Goal: Information Seeking & Learning: Learn about a topic

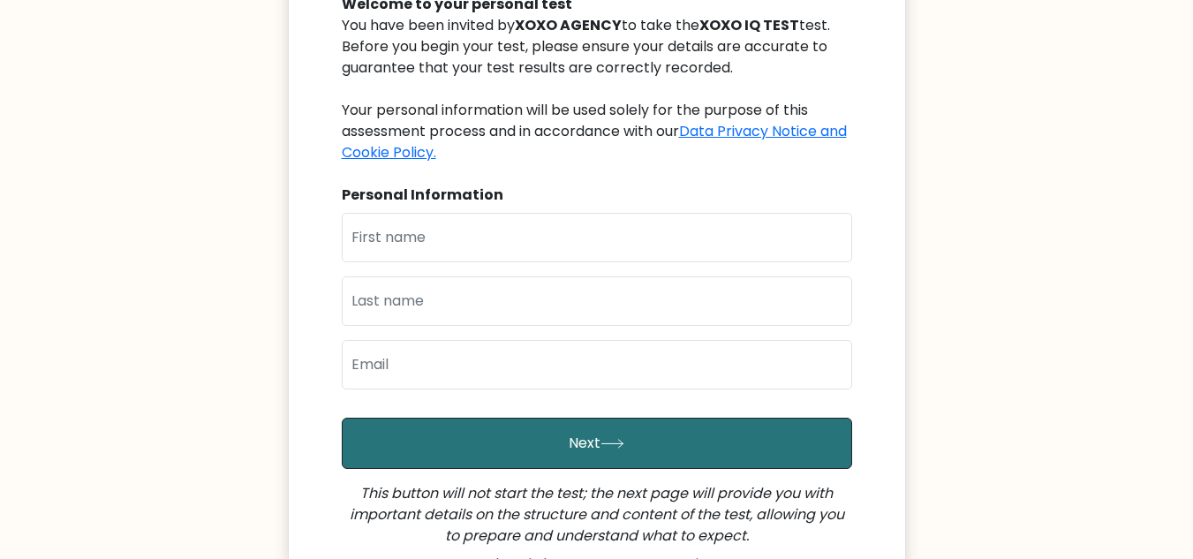
scroll to position [218, 0]
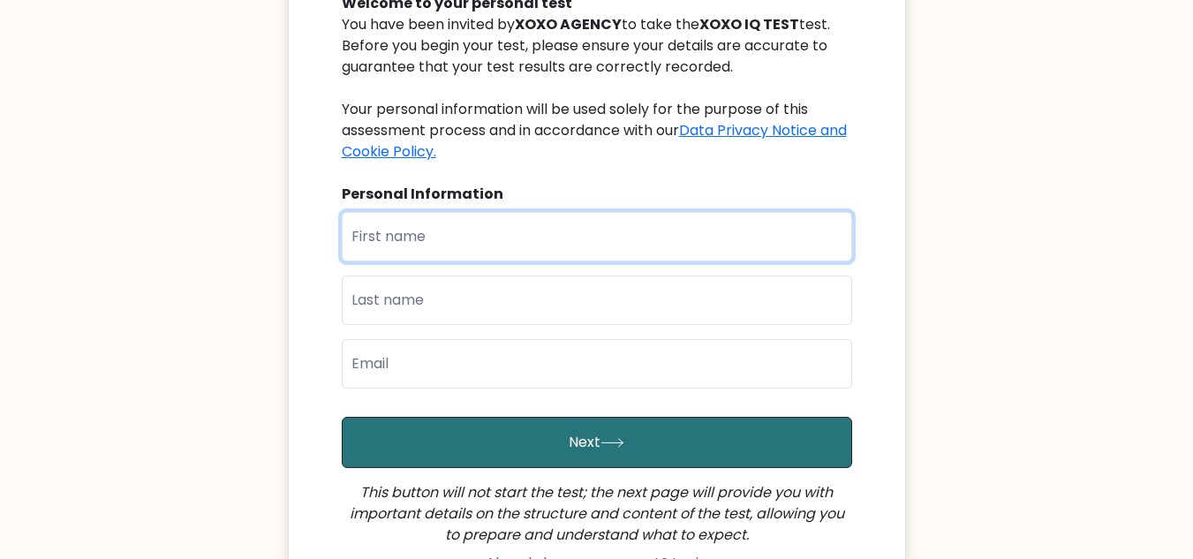
click at [618, 223] on input "text" at bounding box center [597, 236] width 510 height 49
type input "carolyn"
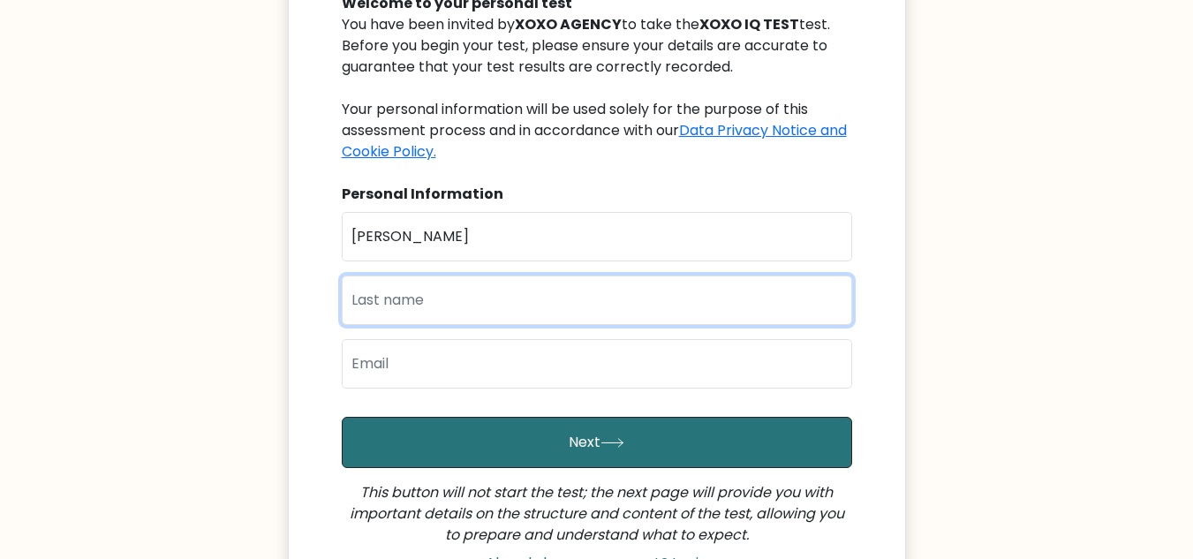
click at [622, 297] on input "text" at bounding box center [597, 299] width 510 height 49
type input "lui"
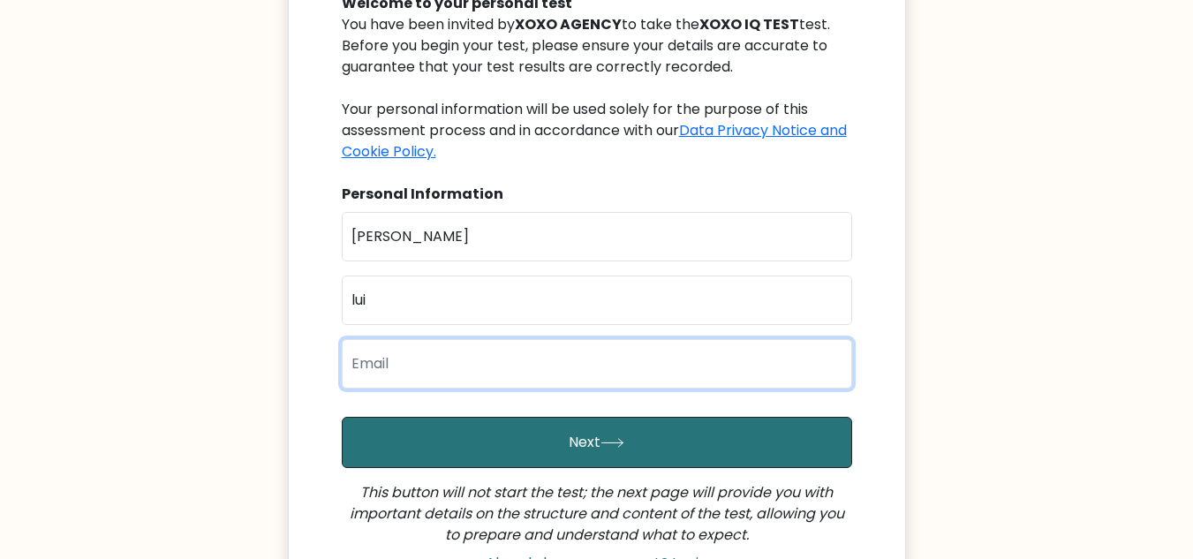
click at [605, 368] on input "email" at bounding box center [597, 363] width 510 height 49
type input "carolyn.lui6@gmail.com"
click at [342, 417] on button "Next" at bounding box center [597, 442] width 510 height 51
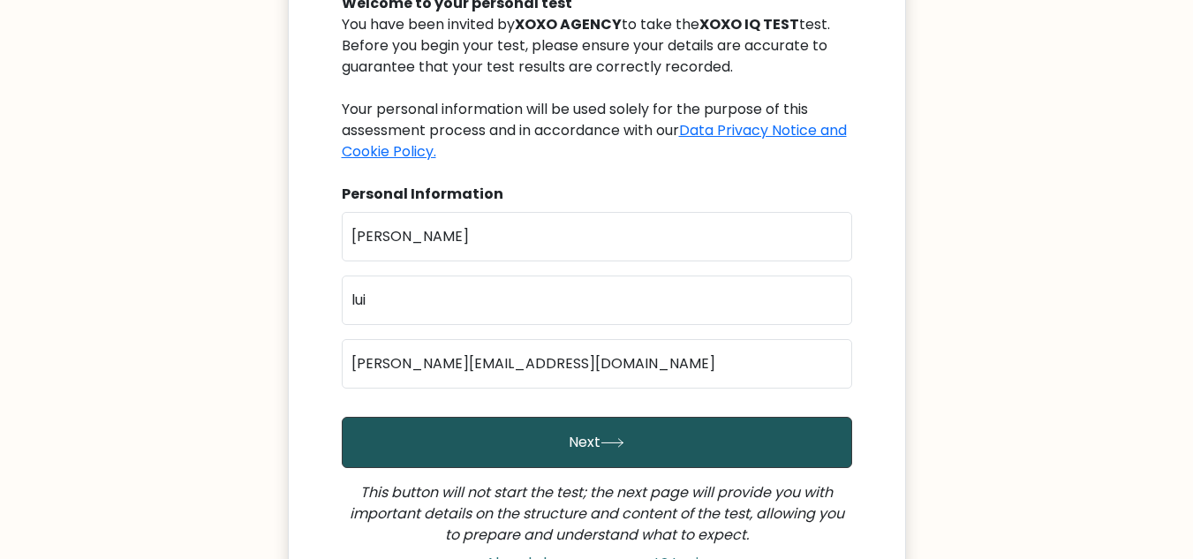
click at [650, 426] on button "Next" at bounding box center [597, 442] width 510 height 51
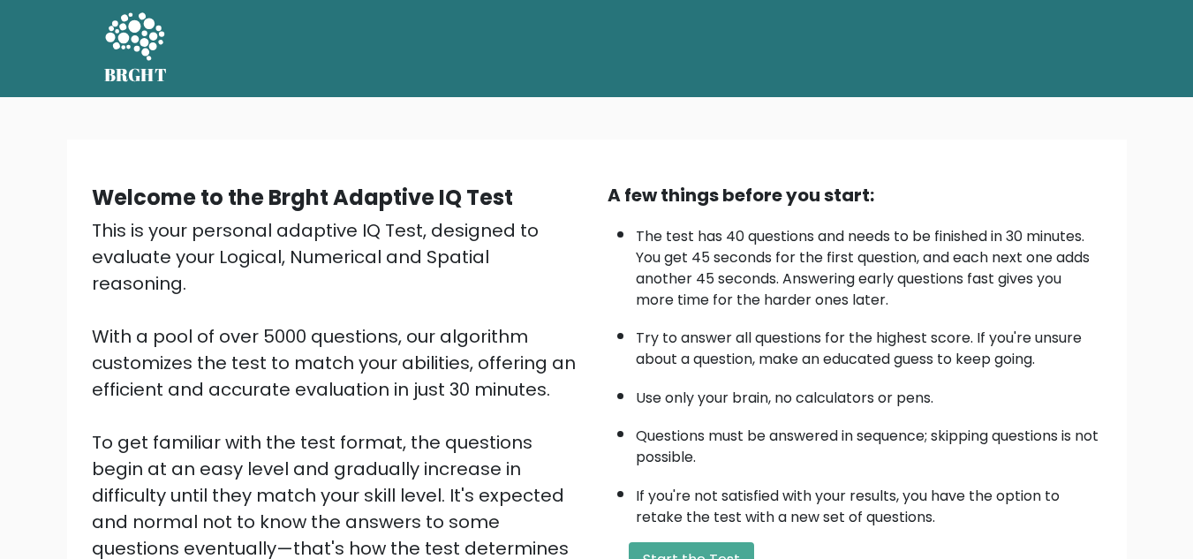
scroll to position [250, 0]
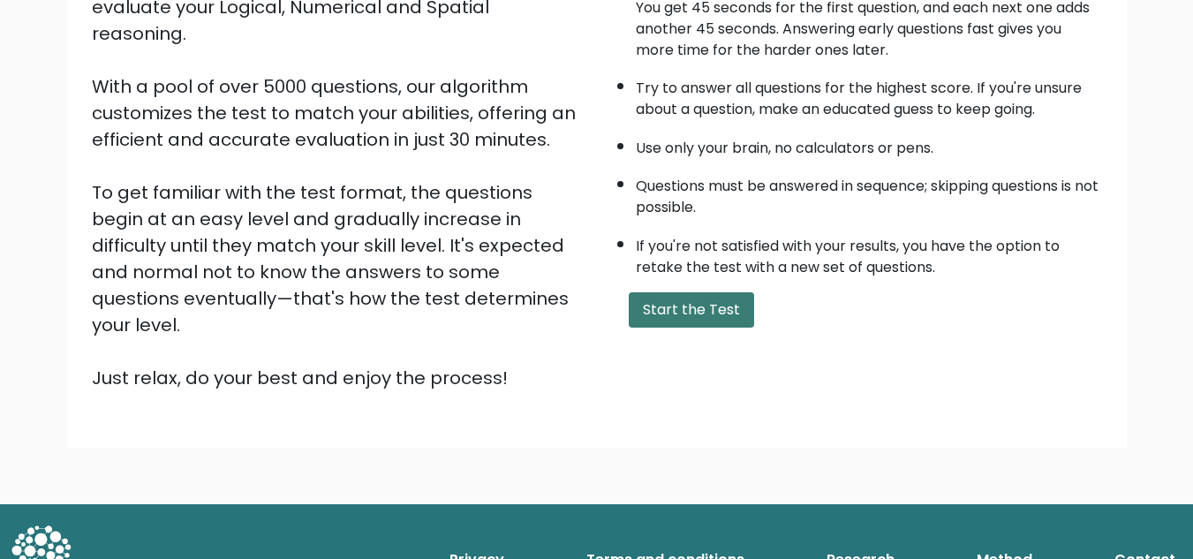
click at [663, 293] on button "Start the Test" at bounding box center [691, 309] width 125 height 35
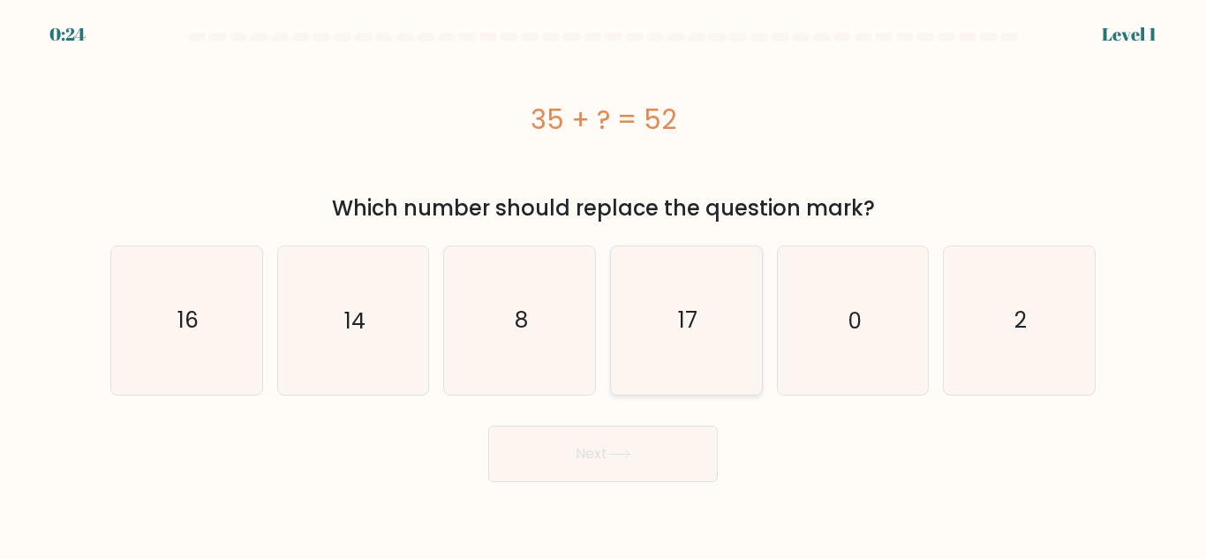
click at [671, 310] on icon "17" at bounding box center [686, 319] width 147 height 147
click at [604, 284] on input "d. 17" at bounding box center [603, 282] width 1 height 4
radio input "true"
click at [607, 459] on button "Next" at bounding box center [603, 454] width 230 height 57
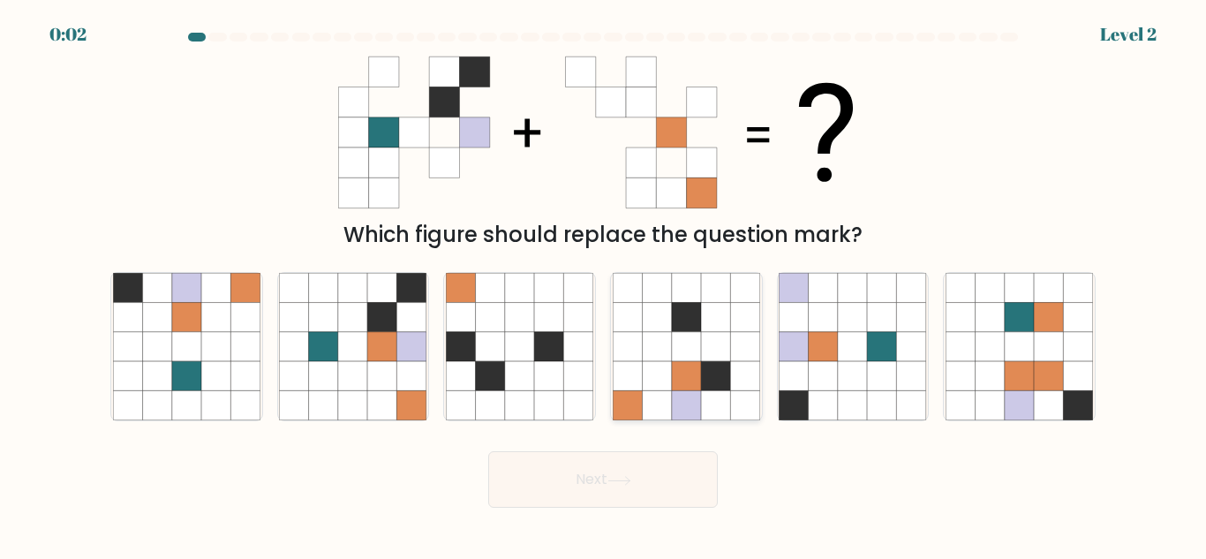
click at [690, 313] on icon at bounding box center [686, 317] width 29 height 29
click at [604, 284] on input "d." at bounding box center [603, 282] width 1 height 4
radio input "true"
click at [566, 486] on button "Next" at bounding box center [603, 479] width 230 height 57
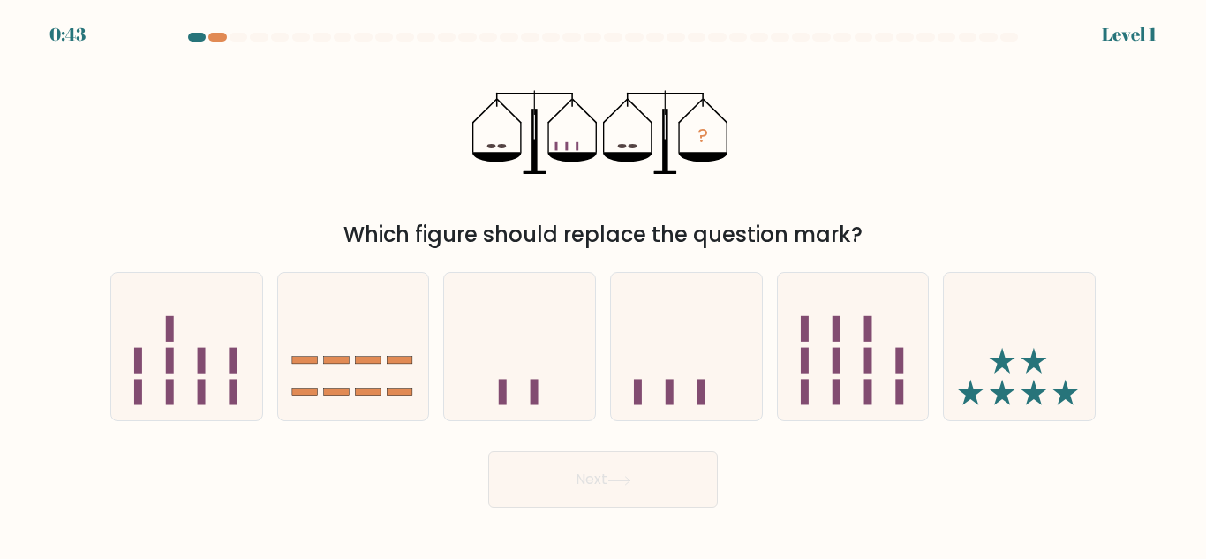
click at [566, 486] on button "Next" at bounding box center [603, 479] width 230 height 57
click at [825, 147] on div "? Which figure should replace the question mark?" at bounding box center [603, 150] width 1006 height 202
click at [654, 315] on icon at bounding box center [686, 346] width 151 height 124
click at [604, 284] on input "d." at bounding box center [603, 282] width 1 height 4
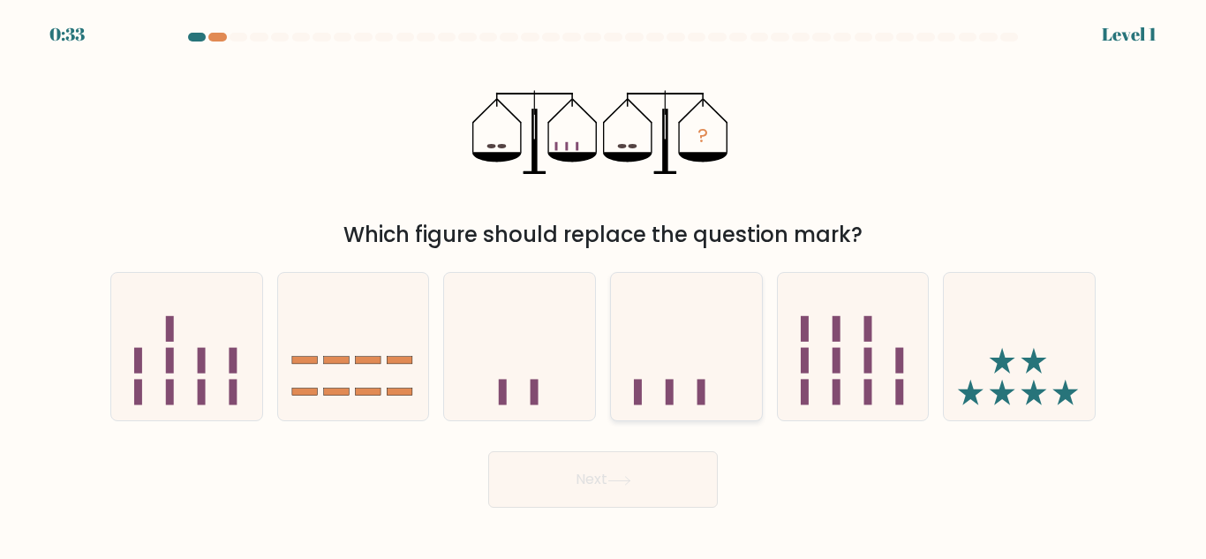
radio input "true"
click at [569, 463] on button "Next" at bounding box center [603, 479] width 230 height 57
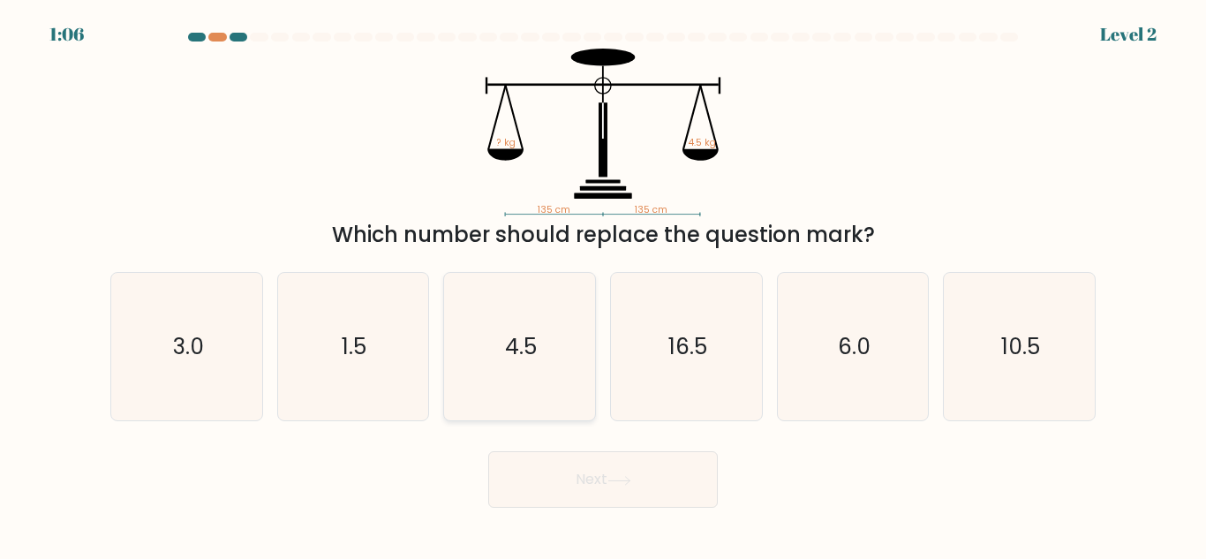
click at [531, 398] on icon "4.5" at bounding box center [519, 346] width 147 height 147
click at [603, 284] on input "c. 4.5" at bounding box center [603, 282] width 1 height 4
radio input "true"
click at [539, 481] on button "Next" at bounding box center [603, 479] width 230 height 57
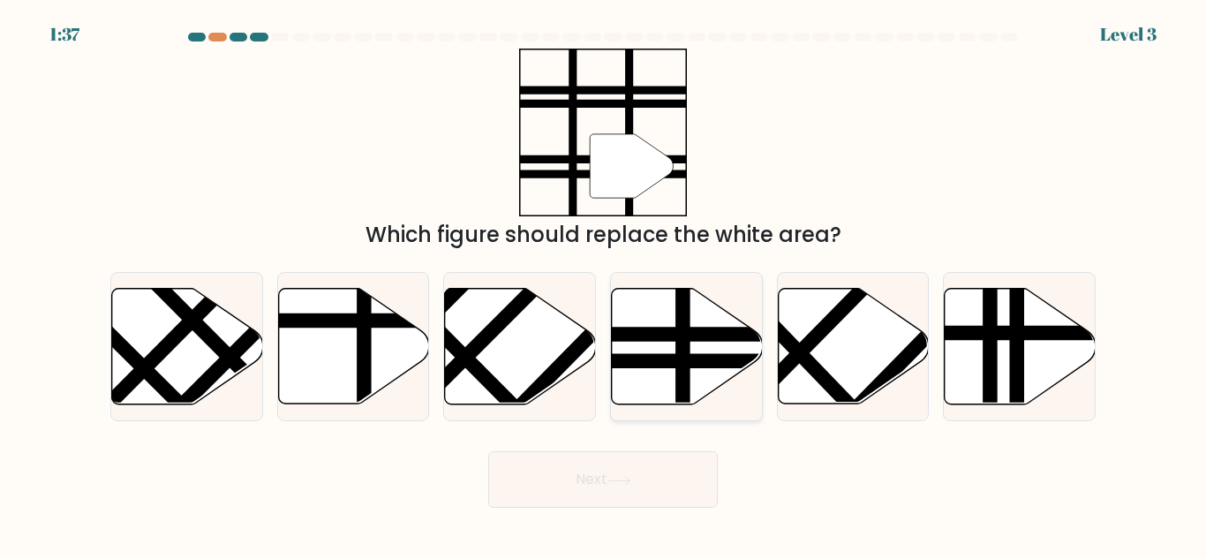
click at [673, 361] on line at bounding box center [636, 361] width 304 height 0
click at [604, 284] on input "d." at bounding box center [603, 282] width 1 height 4
radio input "true"
click at [624, 480] on icon at bounding box center [618, 480] width 21 height 8
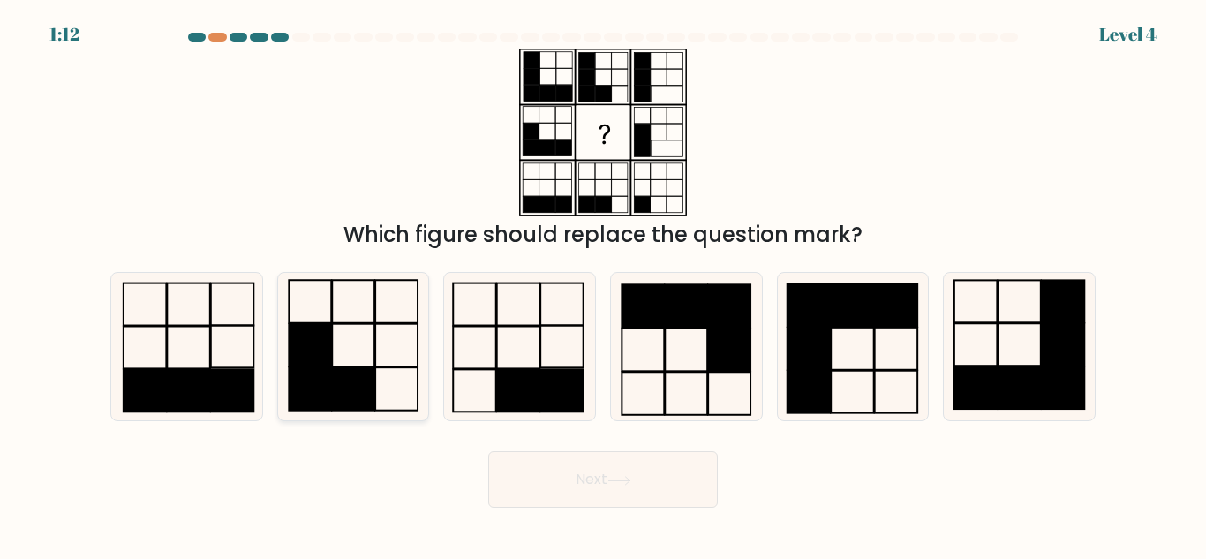
click at [351, 390] on rect at bounding box center [354, 388] width 42 height 43
click at [603, 284] on input "b." at bounding box center [603, 282] width 1 height 4
radio input "true"
click at [579, 463] on button "Next" at bounding box center [603, 479] width 230 height 57
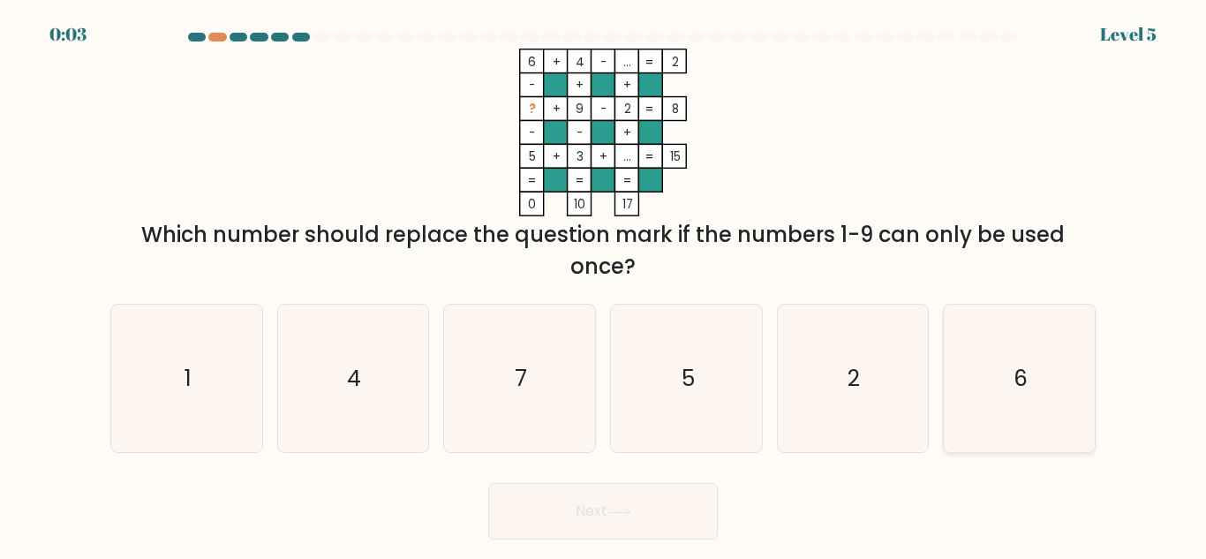
click at [1022, 379] on text "6" at bounding box center [1021, 378] width 14 height 31
click at [604, 284] on input "f. 6" at bounding box center [603, 282] width 1 height 4
radio input "true"
click at [674, 504] on button "Next" at bounding box center [603, 511] width 230 height 57
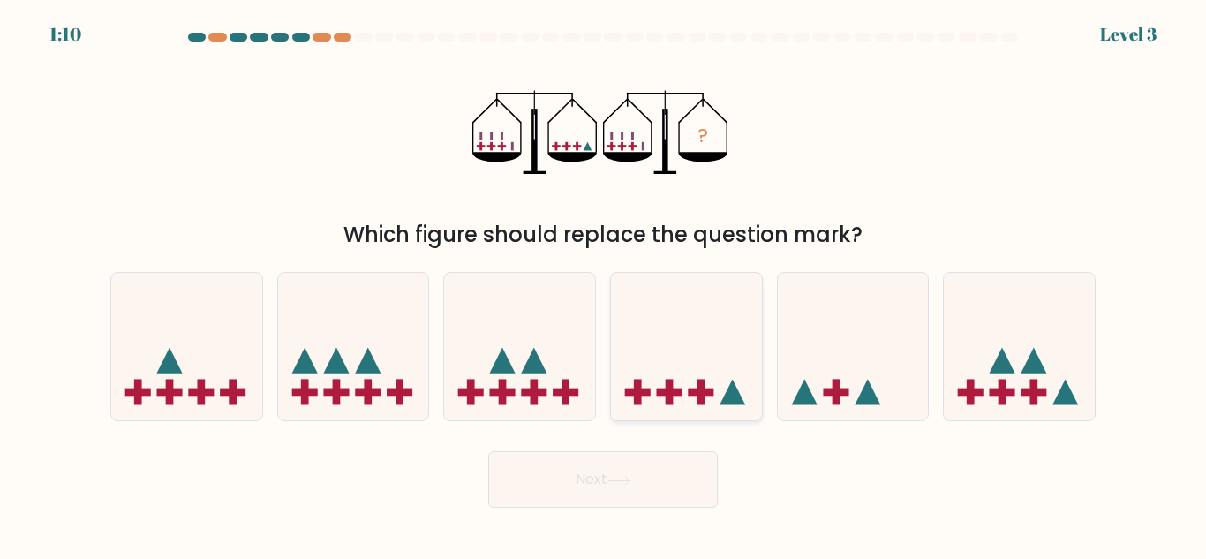
click at [679, 365] on icon at bounding box center [686, 346] width 151 height 124
click at [604, 284] on input "d." at bounding box center [603, 282] width 1 height 4
radio input "true"
click at [616, 494] on button "Next" at bounding box center [603, 479] width 230 height 57
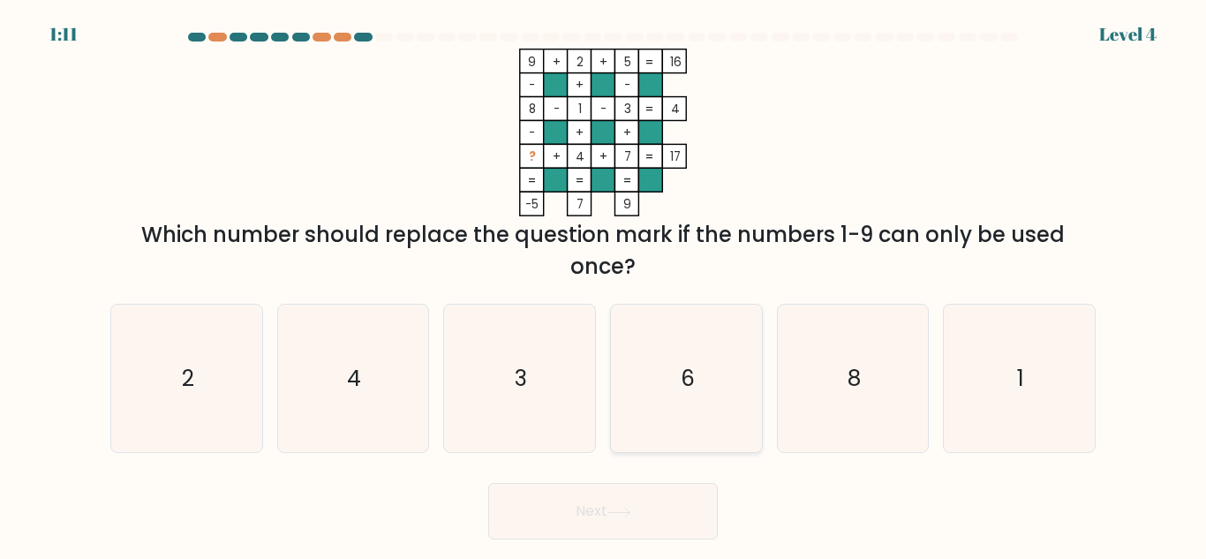
click at [681, 373] on text "6" at bounding box center [688, 378] width 14 height 31
click at [604, 284] on input "d. 6" at bounding box center [603, 282] width 1 height 4
radio input "true"
click at [614, 524] on button "Next" at bounding box center [603, 511] width 230 height 57
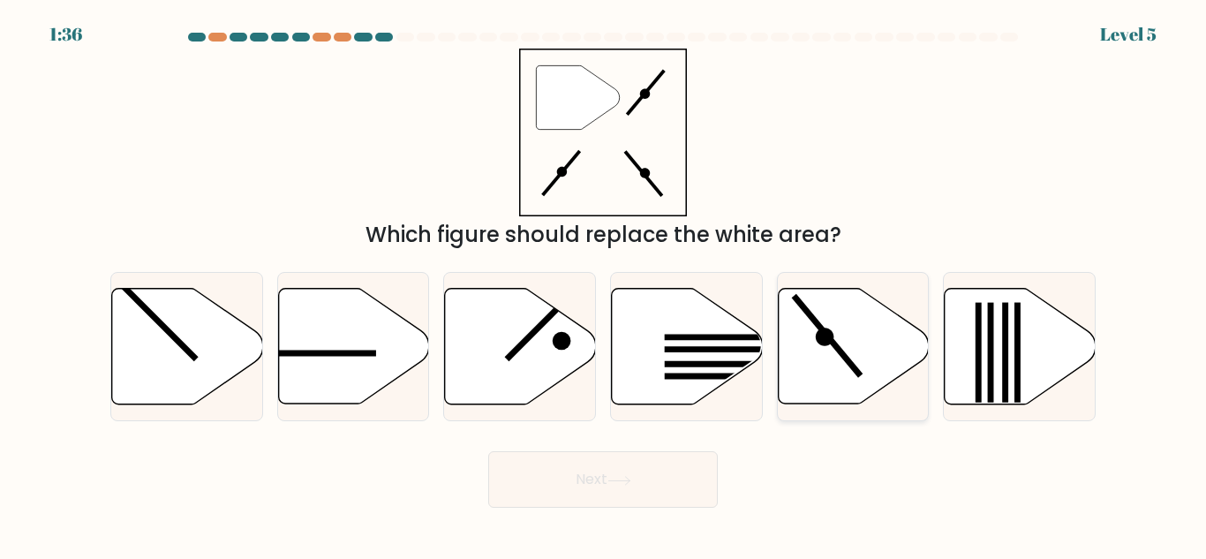
click at [797, 368] on icon at bounding box center [853, 347] width 151 height 116
click at [604, 284] on input "e." at bounding box center [603, 282] width 1 height 4
radio input "true"
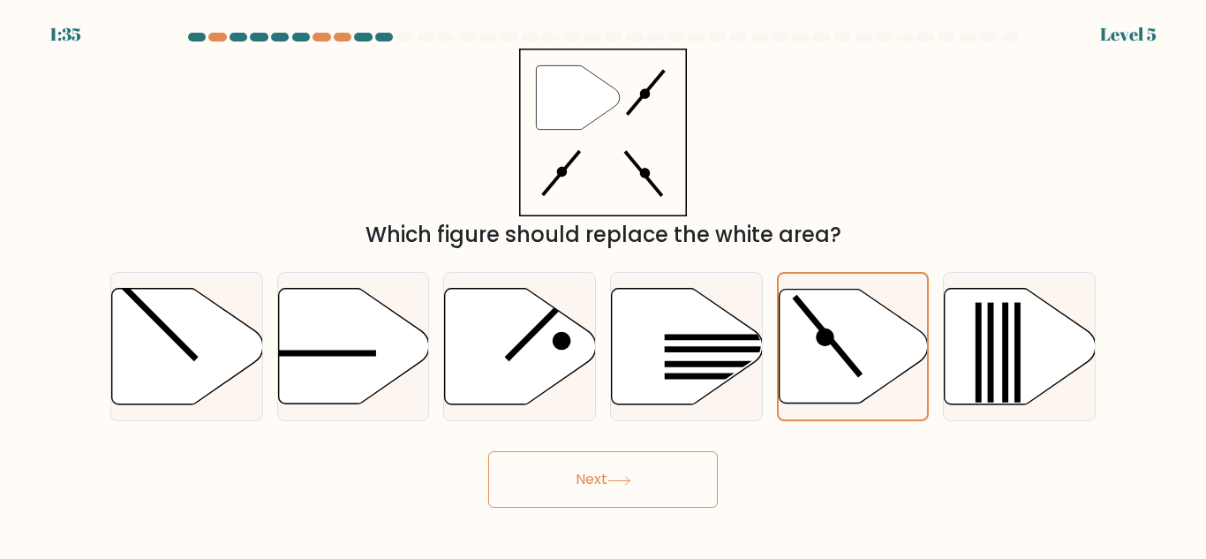
click at [675, 463] on button "Next" at bounding box center [603, 479] width 230 height 57
click at [625, 496] on button "Next" at bounding box center [603, 479] width 230 height 57
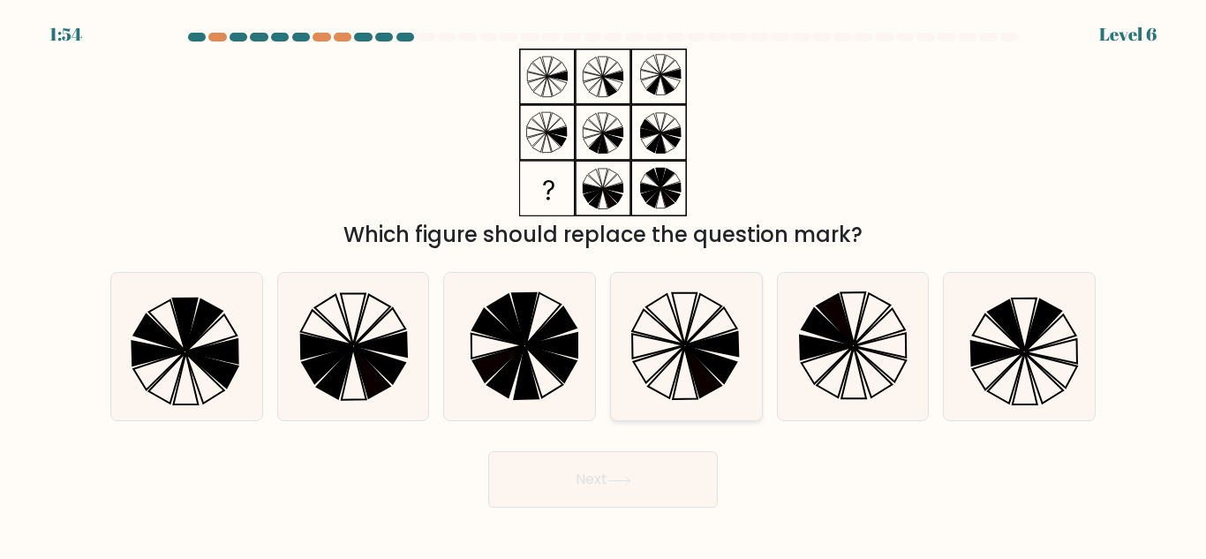
click at [708, 335] on icon at bounding box center [686, 346] width 147 height 147
click at [604, 284] on input "d." at bounding box center [603, 282] width 1 height 4
radio input "true"
click at [606, 489] on button "Next" at bounding box center [603, 479] width 230 height 57
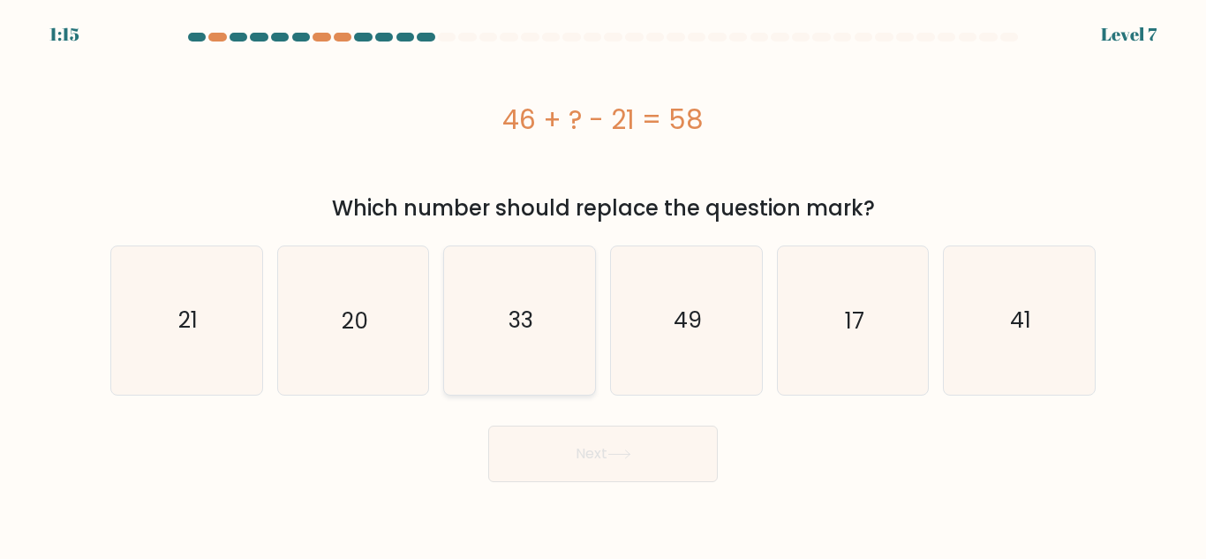
click at [538, 325] on icon "33" at bounding box center [519, 319] width 147 height 147
click at [603, 284] on input "c. 33" at bounding box center [603, 282] width 1 height 4
radio input "true"
click at [536, 468] on button "Next" at bounding box center [603, 454] width 230 height 57
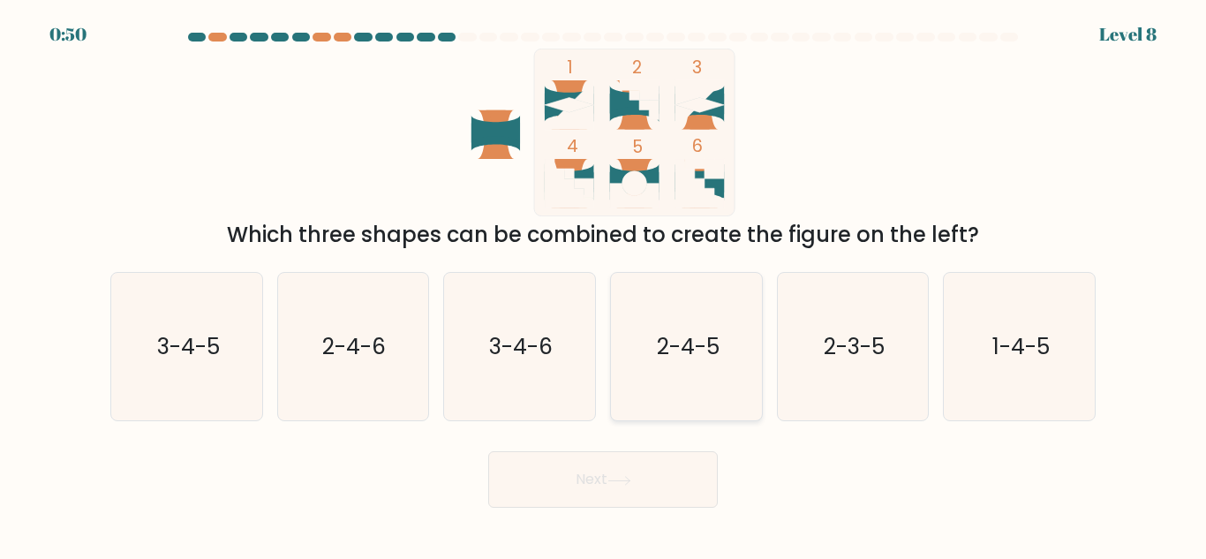
click at [667, 361] on text "2-4-5" at bounding box center [687, 346] width 63 height 31
click at [604, 284] on input "d. 2-4-5" at bounding box center [603, 282] width 1 height 4
radio input "true"
click at [637, 479] on button "Next" at bounding box center [603, 479] width 230 height 57
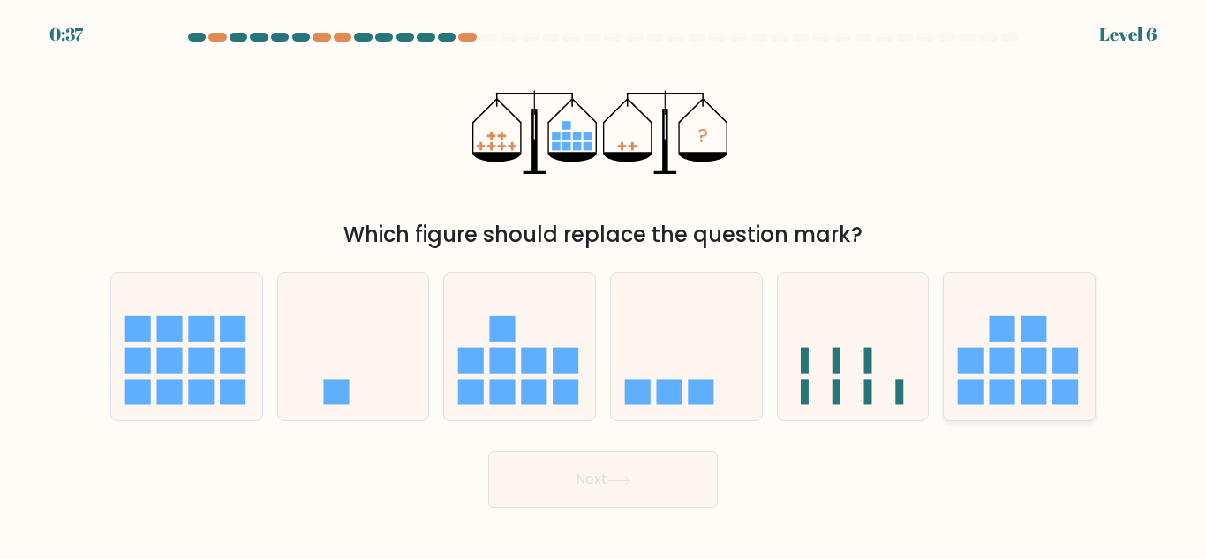
click at [976, 360] on rect at bounding box center [971, 361] width 26 height 26
click at [604, 284] on input "f." at bounding box center [603, 282] width 1 height 4
radio input "true"
click at [370, 424] on form at bounding box center [603, 270] width 1206 height 475
click at [358, 382] on icon at bounding box center [353, 346] width 151 height 124
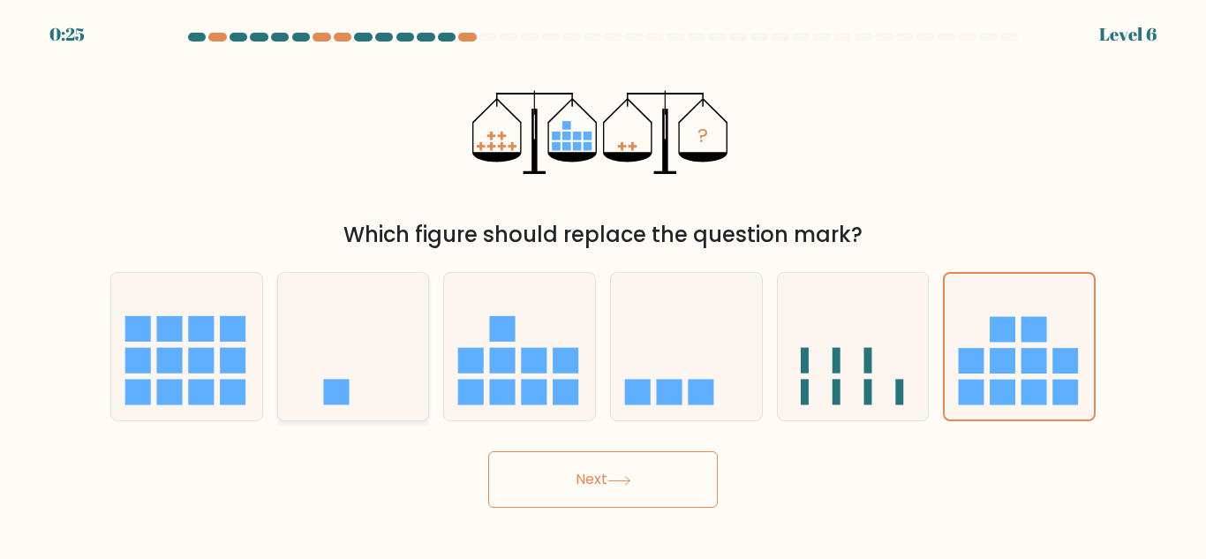
click at [603, 284] on input "b." at bounding box center [603, 282] width 1 height 4
radio input "true"
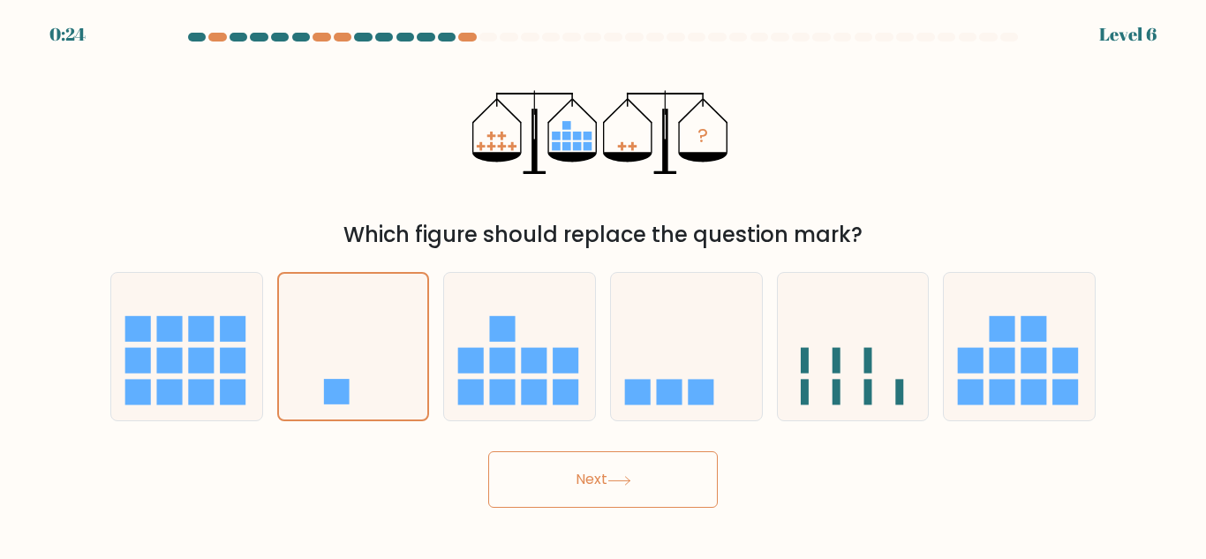
click at [531, 438] on form at bounding box center [603, 270] width 1206 height 475
click at [542, 483] on button "Next" at bounding box center [603, 479] width 230 height 57
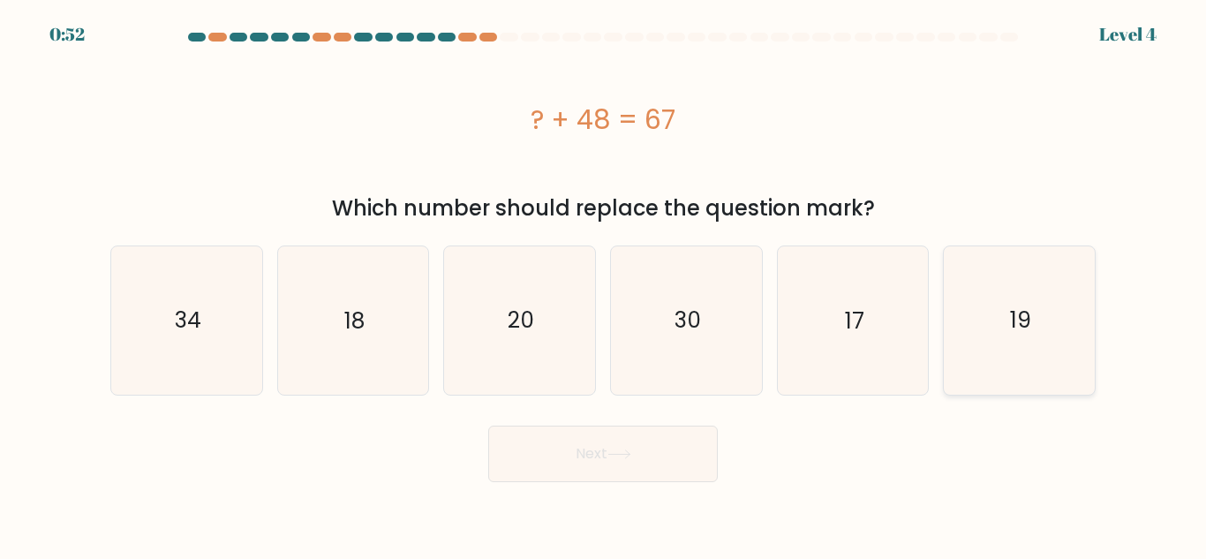
click at [1036, 327] on icon "19" at bounding box center [1019, 319] width 147 height 147
click at [604, 284] on input "f. 19" at bounding box center [603, 282] width 1 height 4
radio input "true"
click at [674, 453] on button "Next" at bounding box center [603, 454] width 230 height 57
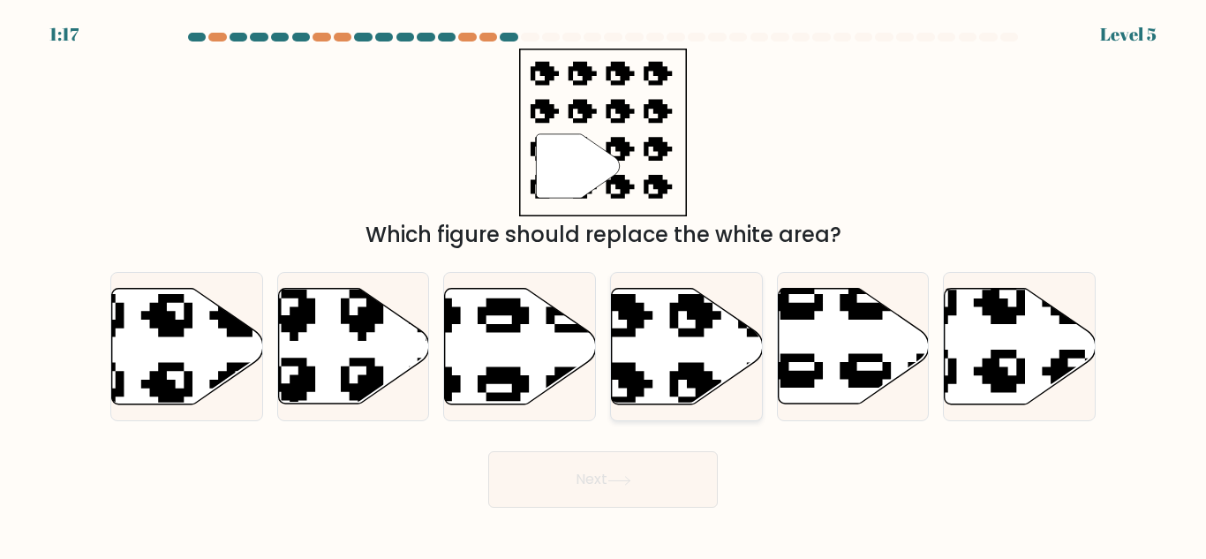
click at [682, 349] on icon at bounding box center [687, 347] width 151 height 116
click at [604, 284] on input "d." at bounding box center [603, 282] width 1 height 4
radio input "true"
click at [622, 495] on button "Next" at bounding box center [603, 479] width 230 height 57
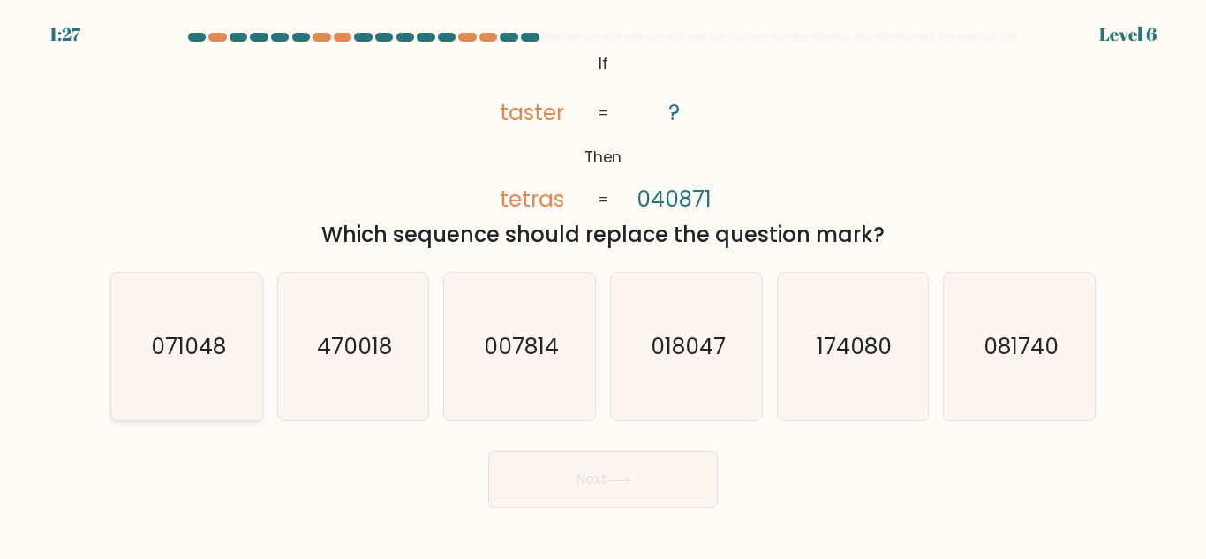
click at [215, 352] on text "071048" at bounding box center [187, 346] width 75 height 31
click at [603, 284] on input "a. 071048" at bounding box center [603, 282] width 1 height 4
radio input "true"
click at [553, 461] on button "Next" at bounding box center [603, 479] width 230 height 57
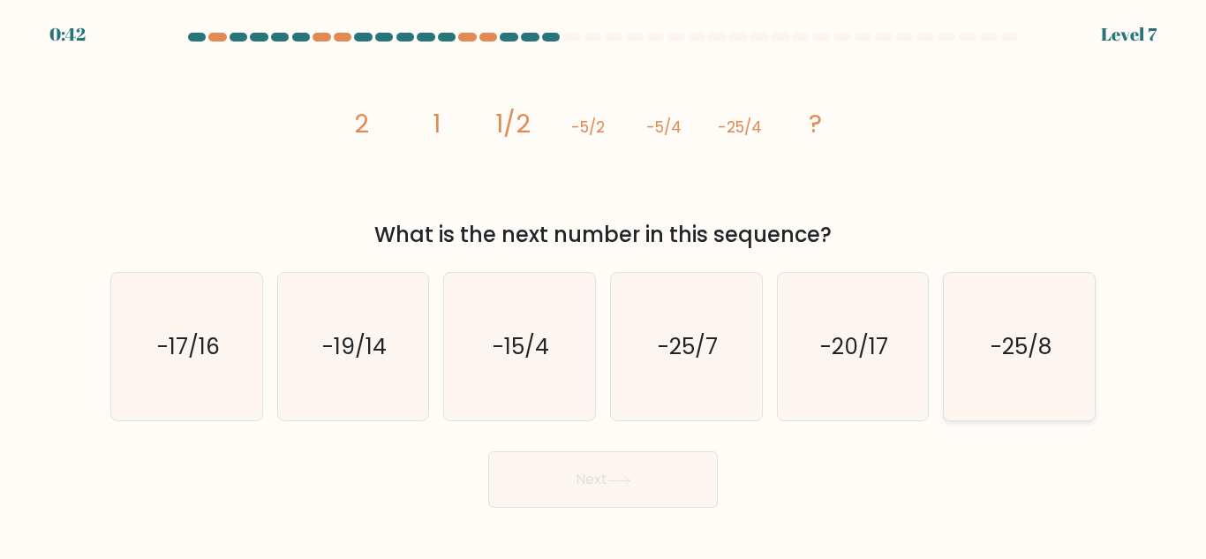
click at [1032, 374] on icon "-25/8" at bounding box center [1019, 346] width 147 height 147
click at [604, 284] on input "f. -25/8" at bounding box center [603, 282] width 1 height 4
radio input "true"
click at [637, 467] on button "Next" at bounding box center [603, 479] width 230 height 57
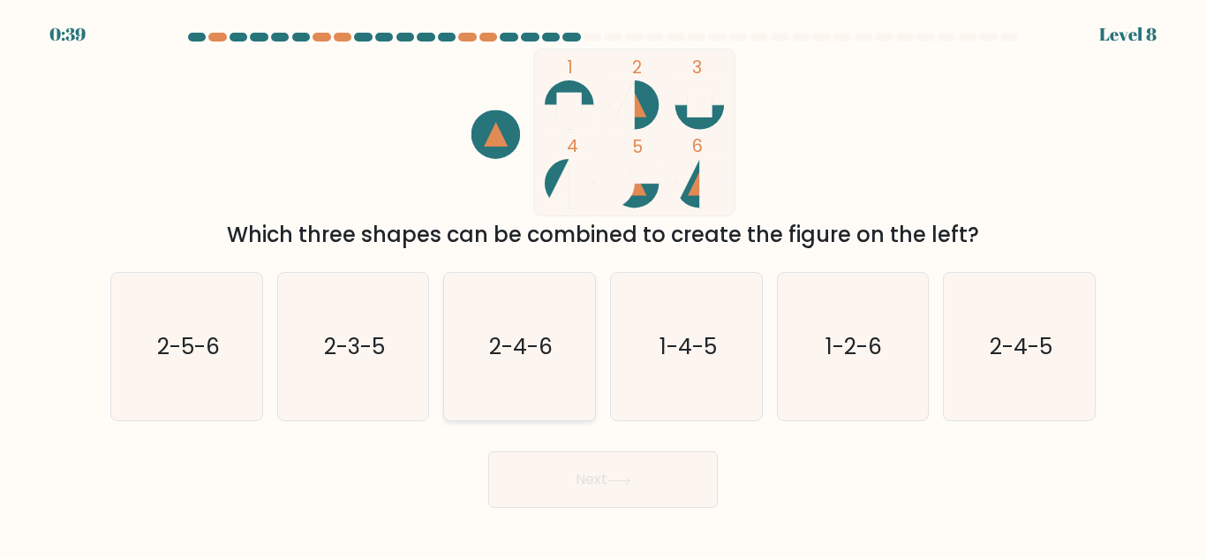
click at [539, 366] on icon "2-4-6" at bounding box center [519, 346] width 147 height 147
click at [603, 284] on input "c. 2-4-6" at bounding box center [603, 282] width 1 height 4
radio input "true"
click at [550, 481] on button "Next" at bounding box center [603, 479] width 230 height 57
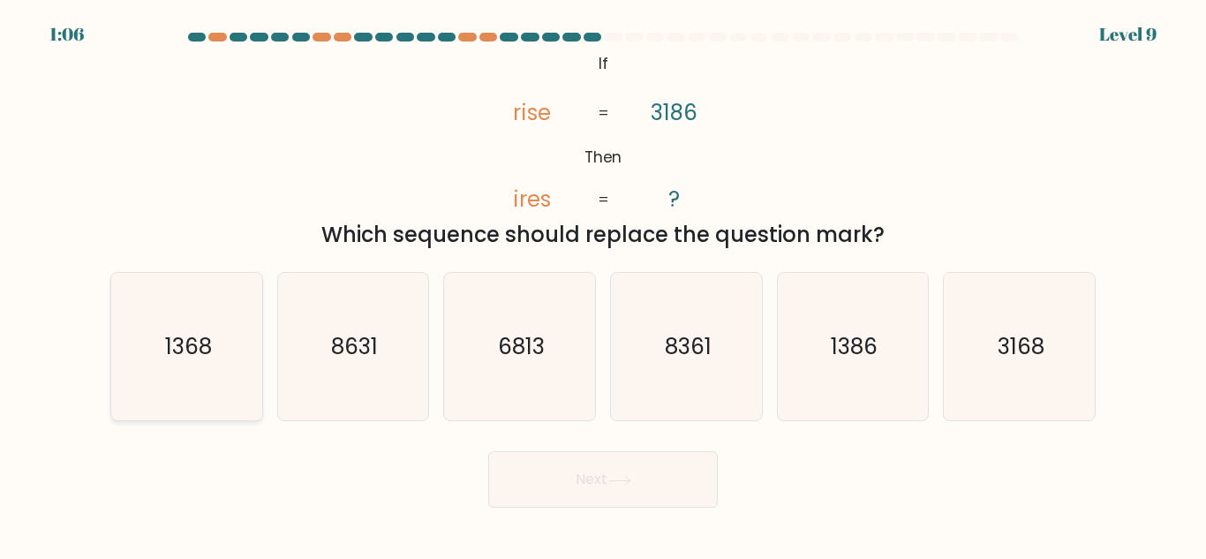
click at [207, 343] on text "1368" at bounding box center [187, 346] width 47 height 31
click at [603, 284] on input "a. 1368" at bounding box center [603, 282] width 1 height 4
radio input "true"
click at [524, 482] on button "Next" at bounding box center [603, 479] width 230 height 57
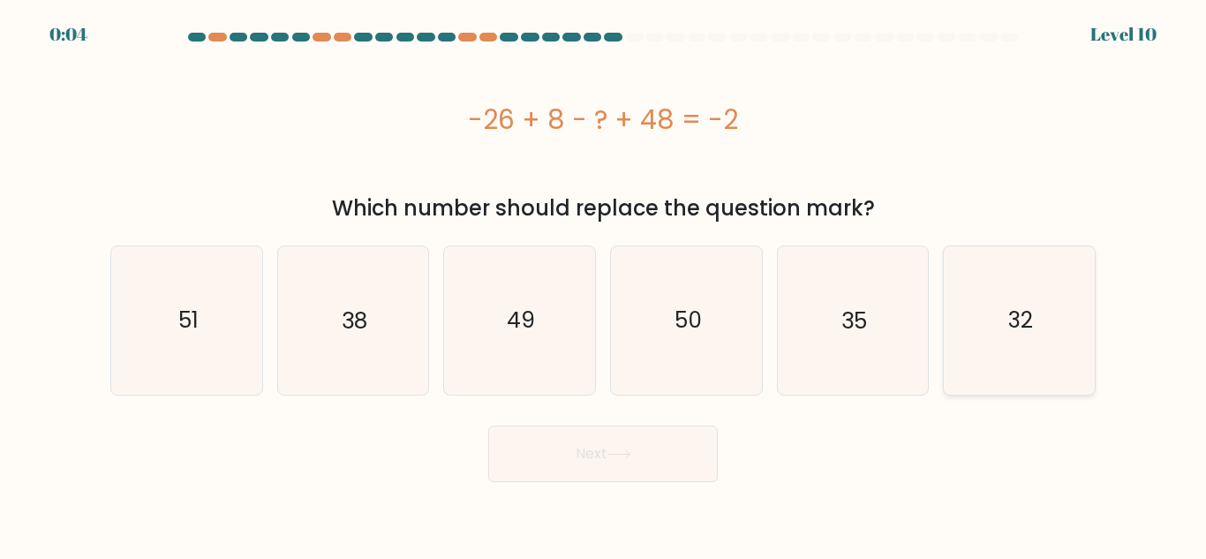
click at [983, 327] on icon "32" at bounding box center [1019, 319] width 147 height 147
click at [604, 284] on input "f. 32" at bounding box center [603, 282] width 1 height 4
radio input "true"
click at [652, 459] on button "Next" at bounding box center [603, 454] width 230 height 57
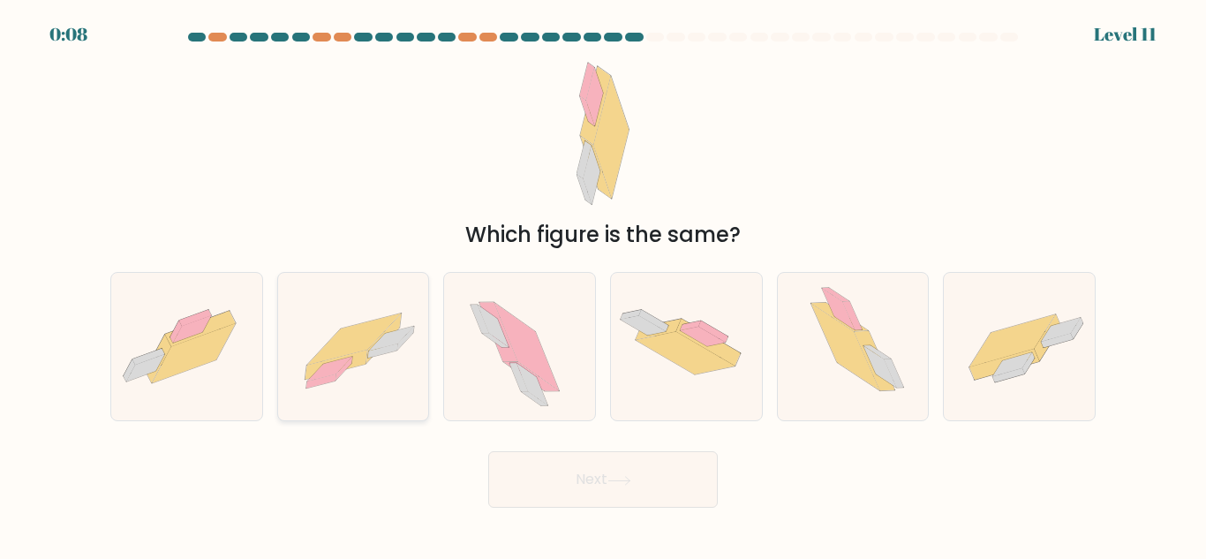
click at [390, 385] on icon at bounding box center [353, 346] width 151 height 109
click at [603, 284] on input "b." at bounding box center [603, 282] width 1 height 4
radio input "true"
click at [583, 479] on button "Next" at bounding box center [603, 479] width 230 height 57
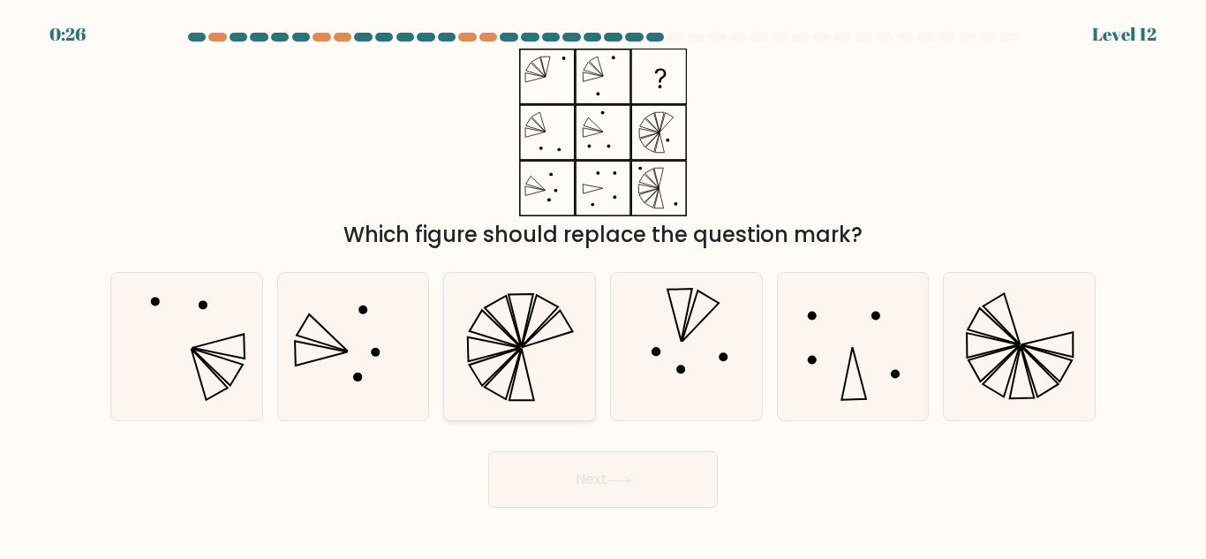
click at [571, 272] on div at bounding box center [519, 346] width 153 height 149
click at [603, 280] on input "c." at bounding box center [603, 282] width 1 height 4
radio input "true"
click at [607, 491] on button "Next" at bounding box center [603, 479] width 230 height 57
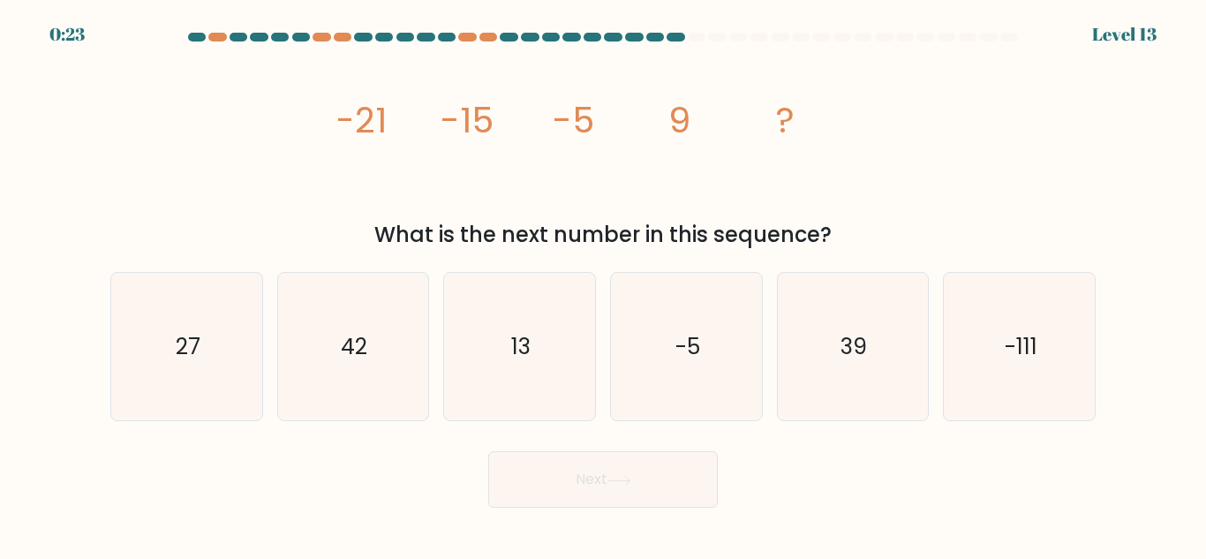
click at [607, 491] on button "Next" at bounding box center [603, 479] width 230 height 57
click at [218, 344] on icon "27" at bounding box center [186, 346] width 147 height 147
click at [603, 284] on input "a. 27" at bounding box center [603, 282] width 1 height 4
radio input "true"
click at [547, 318] on icon "13" at bounding box center [519, 346] width 147 height 147
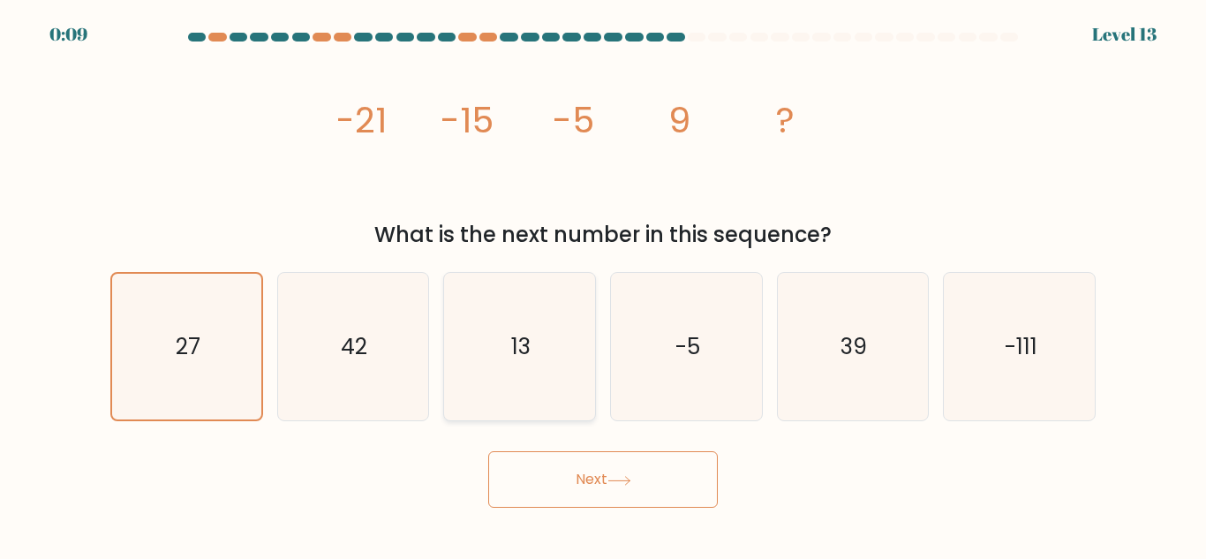
click at [603, 284] on input "c. 13" at bounding box center [603, 282] width 1 height 4
radio input "true"
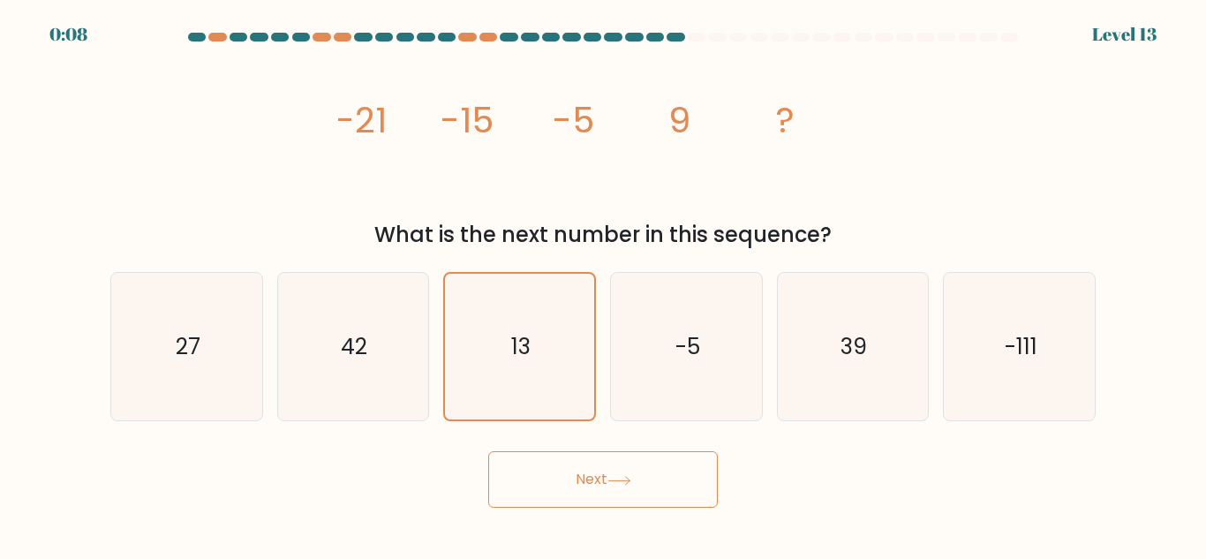
click at [580, 463] on button "Next" at bounding box center [603, 479] width 230 height 57
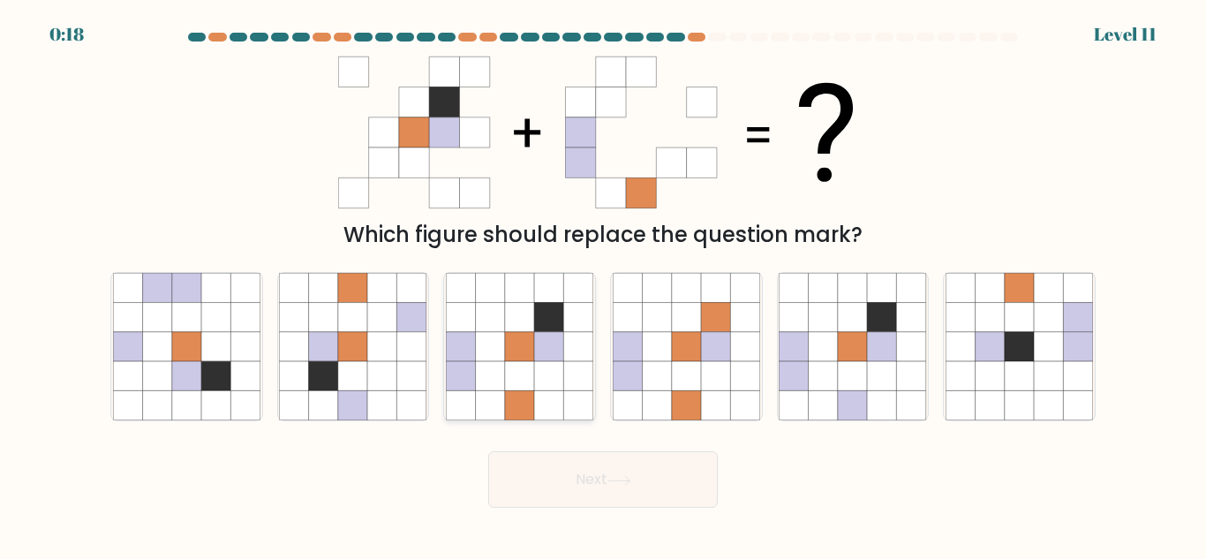
click at [475, 294] on icon at bounding box center [460, 287] width 29 height 29
click at [603, 284] on input "c." at bounding box center [603, 282] width 1 height 4
radio input "true"
click at [567, 496] on button "Next" at bounding box center [603, 479] width 230 height 57
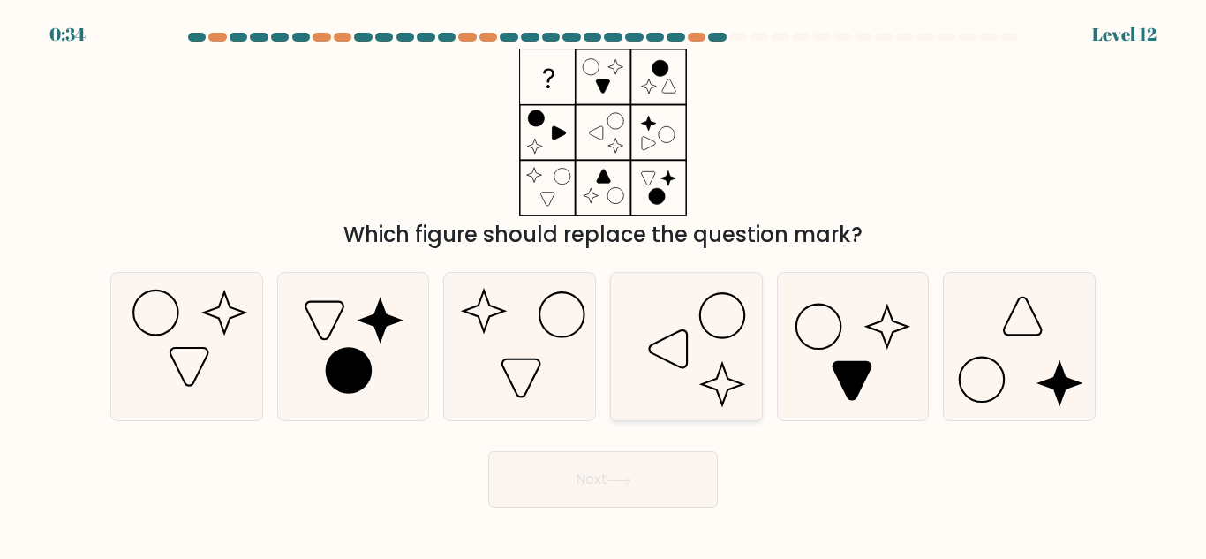
click at [666, 387] on icon at bounding box center [686, 346] width 147 height 147
click at [604, 284] on input "d." at bounding box center [603, 282] width 1 height 4
radio input "true"
click at [1050, 322] on icon at bounding box center [1019, 346] width 147 height 147
click at [604, 284] on input "f." at bounding box center [603, 282] width 1 height 4
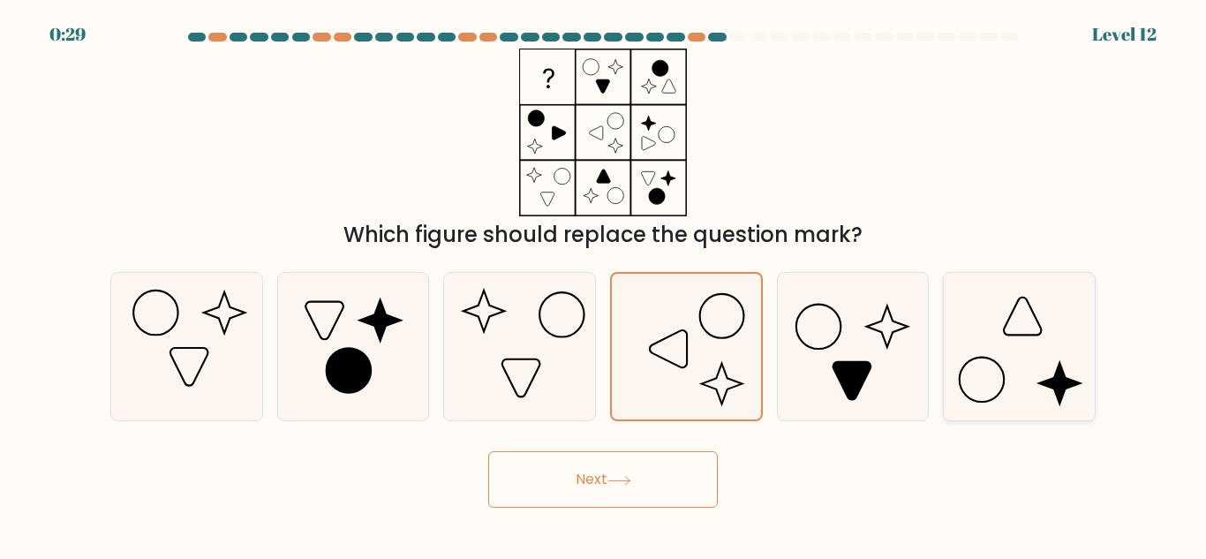
radio input "true"
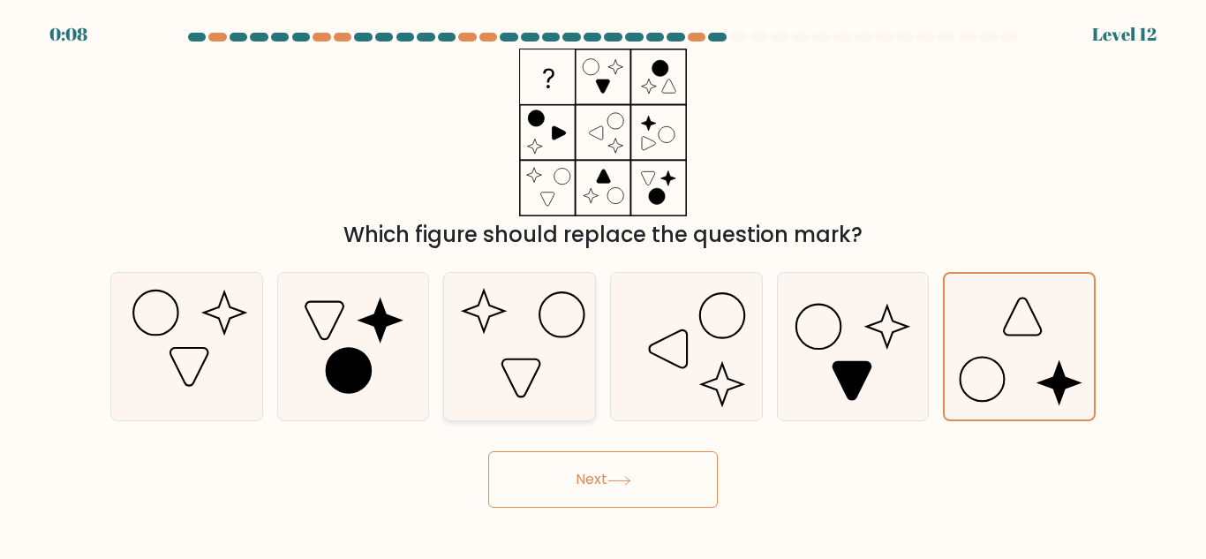
click at [557, 326] on icon at bounding box center [519, 346] width 147 height 147
click at [603, 284] on input "c." at bounding box center [603, 282] width 1 height 4
radio input "true"
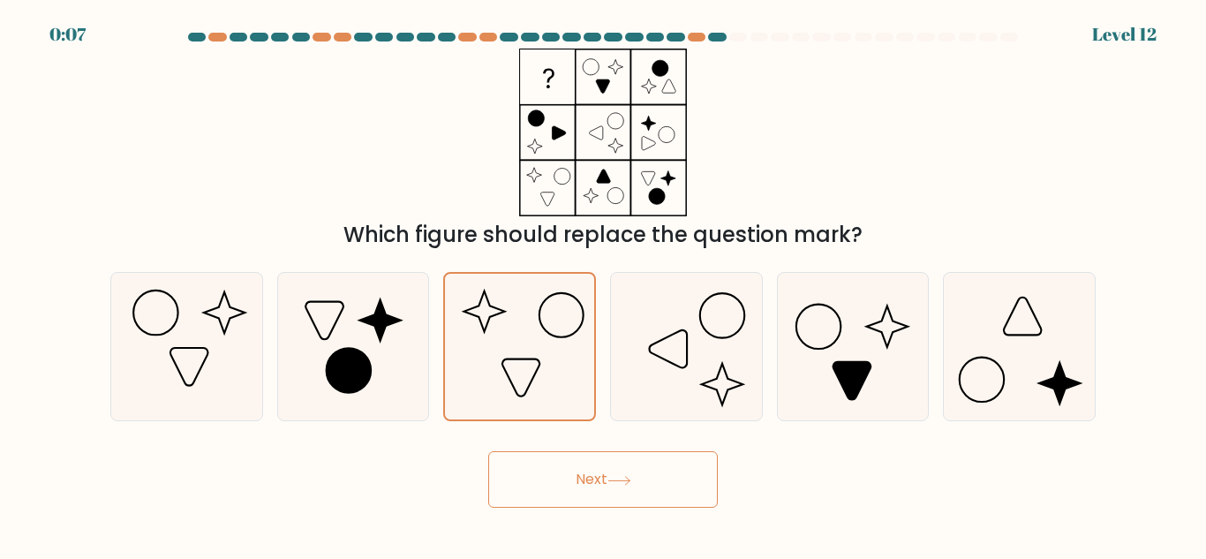
click at [584, 463] on button "Next" at bounding box center [603, 479] width 230 height 57
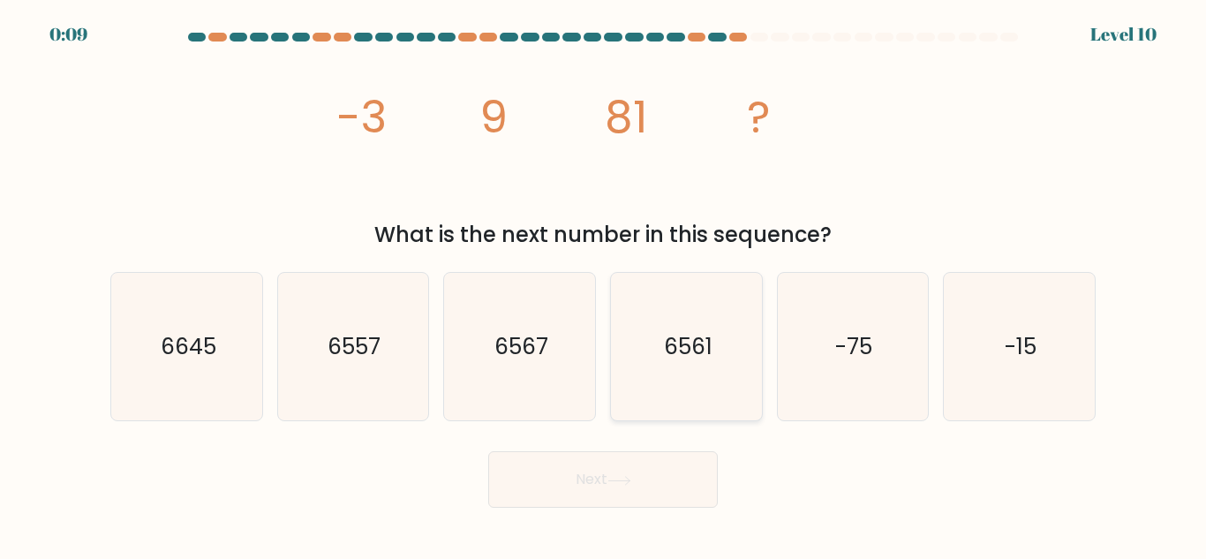
click at [699, 354] on text "6561" at bounding box center [687, 346] width 49 height 31
click at [604, 284] on input "d. 6561" at bounding box center [603, 282] width 1 height 4
radio input "true"
click at [655, 490] on button "Next" at bounding box center [603, 479] width 230 height 57
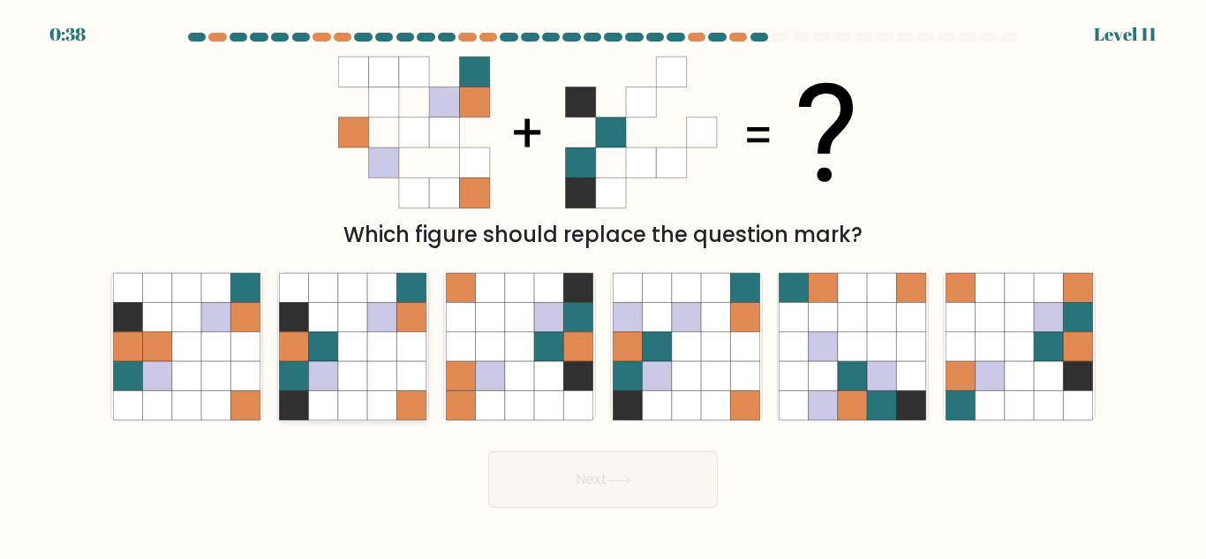
click at [388, 376] on icon at bounding box center [382, 375] width 29 height 29
click at [603, 284] on input "b." at bounding box center [603, 282] width 1 height 4
radio input "true"
click at [545, 480] on button "Next" at bounding box center [603, 479] width 230 height 57
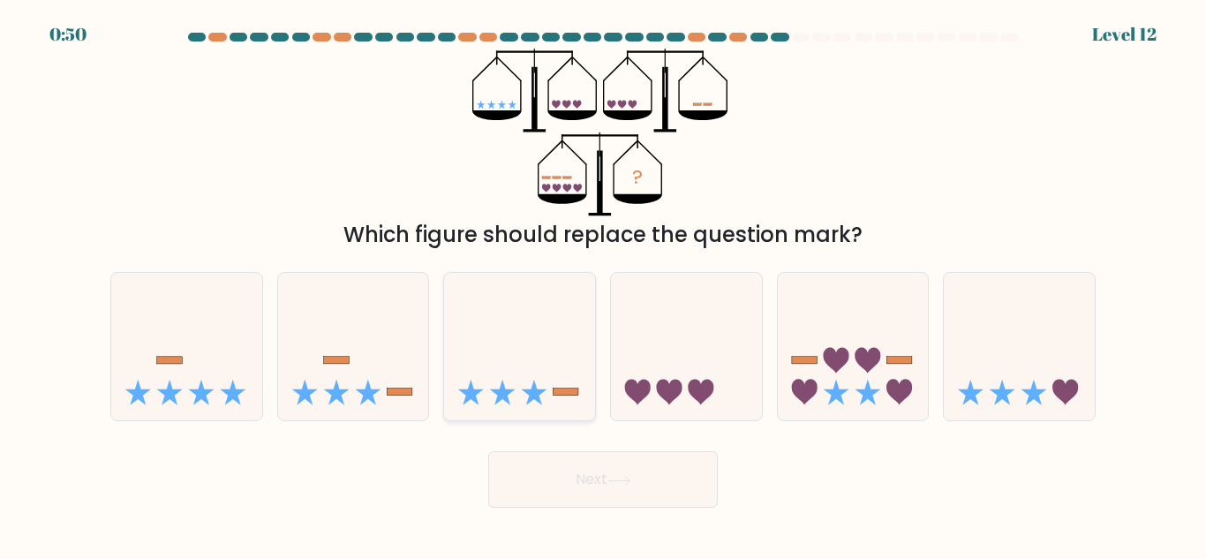
click at [519, 410] on div at bounding box center [519, 346] width 153 height 149
click at [603, 284] on input "c." at bounding box center [603, 282] width 1 height 4
radio input "true"
click at [395, 400] on icon at bounding box center [353, 346] width 151 height 124
click at [603, 284] on input "b." at bounding box center [603, 282] width 1 height 4
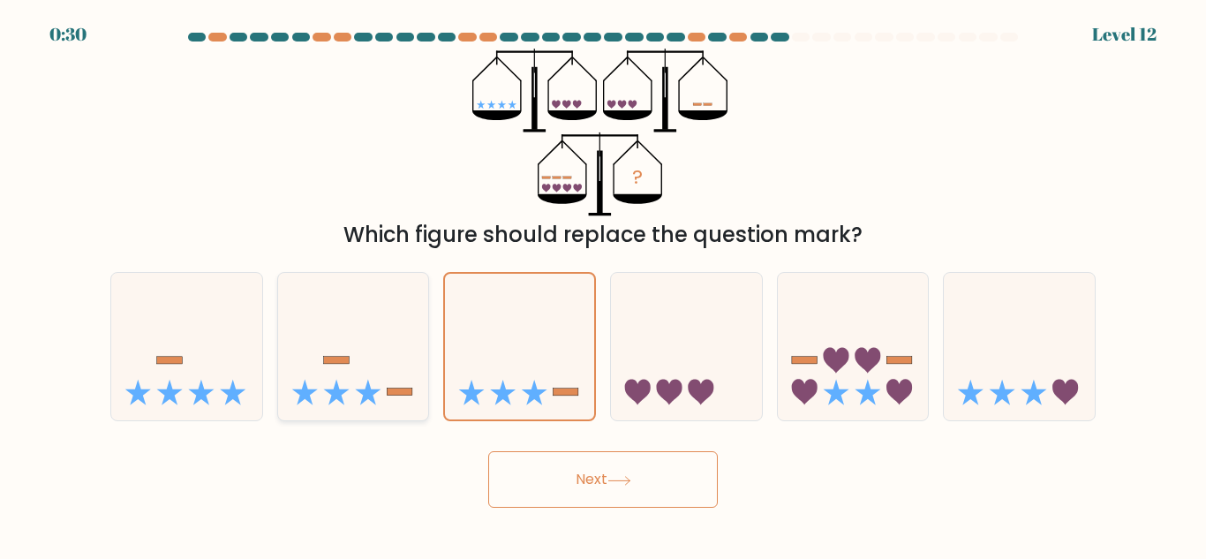
radio input "true"
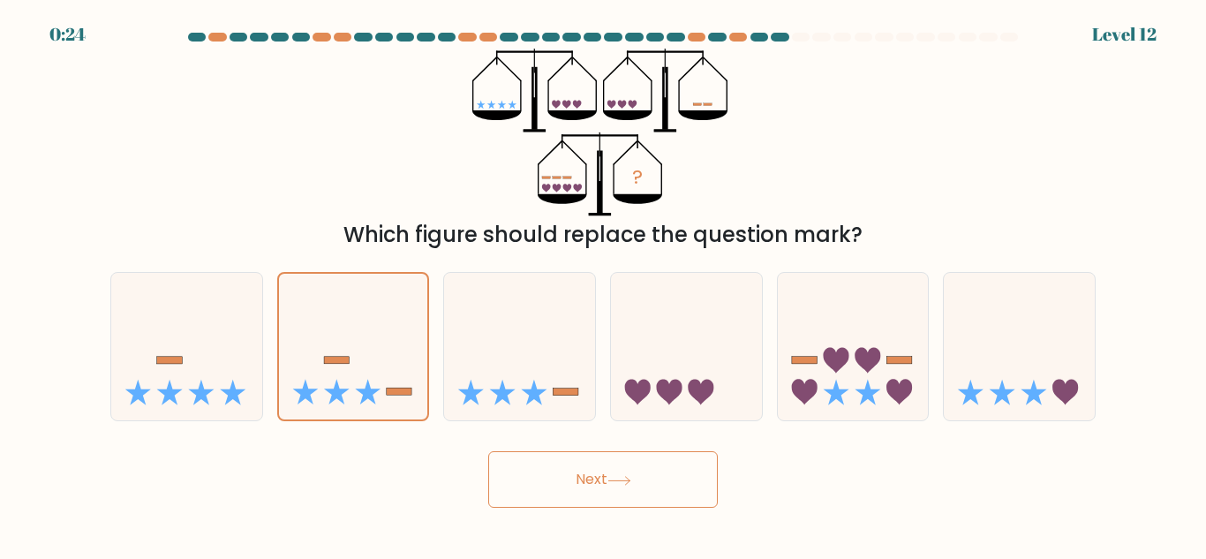
click at [651, 450] on div "Next" at bounding box center [603, 474] width 1006 height 65
click at [648, 463] on button "Next" at bounding box center [603, 479] width 230 height 57
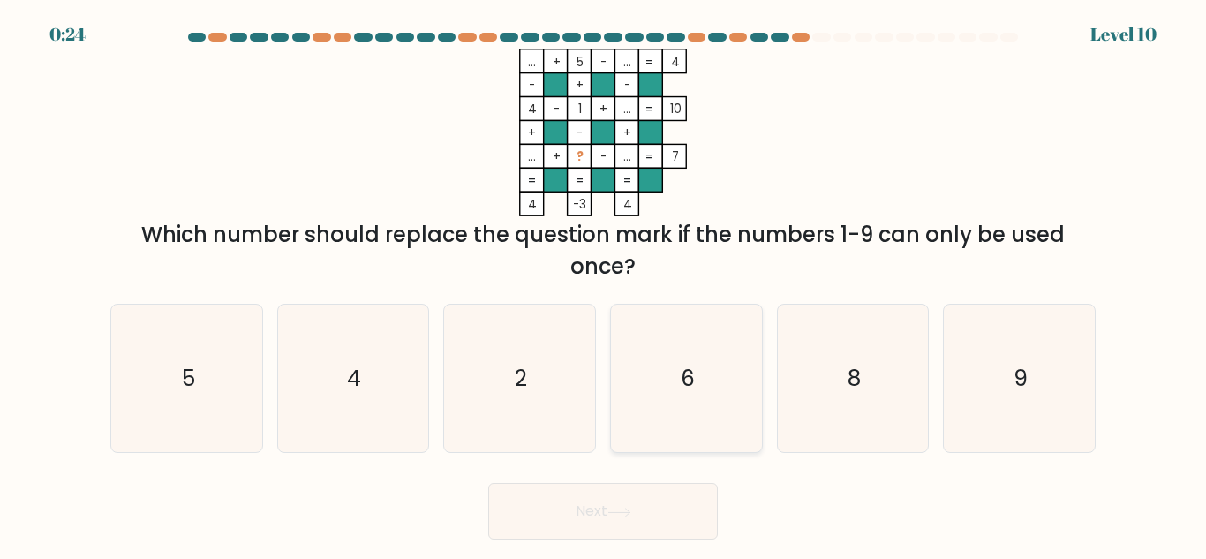
click at [659, 329] on icon "6" at bounding box center [686, 378] width 147 height 147
click at [604, 284] on input "d. 6" at bounding box center [603, 282] width 1 height 4
radio input "true"
click at [622, 516] on icon at bounding box center [619, 513] width 24 height 10
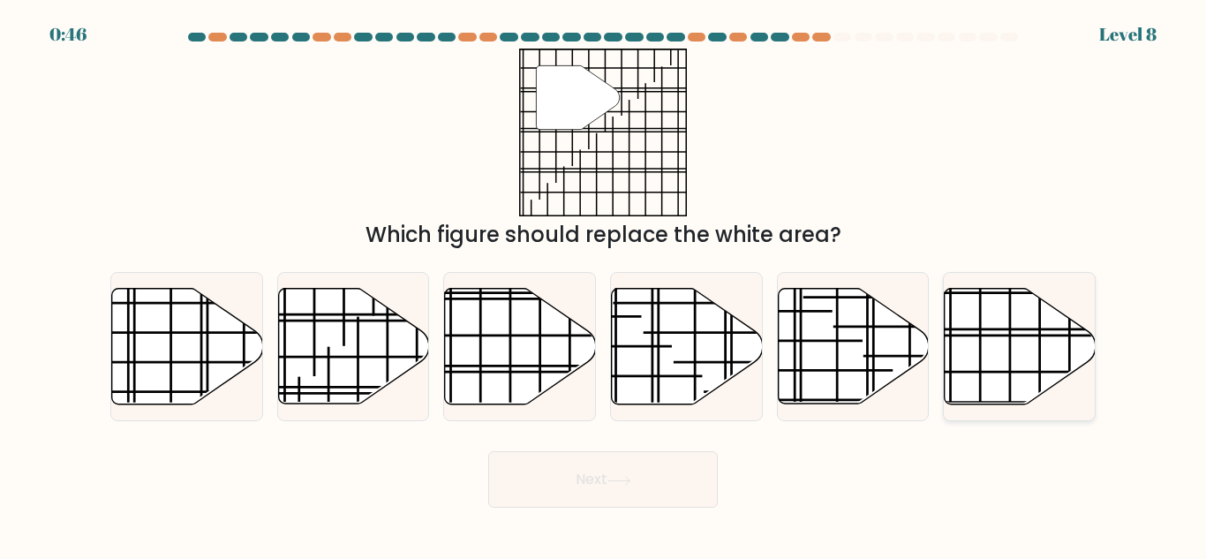
click at [1008, 329] on line at bounding box center [1066, 329] width 301 height 0
click at [604, 284] on input "f." at bounding box center [603, 282] width 1 height 4
radio input "true"
click at [670, 480] on button "Next" at bounding box center [603, 479] width 230 height 57
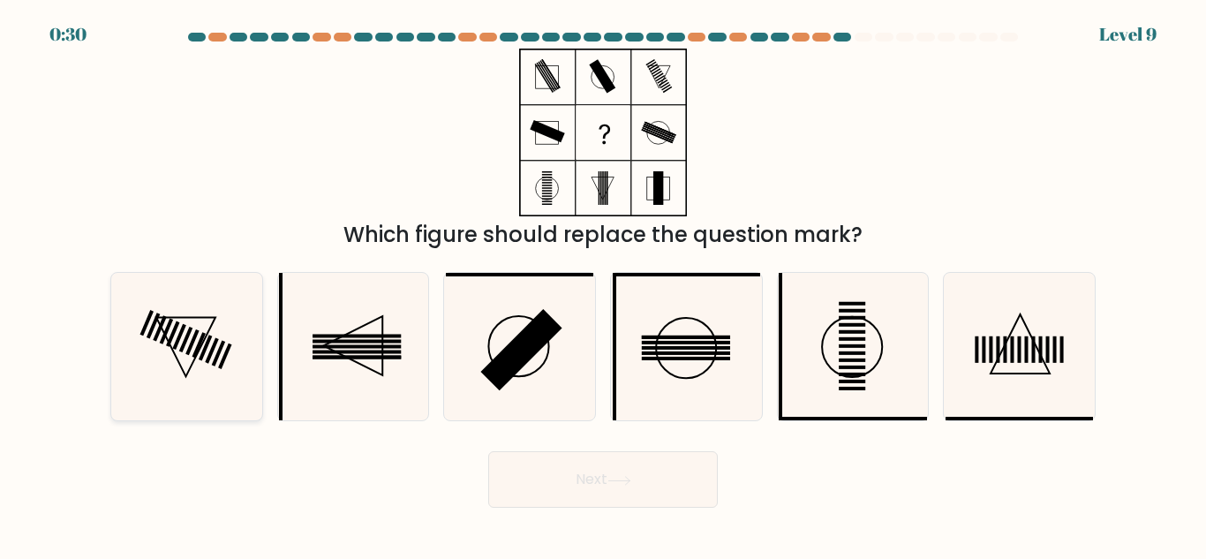
click at [142, 347] on icon at bounding box center [186, 346] width 147 height 147
click at [603, 284] on input "a." at bounding box center [603, 282] width 1 height 4
radio input "true"
click at [585, 501] on button "Next" at bounding box center [603, 479] width 230 height 57
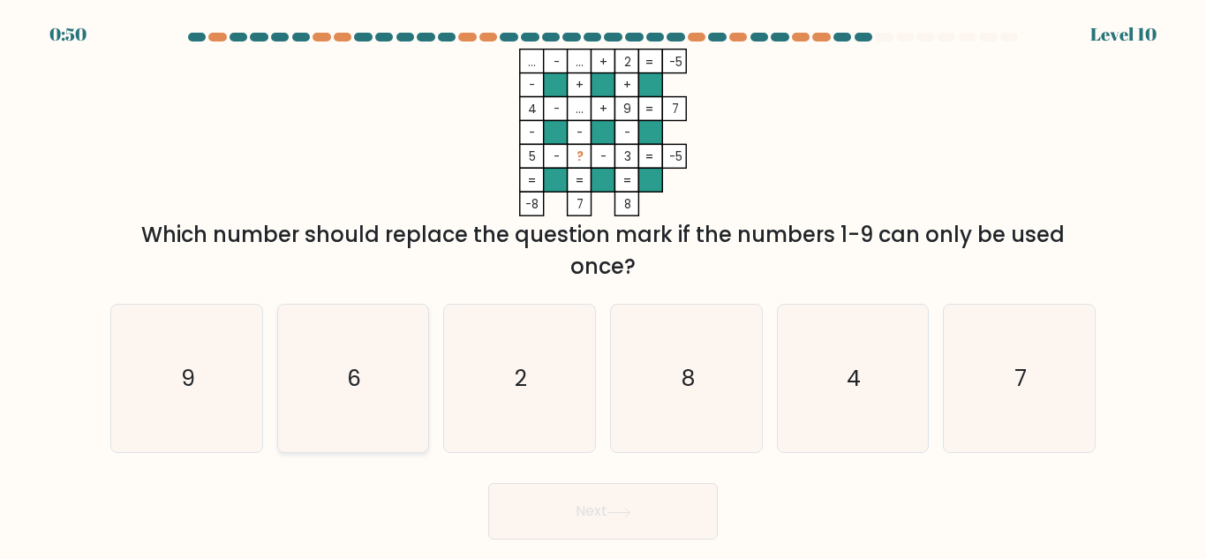
click at [328, 378] on icon "6" at bounding box center [352, 378] width 147 height 147
click at [603, 284] on input "b. 6" at bounding box center [603, 282] width 1 height 4
radio input "true"
click at [541, 512] on button "Next" at bounding box center [603, 511] width 230 height 57
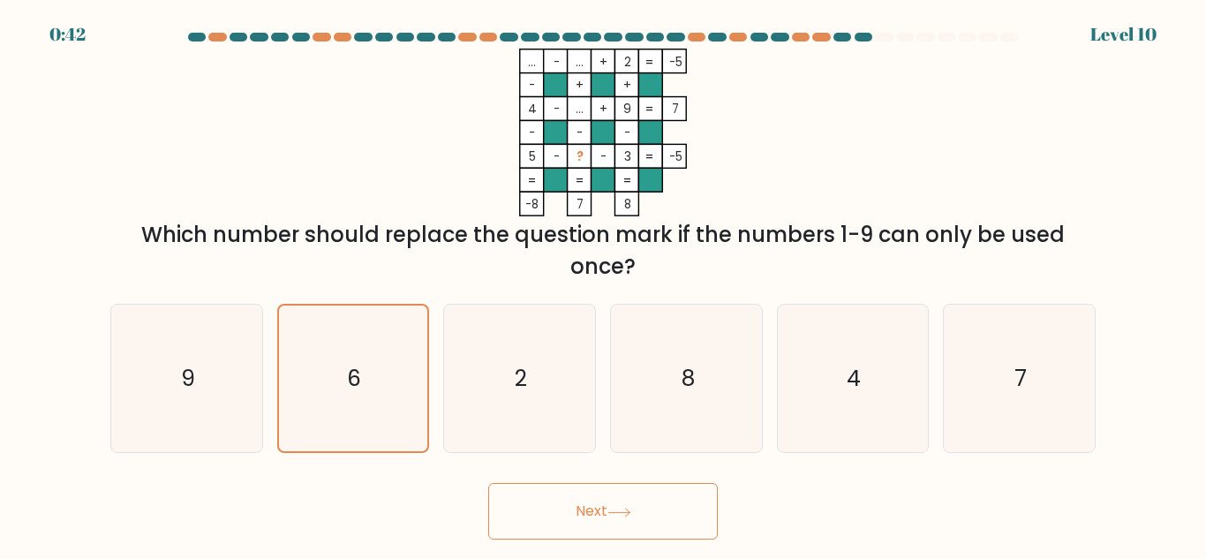
click at [400, 543] on body "0:42 Level 10" at bounding box center [603, 279] width 1206 height 559
click at [574, 503] on button "Next" at bounding box center [603, 511] width 230 height 57
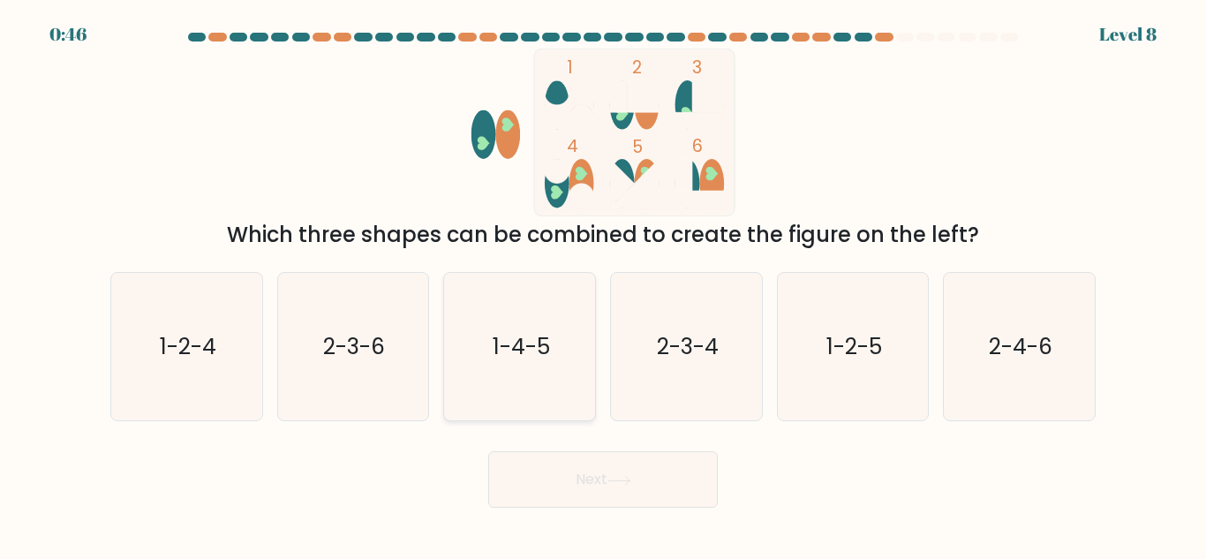
click at [509, 379] on icon "1-4-5" at bounding box center [519, 346] width 147 height 147
click at [603, 284] on input "c. 1-4-5" at bounding box center [603, 282] width 1 height 4
radio input "true"
click at [555, 484] on button "Next" at bounding box center [603, 479] width 230 height 57
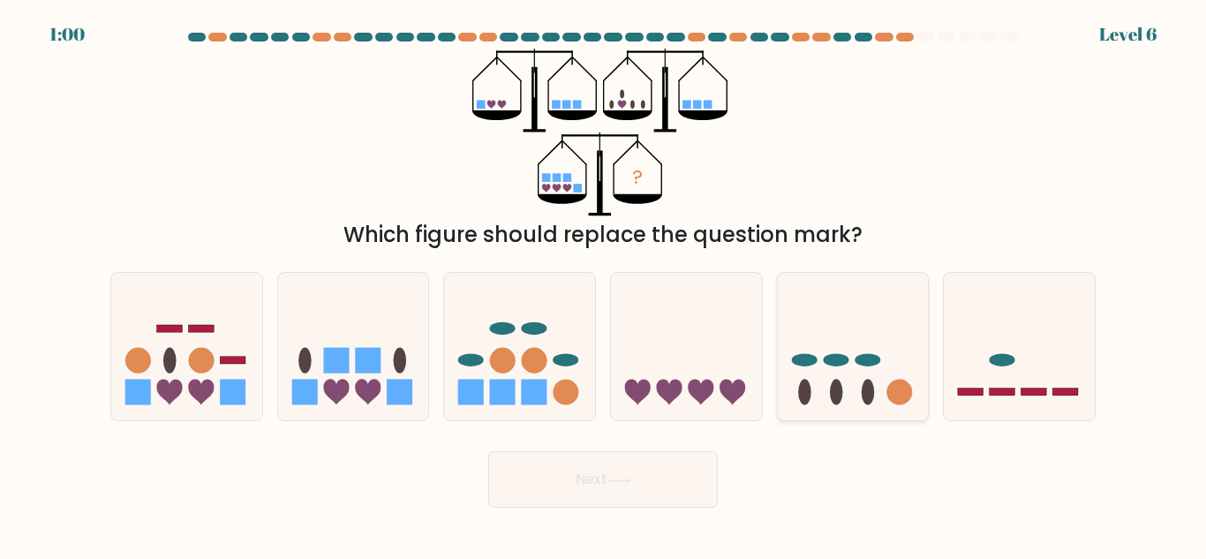
click at [882, 393] on icon at bounding box center [853, 346] width 151 height 124
click at [604, 284] on input "e." at bounding box center [603, 282] width 1 height 4
radio input "true"
click at [624, 478] on icon at bounding box center [619, 481] width 24 height 10
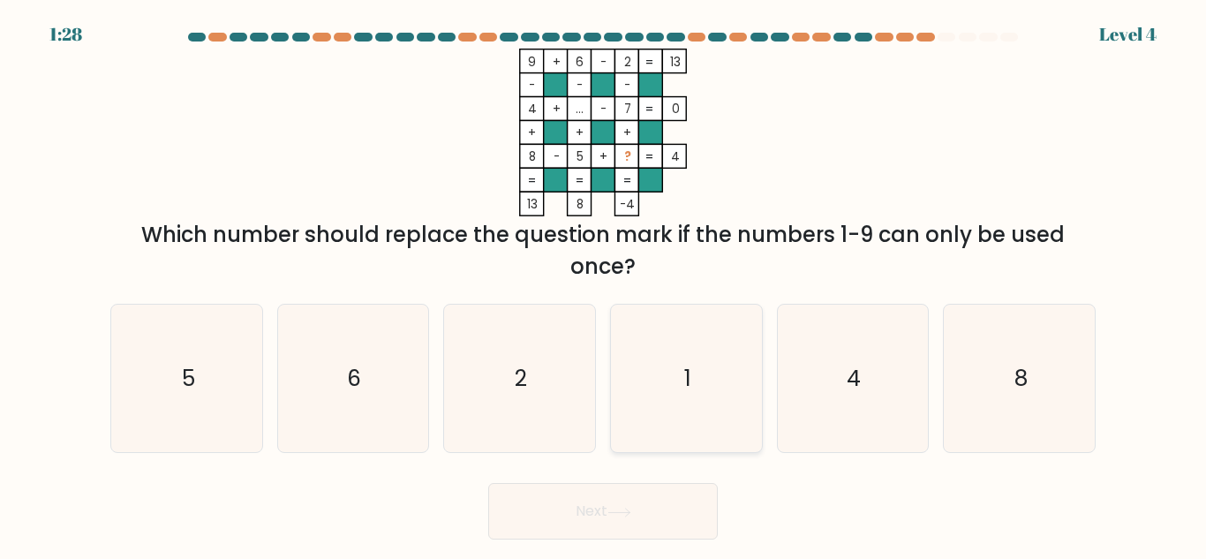
click at [717, 347] on icon "1" at bounding box center [686, 378] width 147 height 147
click at [604, 284] on input "d. 1" at bounding box center [603, 282] width 1 height 4
radio input "true"
click at [612, 491] on button "Next" at bounding box center [603, 511] width 230 height 57
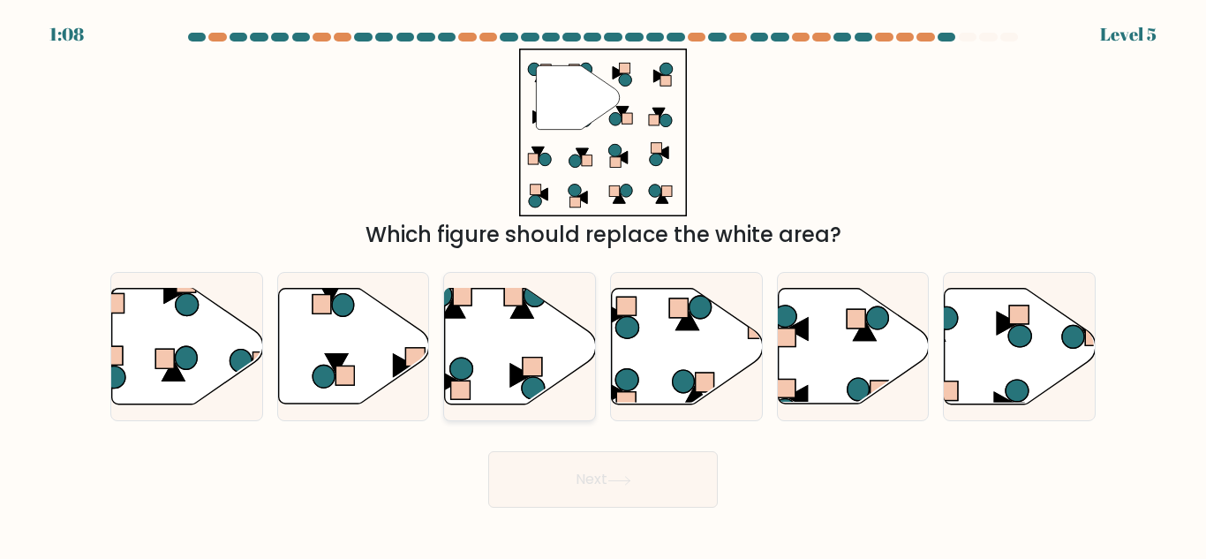
click at [582, 342] on icon at bounding box center [520, 347] width 151 height 116
click at [603, 284] on input "c." at bounding box center [603, 282] width 1 height 4
radio input "true"
click at [666, 467] on button "Next" at bounding box center [603, 479] width 230 height 57
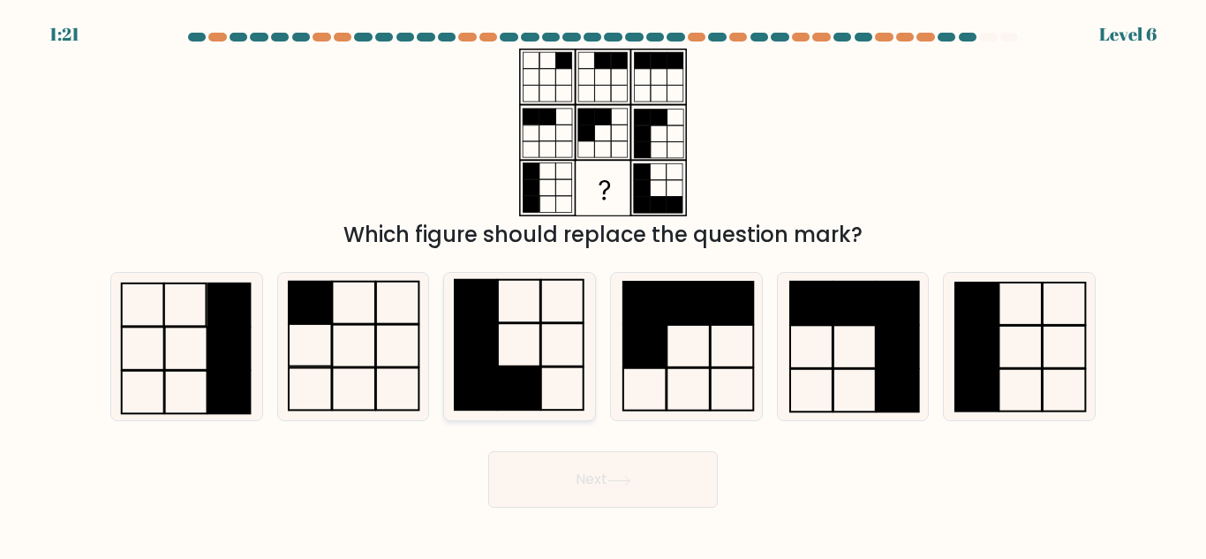
click at [534, 351] on icon at bounding box center [519, 346] width 147 height 147
click at [603, 284] on input "c." at bounding box center [603, 282] width 1 height 4
radio input "true"
click at [581, 482] on button "Next" at bounding box center [603, 479] width 230 height 57
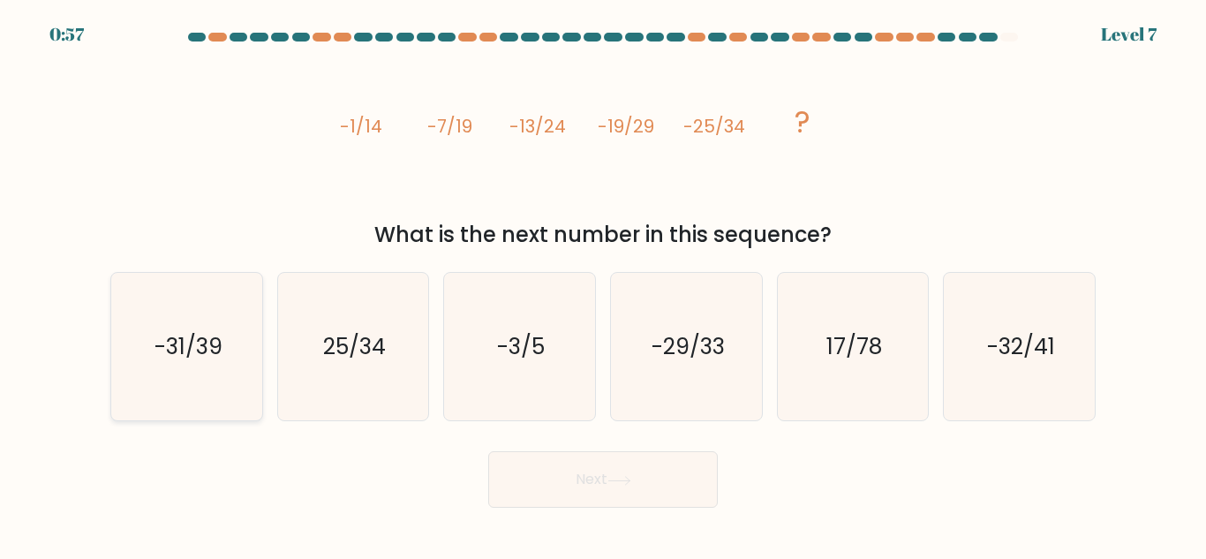
click at [181, 349] on text "-31/39" at bounding box center [188, 346] width 68 height 31
click at [603, 284] on input "a. -31/39" at bounding box center [603, 282] width 1 height 4
radio input "true"
click at [661, 473] on button "Next" at bounding box center [603, 479] width 230 height 57
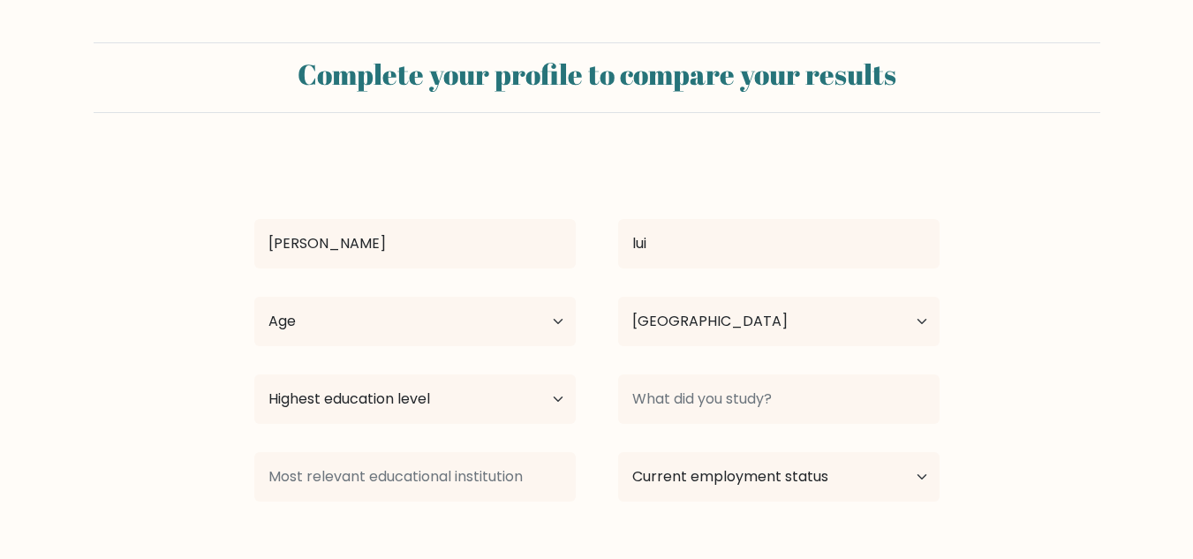
select select "PH"
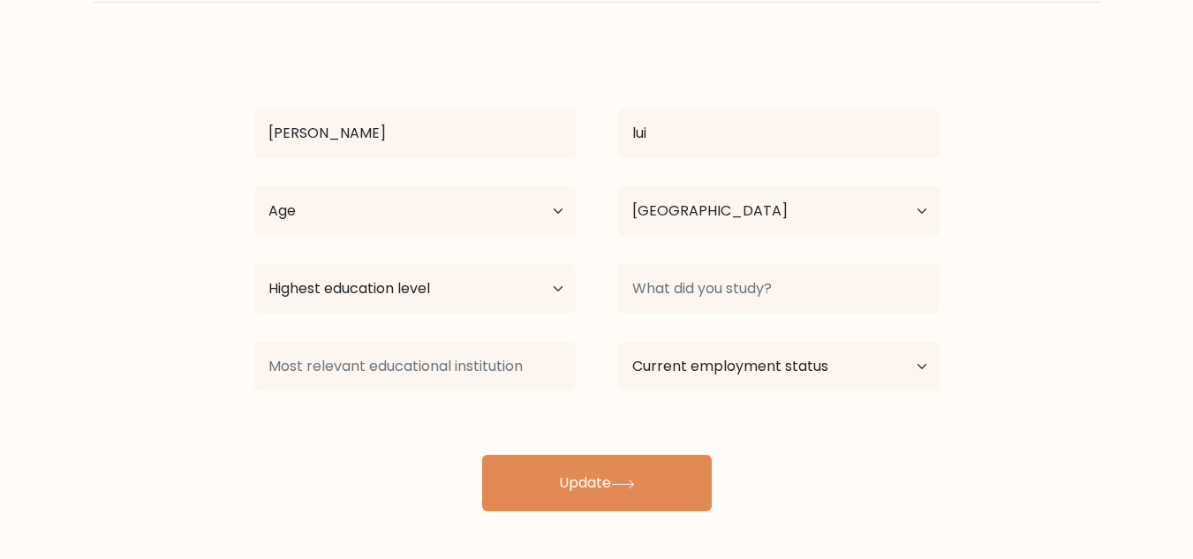
click at [661, 473] on button "Update" at bounding box center [597, 483] width 230 height 57
click at [540, 219] on select "Age Under 18 years old 18-24 years old 25-34 years old 35-44 years old 45-54 ye…" at bounding box center [414, 210] width 321 height 49
select select "18_24"
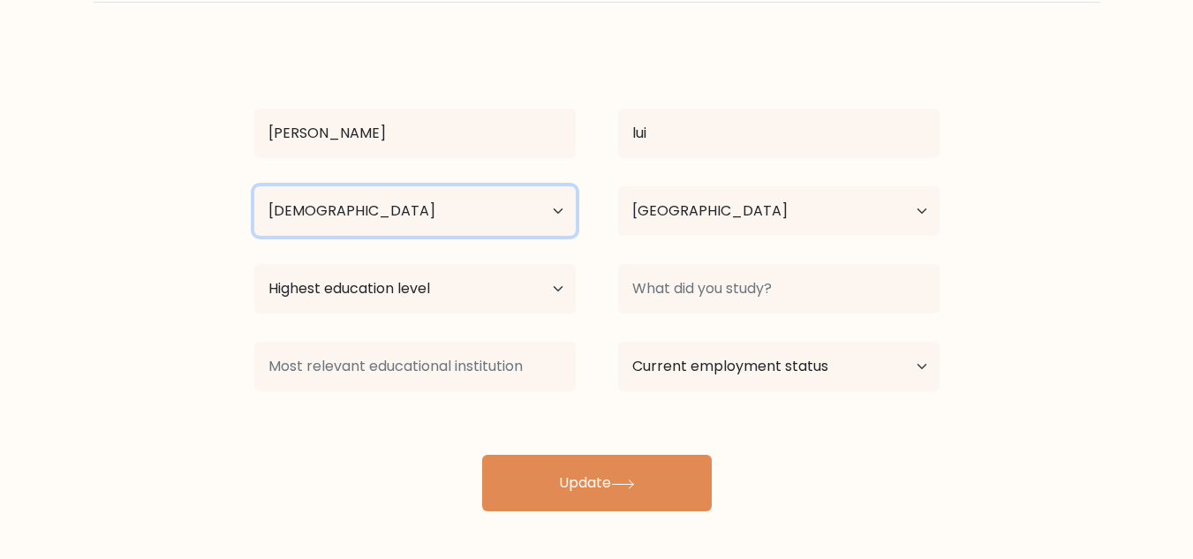
click at [254, 186] on select "Age Under 18 years old 18-24 years old 25-34 years old 35-44 years old 45-54 ye…" at bounding box center [414, 210] width 321 height 49
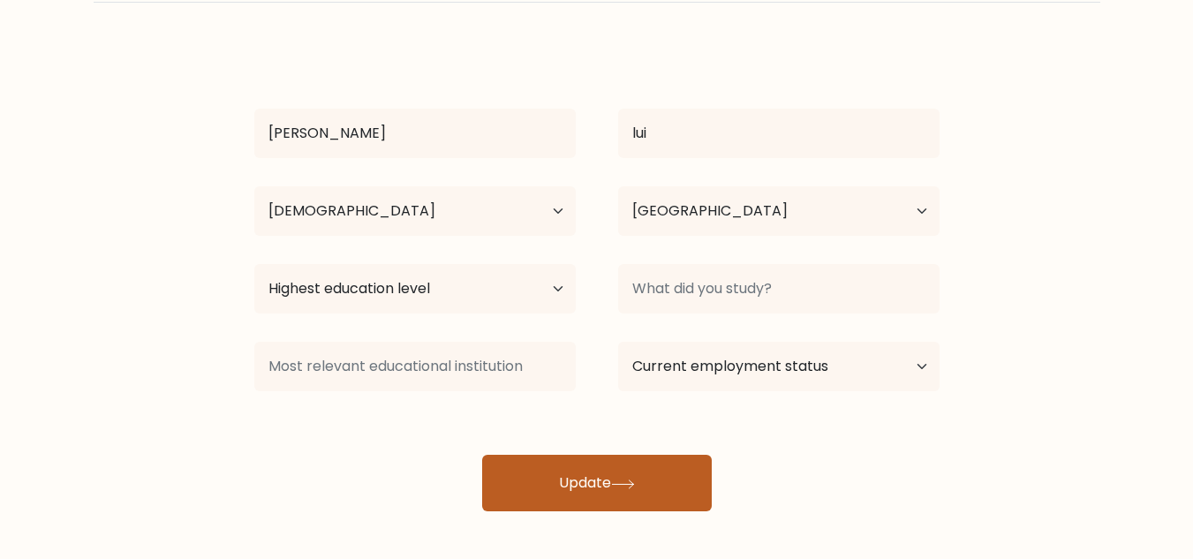
click at [584, 500] on button "Update" at bounding box center [597, 483] width 230 height 57
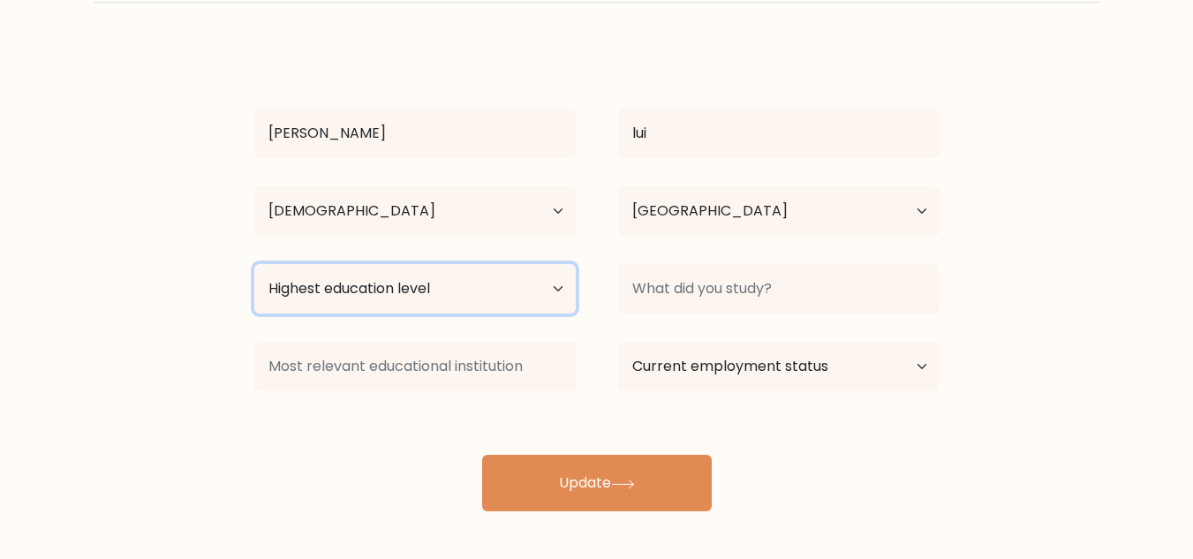
click at [483, 290] on select "Highest education level No schooling Primary Lower Secondary Upper Secondary Oc…" at bounding box center [414, 288] width 321 height 49
select select "bachelors_degree"
click at [254, 264] on select "Highest education level No schooling Primary Lower Secondary Upper Secondary Oc…" at bounding box center [414, 288] width 321 height 49
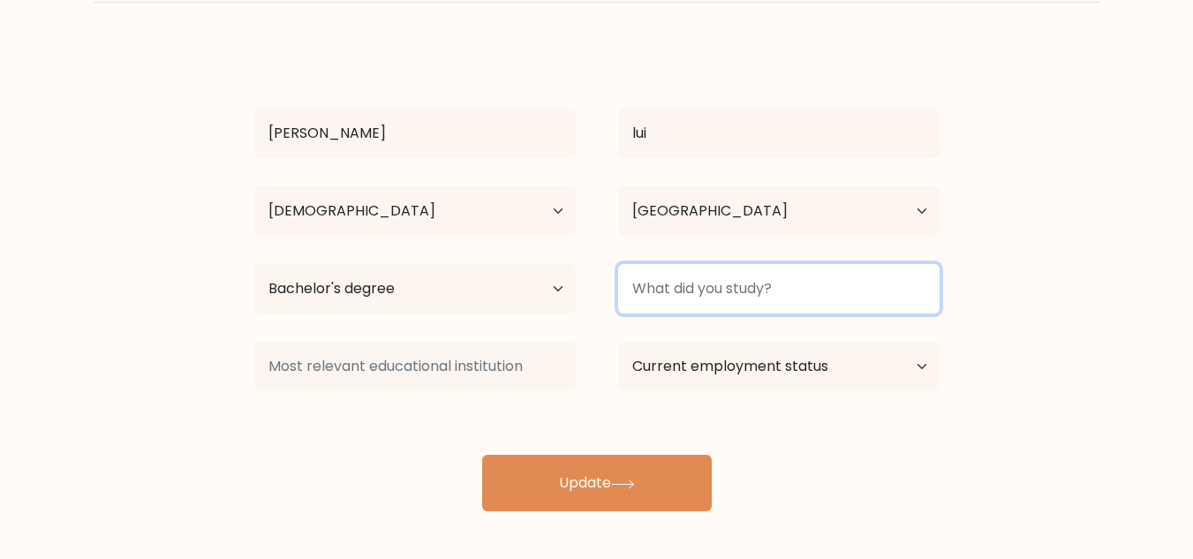
click at [756, 276] on input at bounding box center [778, 288] width 321 height 49
type input "d"
type input "DVM"
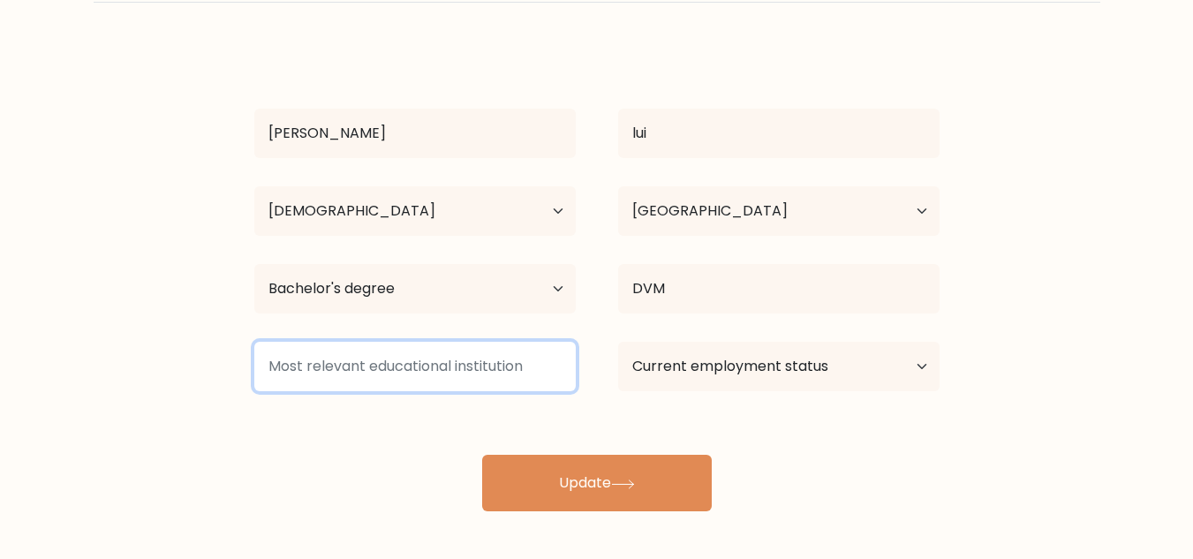
click at [526, 384] on input at bounding box center [414, 366] width 321 height 49
type input "L"
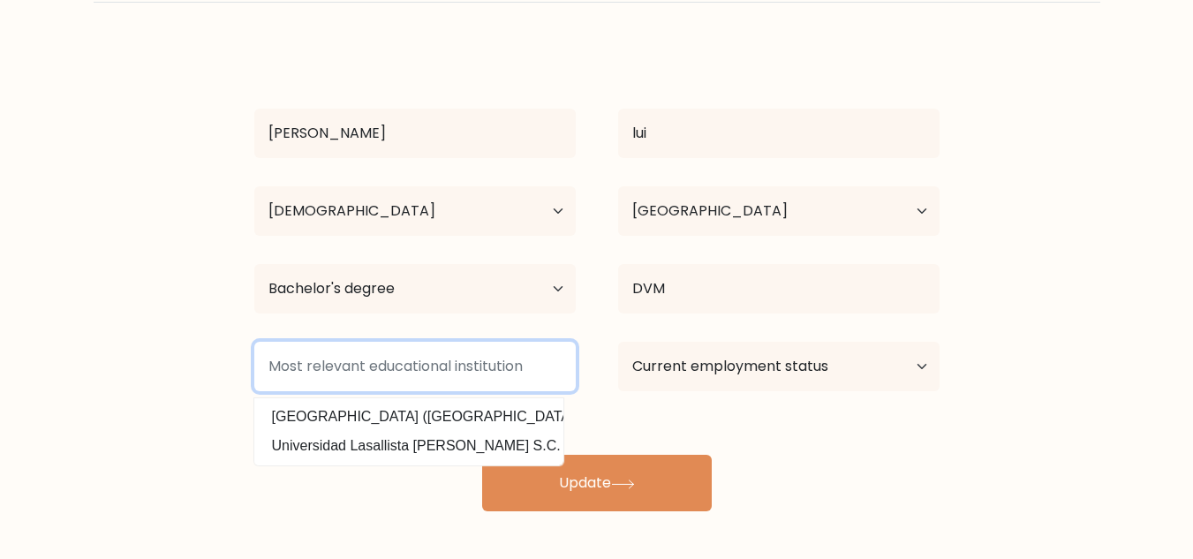
type input "D"
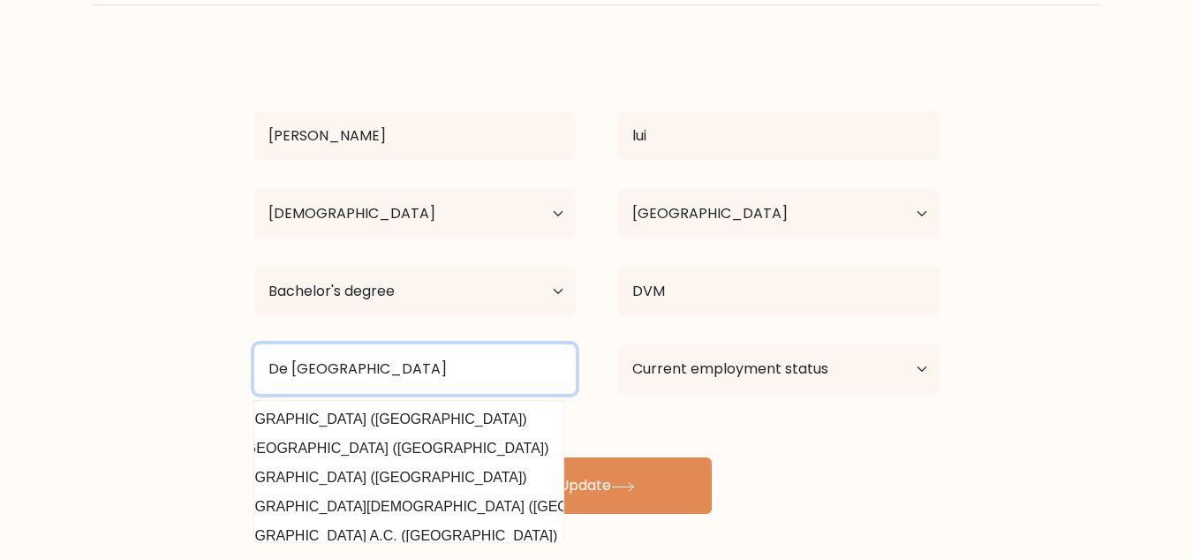
scroll to position [0, 0]
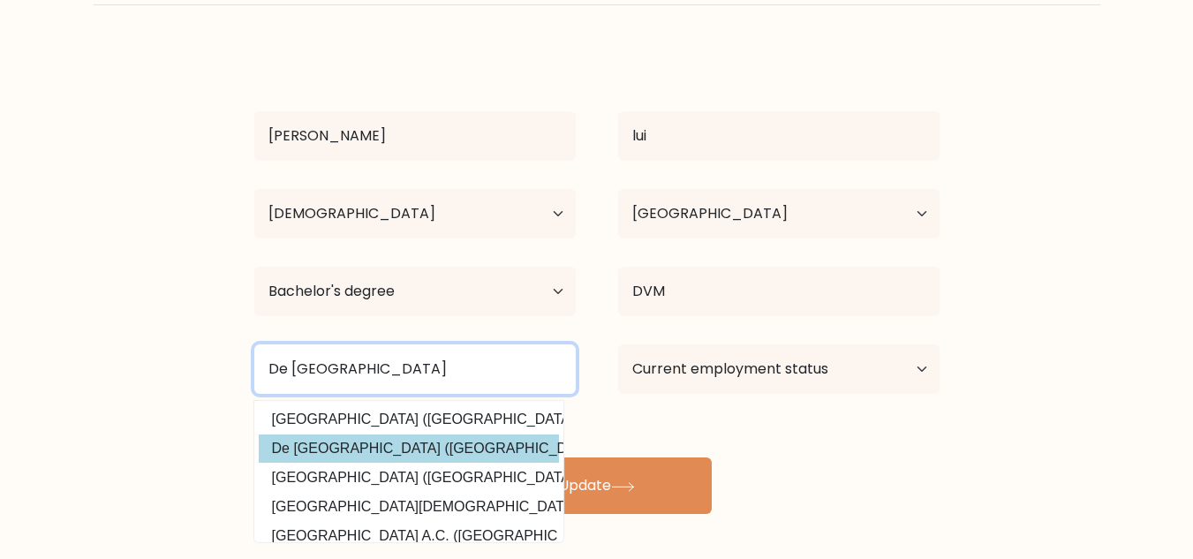
type input "De La Salle Araneta"
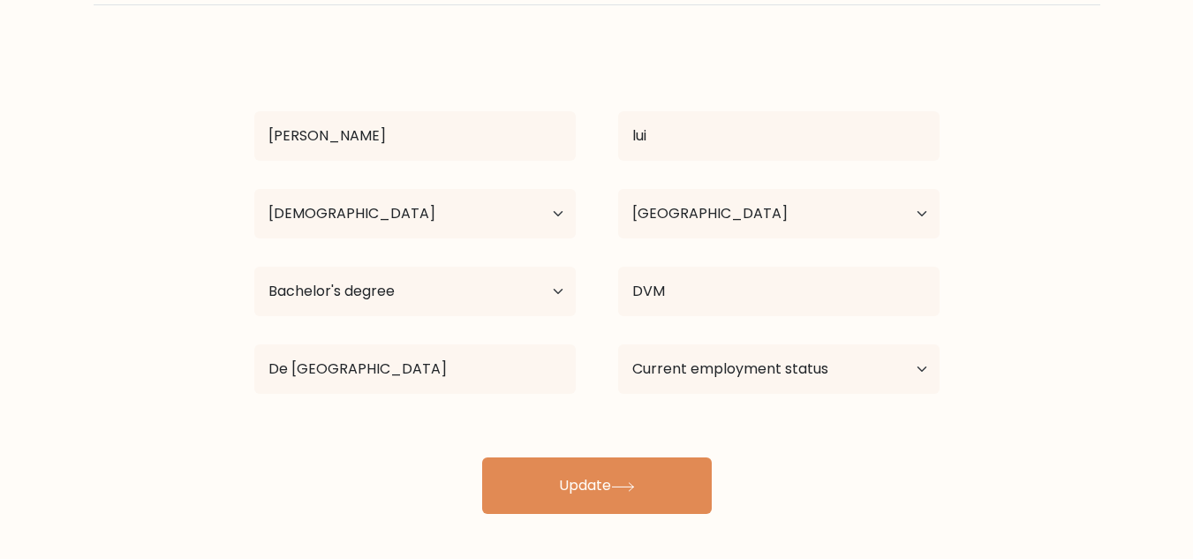
click at [367, 445] on div "carolyn lui Age Under 18 years old 18-24 years old 25-34 years old 35-44 years …" at bounding box center [597, 281] width 706 height 466
click at [815, 389] on select "Current employment status Employed Student Retired Other / prefer not to answer" at bounding box center [778, 368] width 321 height 49
select select "student"
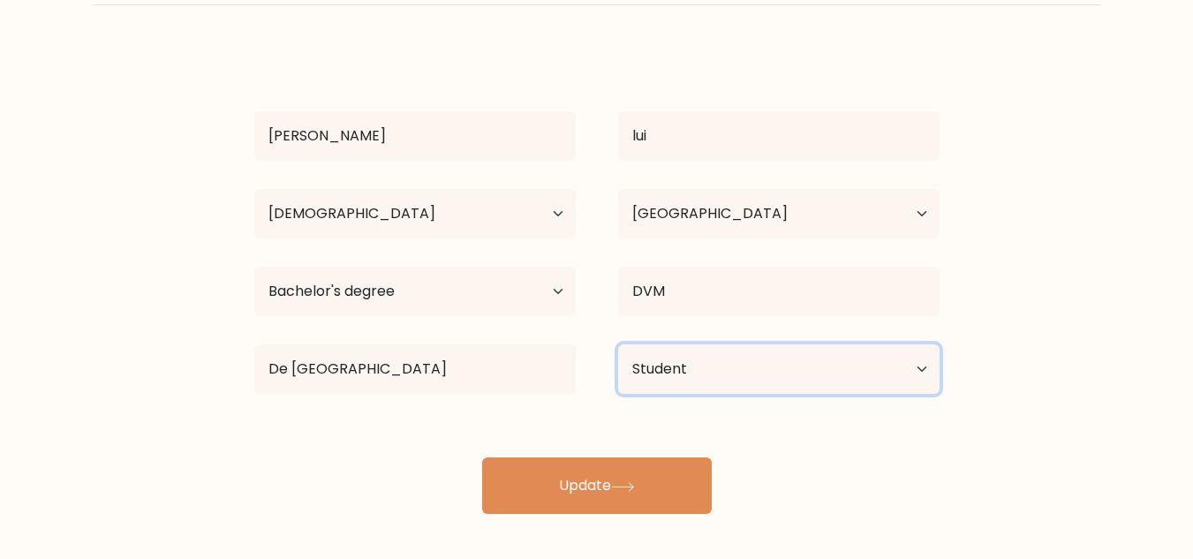
click at [618, 344] on select "Current employment status Employed Student Retired Other / prefer not to answer" at bounding box center [778, 368] width 321 height 49
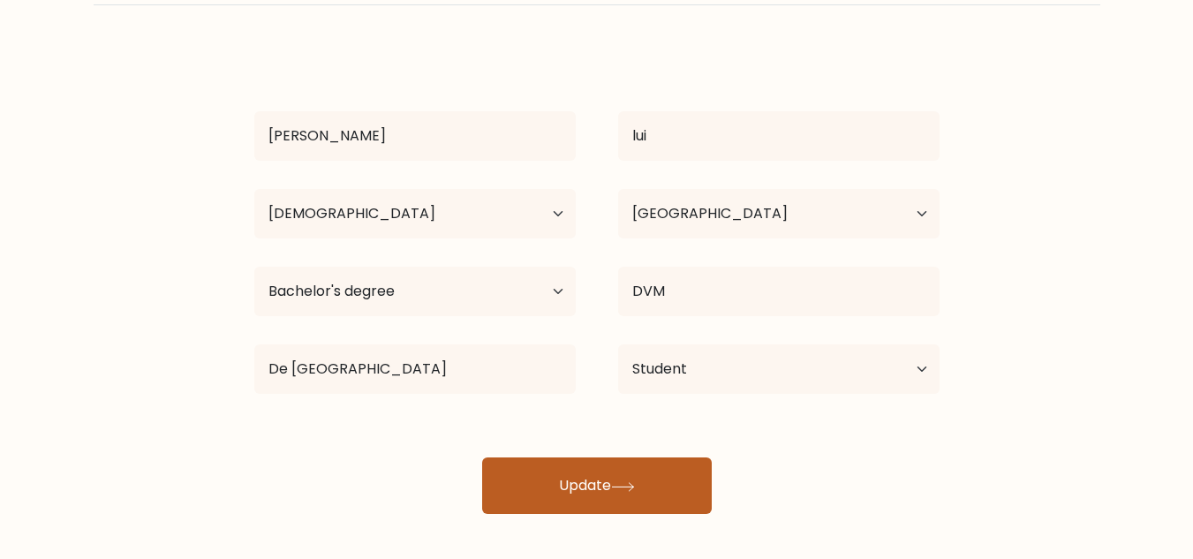
click at [632, 487] on icon at bounding box center [623, 487] width 24 height 10
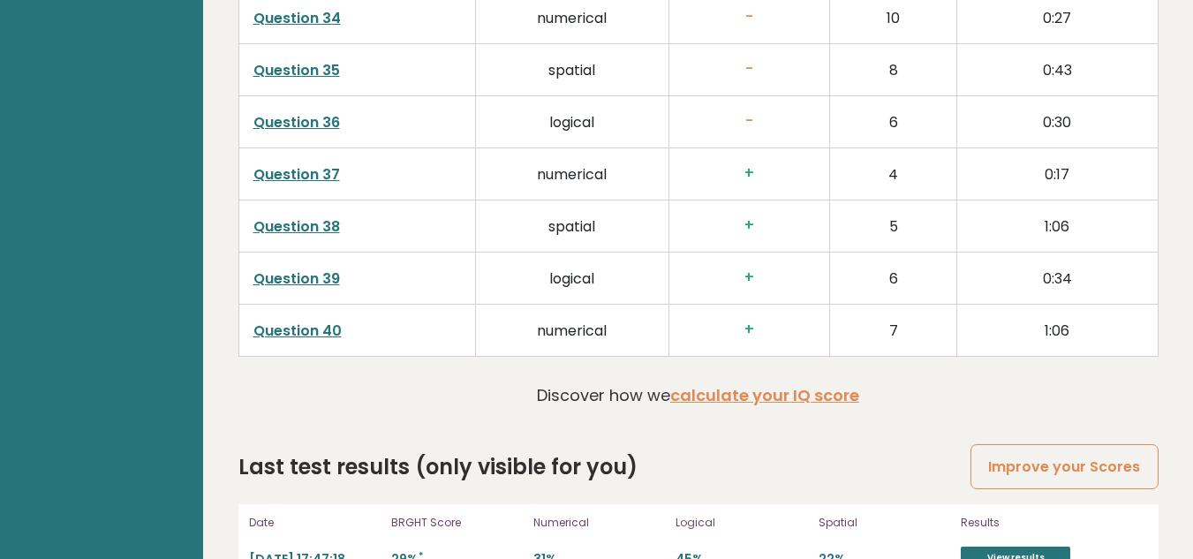
scroll to position [4530, 0]
click at [999, 445] on link "Improve your Scores" at bounding box center [1063, 467] width 187 height 45
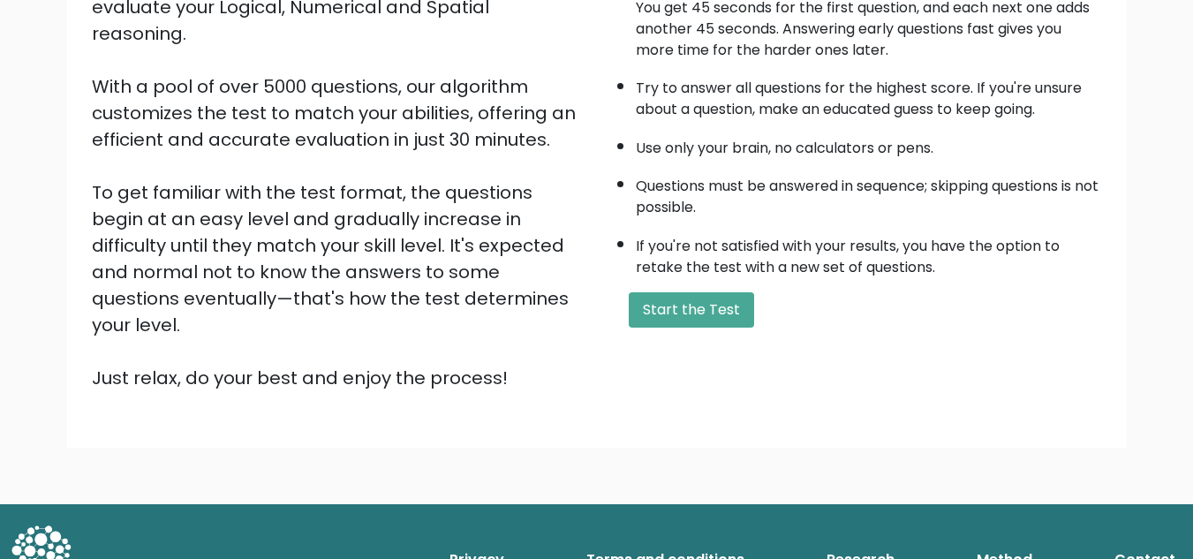
scroll to position [249, 0]
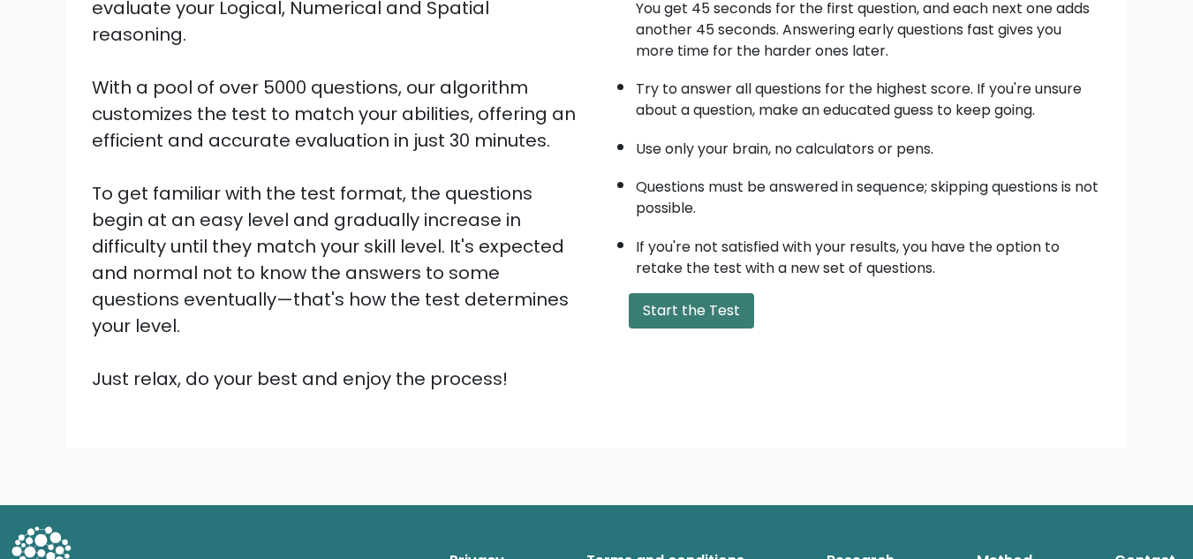
click at [652, 320] on button "Start the Test" at bounding box center [691, 310] width 125 height 35
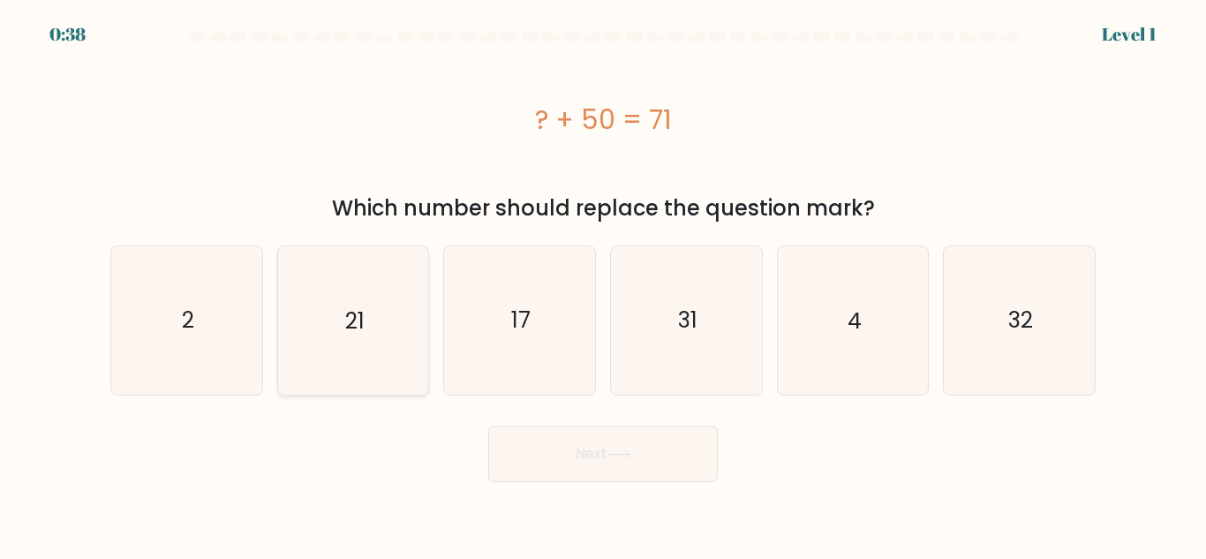
click at [358, 305] on icon "21" at bounding box center [352, 319] width 147 height 147
click at [603, 284] on input "b. 21" at bounding box center [603, 282] width 1 height 4
radio input "true"
click at [501, 462] on button "Next" at bounding box center [603, 454] width 230 height 57
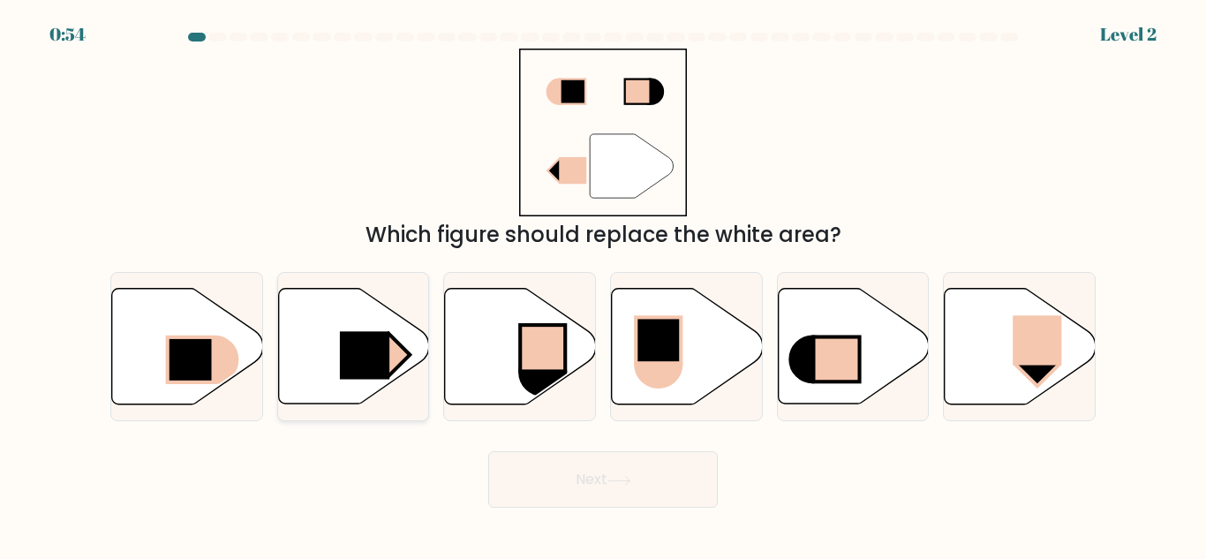
click at [298, 357] on icon at bounding box center [353, 347] width 151 height 116
click at [603, 284] on input "b." at bounding box center [603, 282] width 1 height 4
radio input "true"
click at [531, 481] on button "Next" at bounding box center [603, 479] width 230 height 57
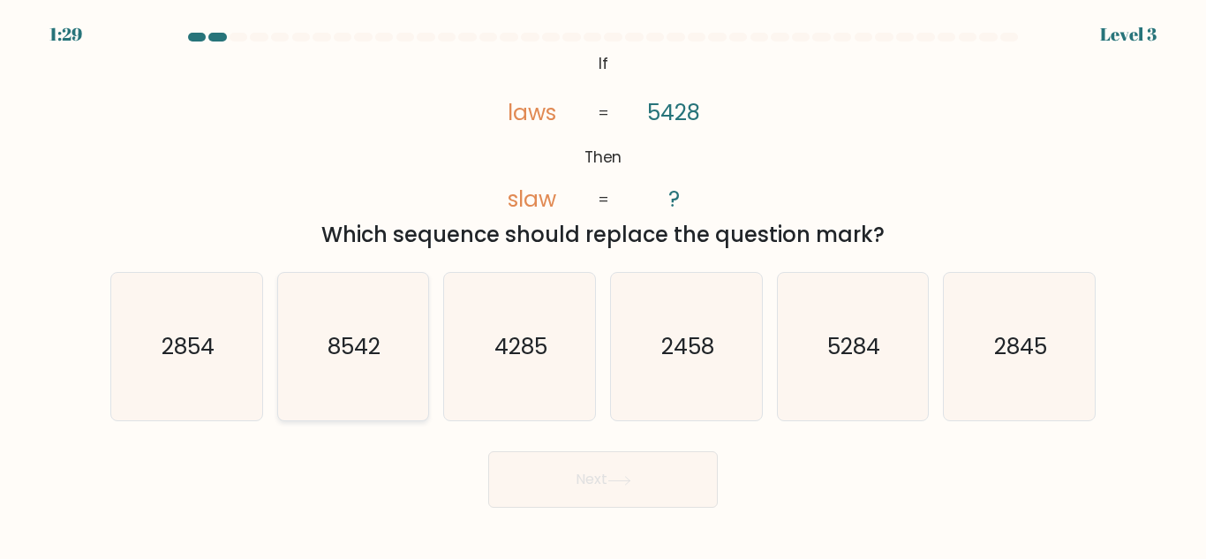
click at [384, 399] on icon "8542" at bounding box center [352, 346] width 147 height 147
click at [603, 284] on input "b. 8542" at bounding box center [603, 282] width 1 height 4
radio input "true"
click at [540, 480] on button "Next" at bounding box center [603, 479] width 230 height 57
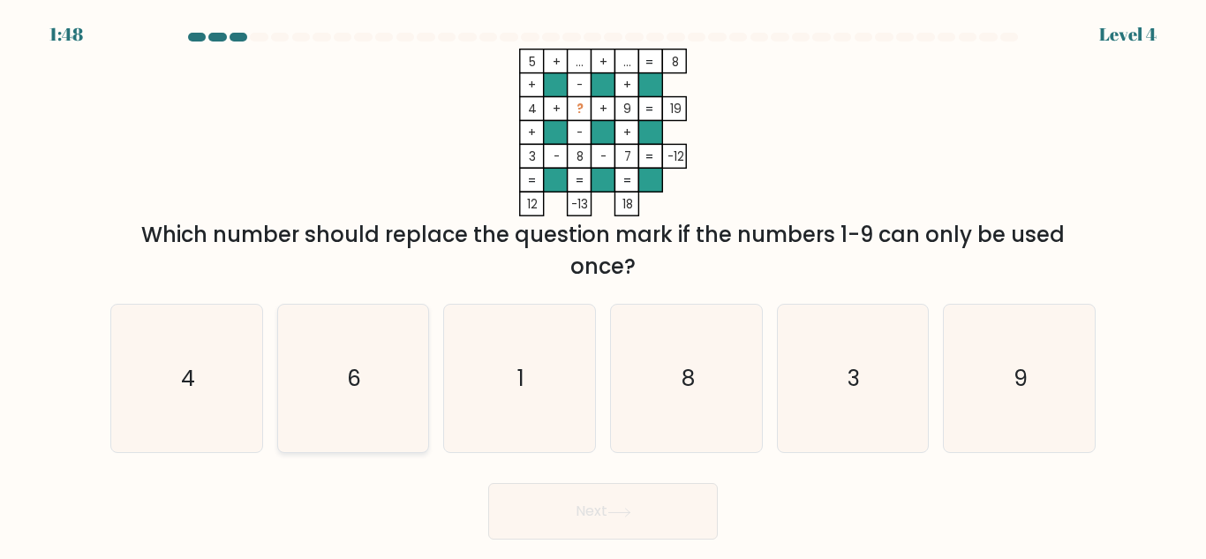
click at [331, 375] on icon "6" at bounding box center [352, 378] width 147 height 147
click at [603, 284] on input "b. 6" at bounding box center [603, 282] width 1 height 4
radio input "true"
click at [537, 515] on button "Next" at bounding box center [603, 511] width 230 height 57
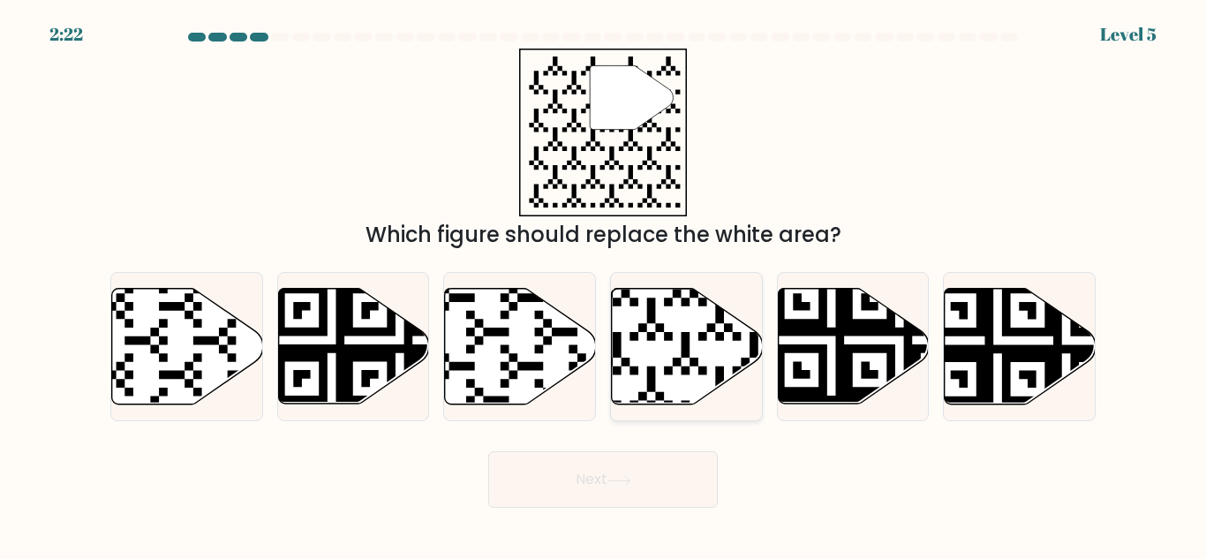
click at [727, 328] on icon at bounding box center [638, 409] width 274 height 274
click at [604, 284] on input "d." at bounding box center [603, 282] width 1 height 4
radio input "true"
click at [622, 474] on button "Next" at bounding box center [603, 479] width 230 height 57
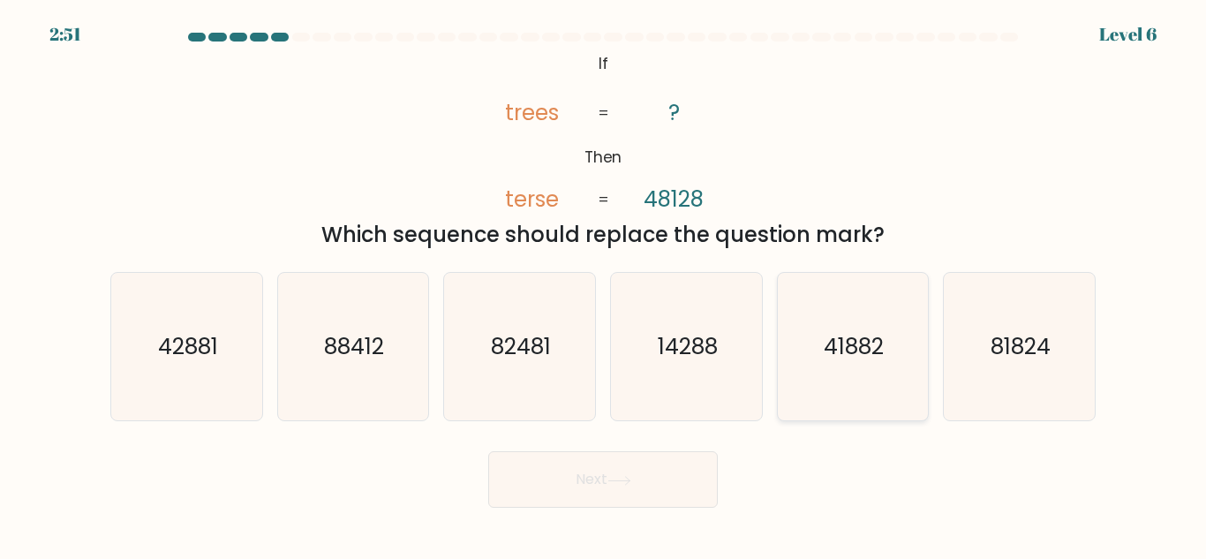
click at [868, 358] on text "41882" at bounding box center [855, 346] width 60 height 31
click at [604, 284] on input "e. 41882" at bounding box center [603, 282] width 1 height 4
radio input "true"
click at [653, 484] on button "Next" at bounding box center [603, 479] width 230 height 57
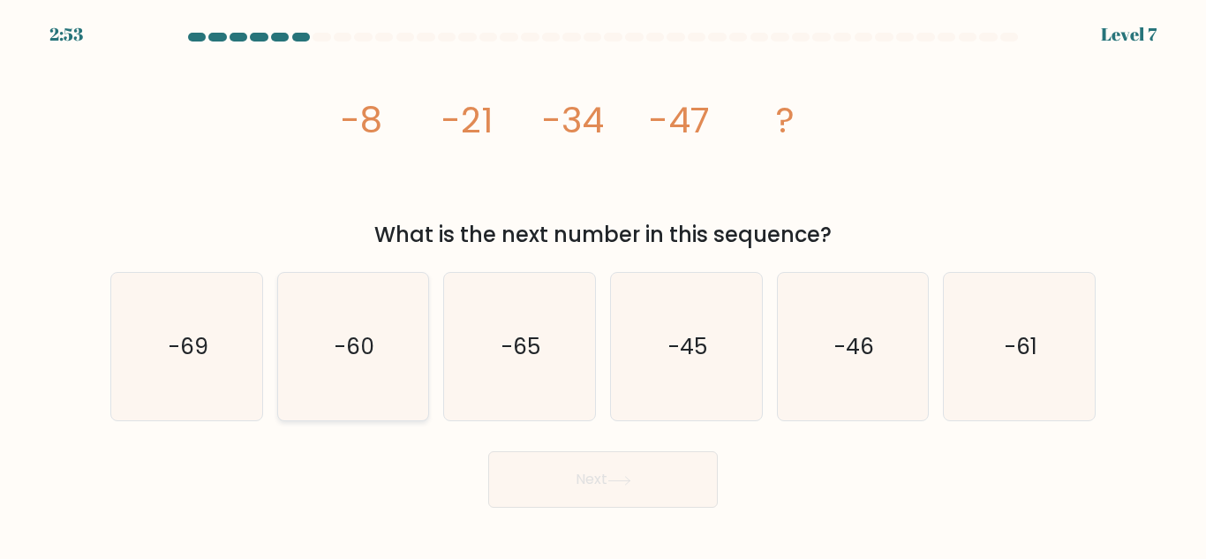
click at [351, 345] on text "-60" at bounding box center [355, 346] width 40 height 31
click at [603, 284] on input "b. -60" at bounding box center [603, 282] width 1 height 4
radio input "true"
click at [594, 453] on button "Next" at bounding box center [603, 479] width 230 height 57
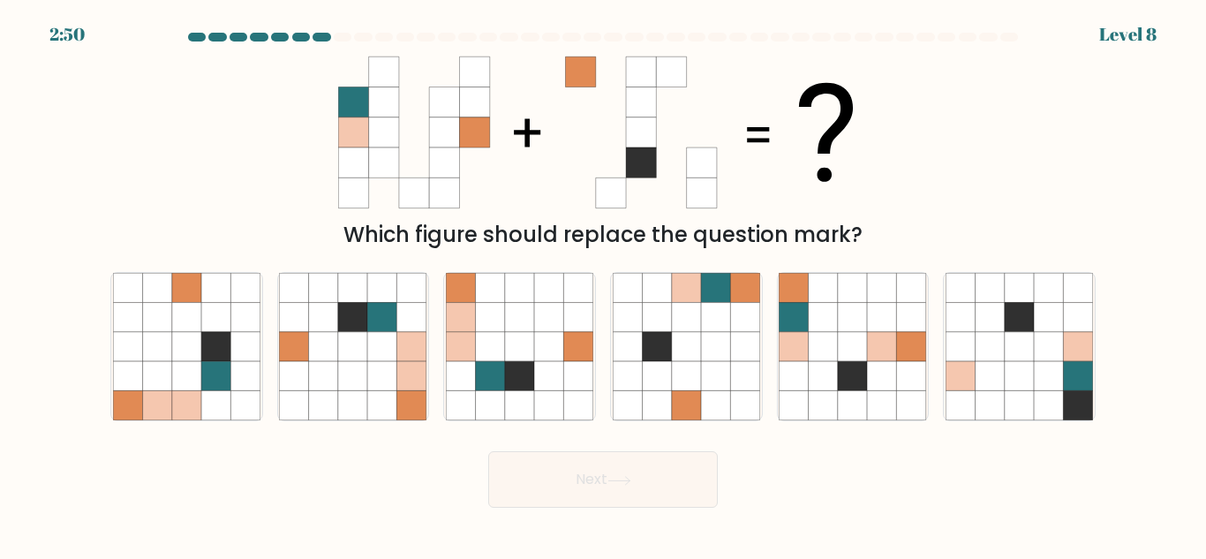
click at [597, 463] on button "Next" at bounding box center [603, 479] width 230 height 57
click at [915, 227] on div "Which figure should replace the question mark?" at bounding box center [603, 235] width 964 height 32
click at [816, 330] on icon at bounding box center [823, 317] width 29 height 29
click at [604, 284] on input "e." at bounding box center [603, 282] width 1 height 4
radio input "true"
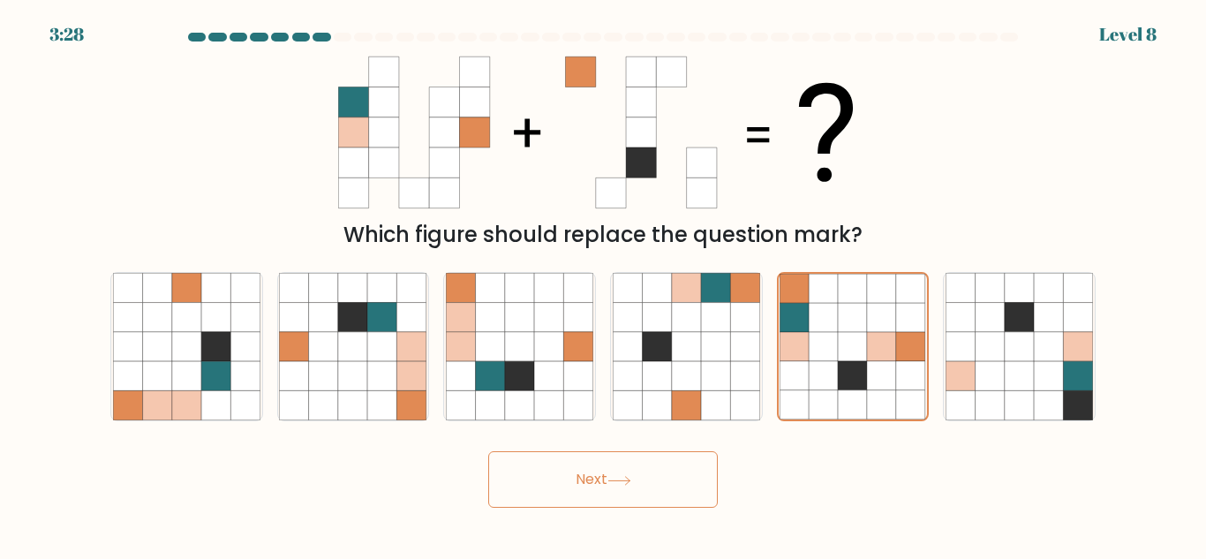
click at [689, 442] on div "Next" at bounding box center [603, 474] width 1006 height 65
click at [644, 459] on button "Next" at bounding box center [603, 479] width 230 height 57
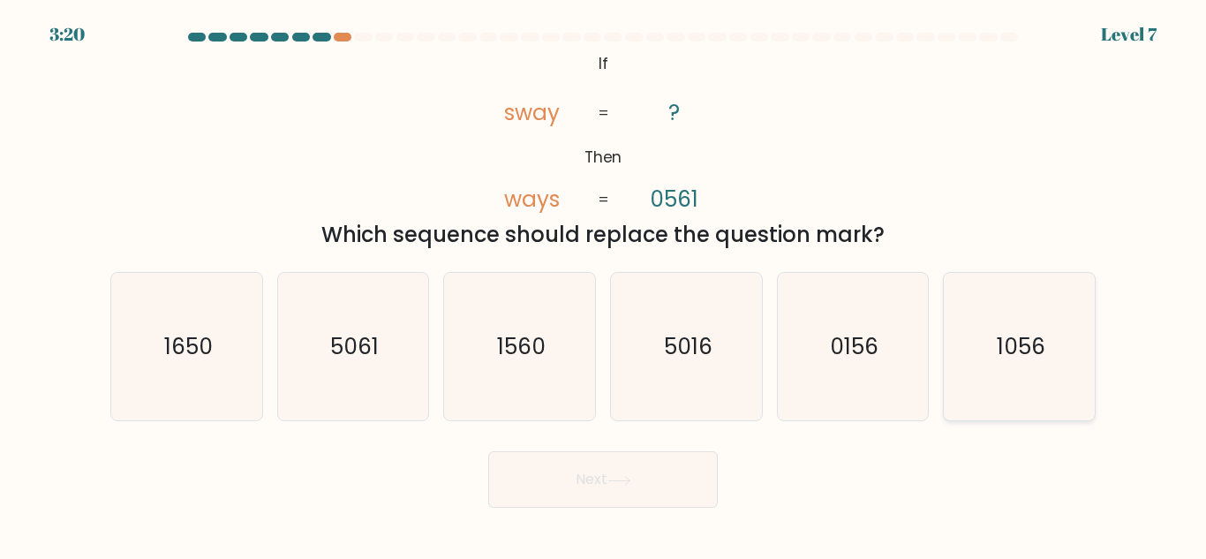
click at [993, 354] on icon "1056" at bounding box center [1019, 346] width 147 height 147
click at [604, 284] on input "f. 1056" at bounding box center [603, 282] width 1 height 4
radio input "true"
click at [630, 490] on button "Next" at bounding box center [603, 479] width 230 height 57
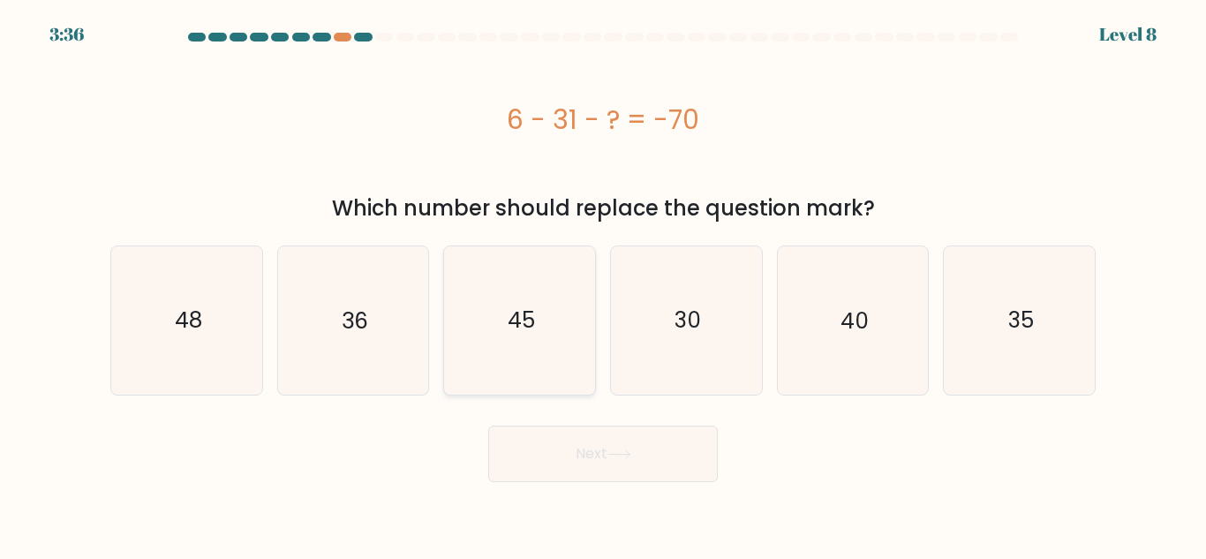
click at [509, 378] on icon "45" at bounding box center [519, 319] width 147 height 147
click at [603, 284] on input "c. 45" at bounding box center [603, 282] width 1 height 4
radio input "true"
click at [537, 441] on button "Next" at bounding box center [603, 454] width 230 height 57
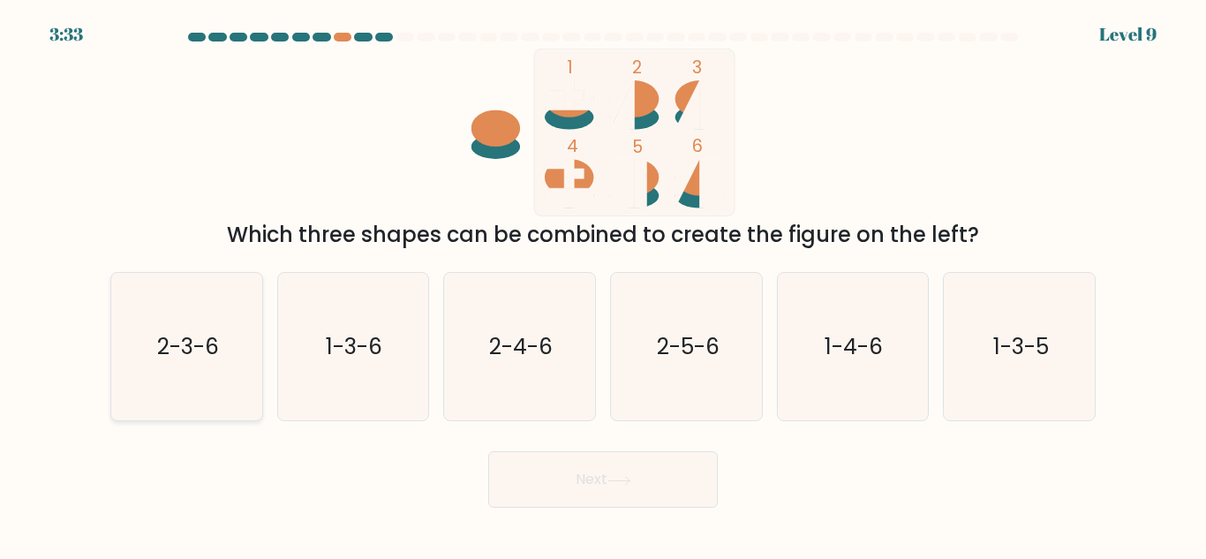
click at [154, 370] on icon "2-3-6" at bounding box center [186, 346] width 147 height 147
click at [603, 284] on input "a. 2-3-6" at bounding box center [603, 282] width 1 height 4
radio input "true"
click at [567, 473] on button "Next" at bounding box center [603, 479] width 230 height 57
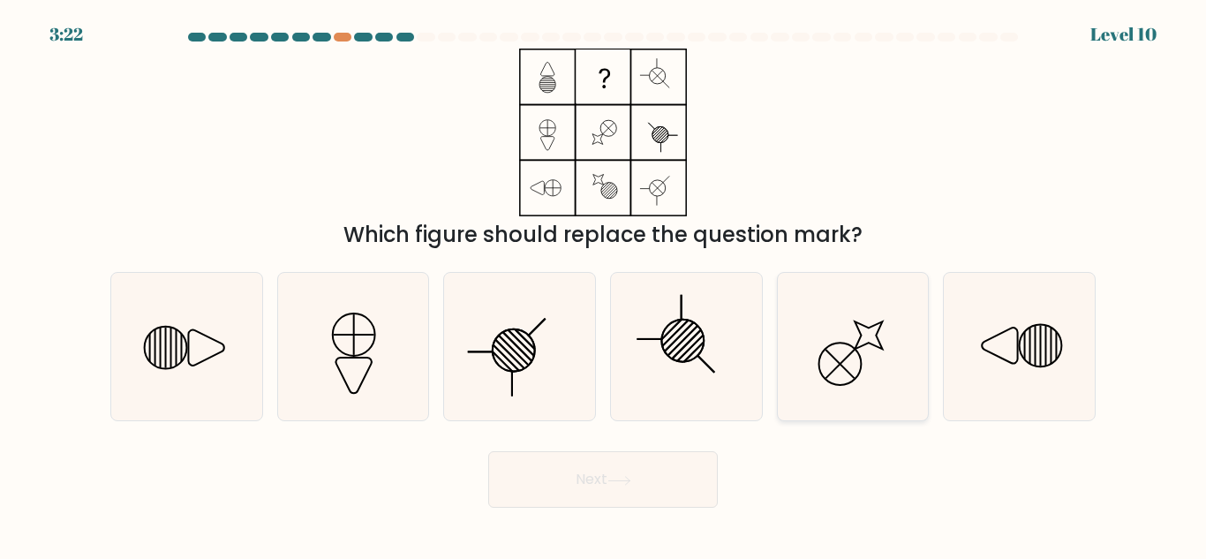
click at [819, 362] on circle at bounding box center [840, 365] width 60 height 60
click at [604, 284] on input "e." at bounding box center [603, 282] width 1 height 4
radio input "true"
click at [633, 469] on button "Next" at bounding box center [603, 479] width 230 height 57
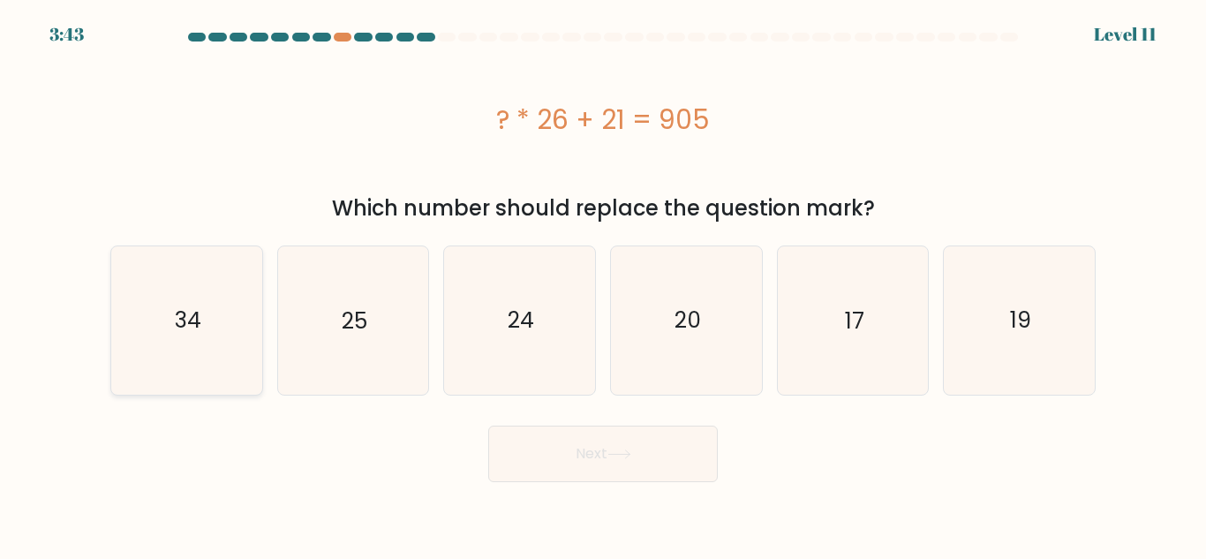
click at [181, 344] on icon "34" at bounding box center [186, 319] width 147 height 147
click at [603, 284] on input "a. 34" at bounding box center [603, 282] width 1 height 4
radio input "true"
click at [539, 446] on button "Next" at bounding box center [603, 454] width 230 height 57
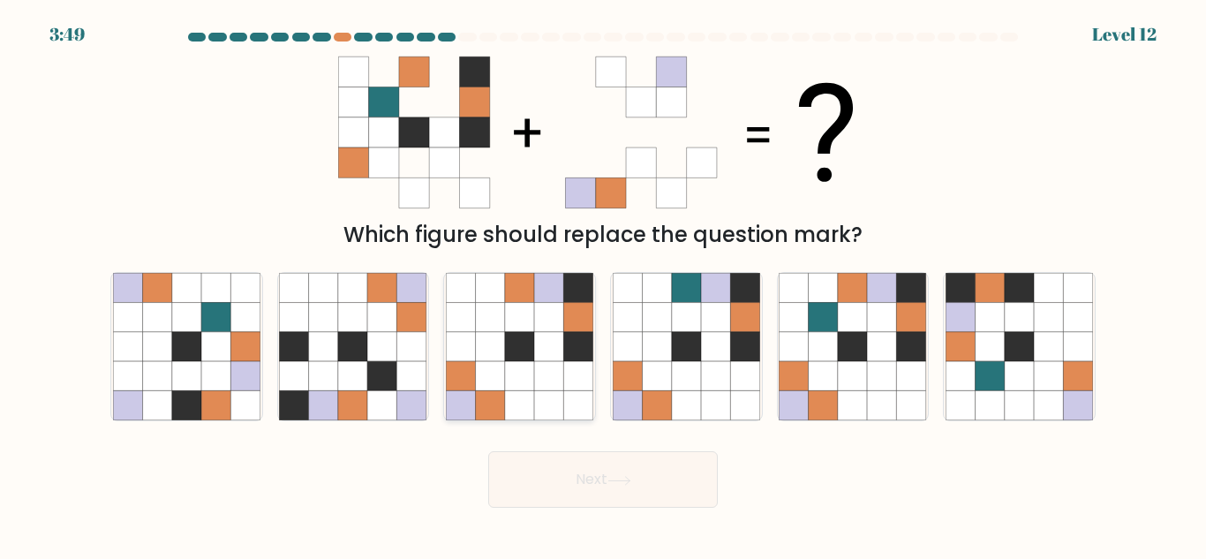
click at [554, 303] on icon at bounding box center [548, 317] width 29 height 29
click at [603, 284] on input "c." at bounding box center [603, 282] width 1 height 4
radio input "true"
click at [624, 478] on icon at bounding box center [619, 481] width 24 height 10
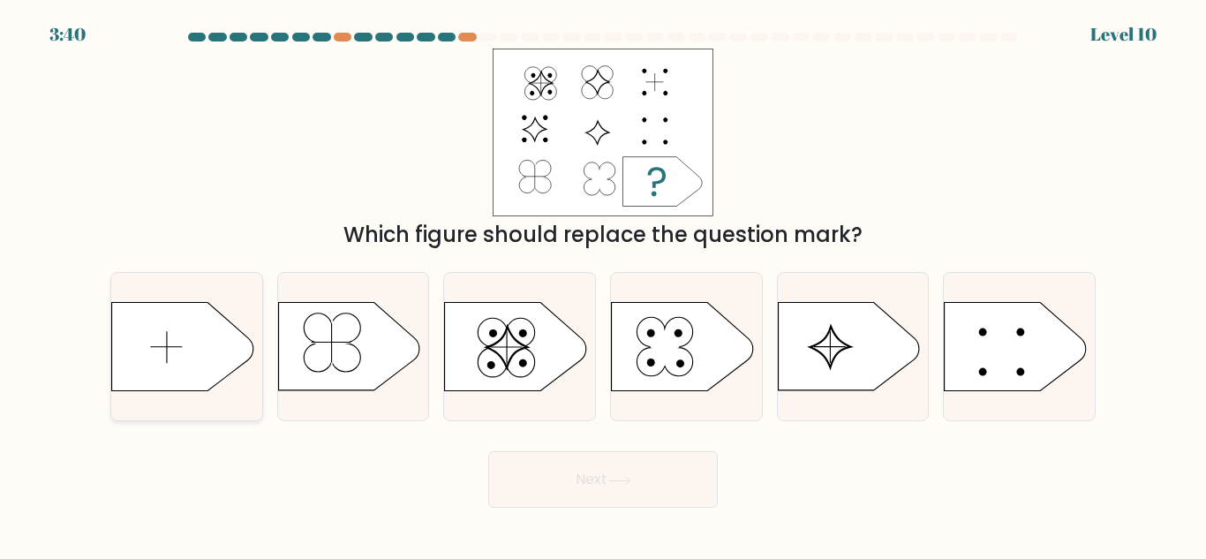
click at [182, 350] on icon at bounding box center [182, 347] width 141 height 88
click at [603, 284] on input "a." at bounding box center [603, 282] width 1 height 4
radio input "true"
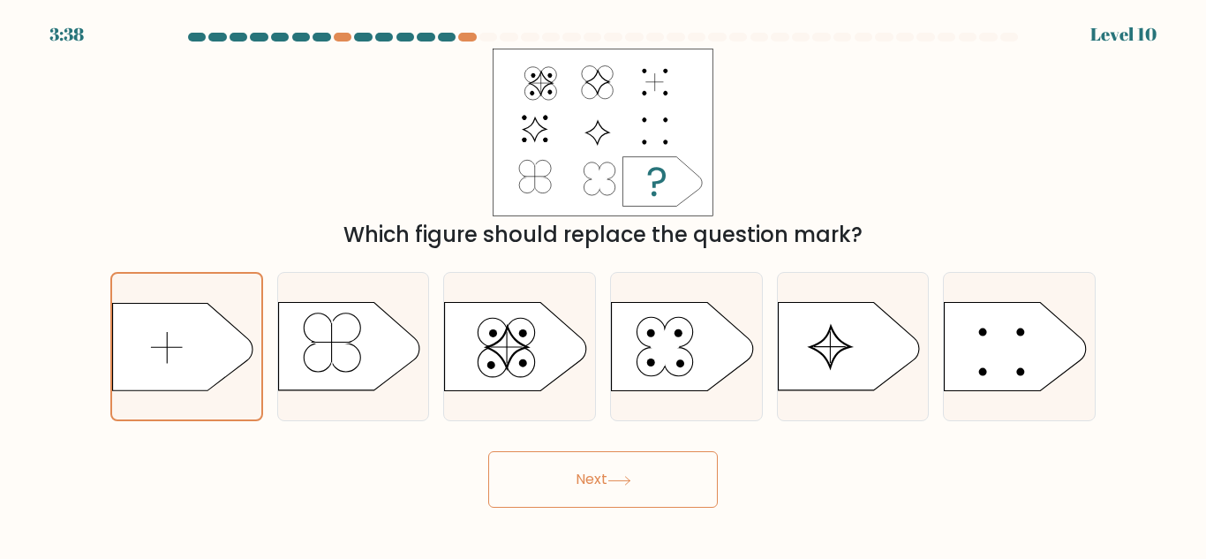
click at [595, 468] on button "Next" at bounding box center [603, 479] width 230 height 57
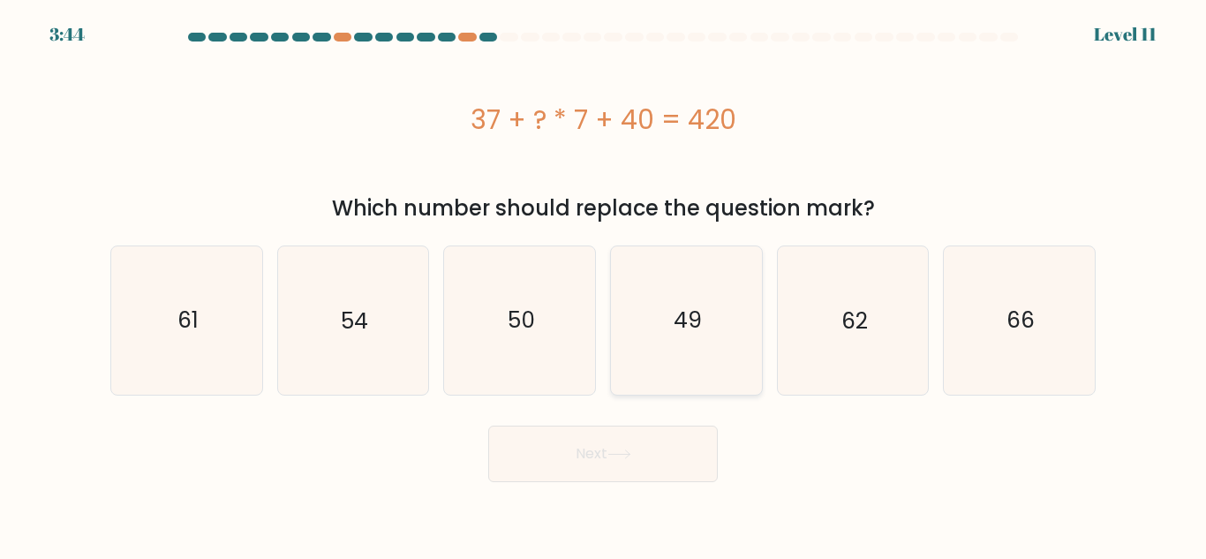
click at [672, 373] on icon "49" at bounding box center [686, 319] width 147 height 147
click at [604, 284] on input "d. 49" at bounding box center [603, 282] width 1 height 4
radio input "true"
click at [629, 479] on button "Next" at bounding box center [603, 454] width 230 height 57
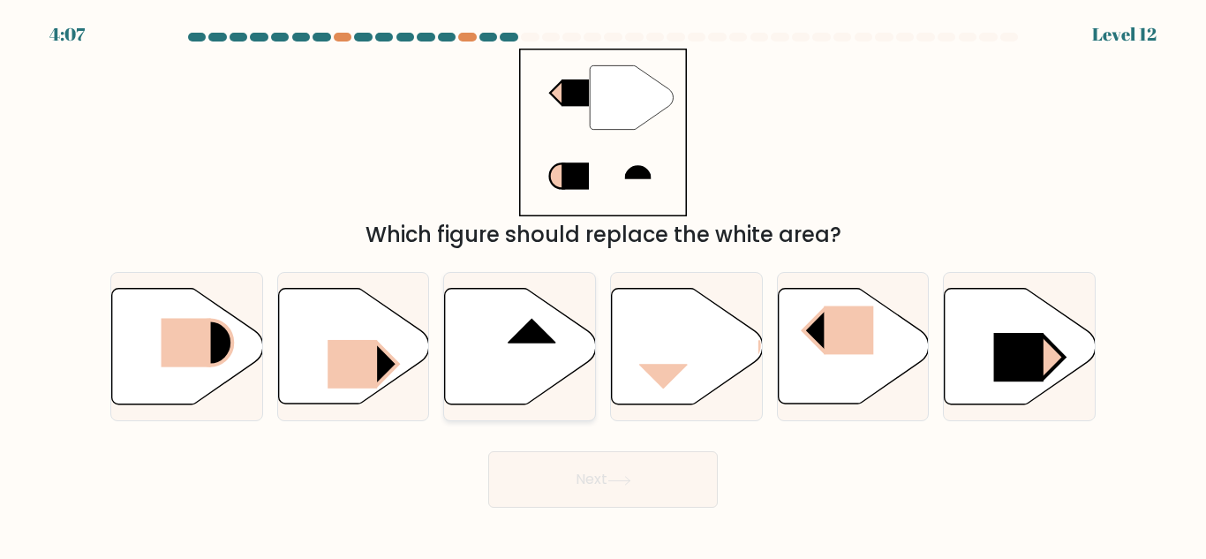
click at [537, 365] on icon at bounding box center [520, 347] width 151 height 116
click at [603, 284] on input "c." at bounding box center [603, 282] width 1 height 4
radio input "true"
click at [561, 486] on button "Next" at bounding box center [603, 479] width 230 height 57
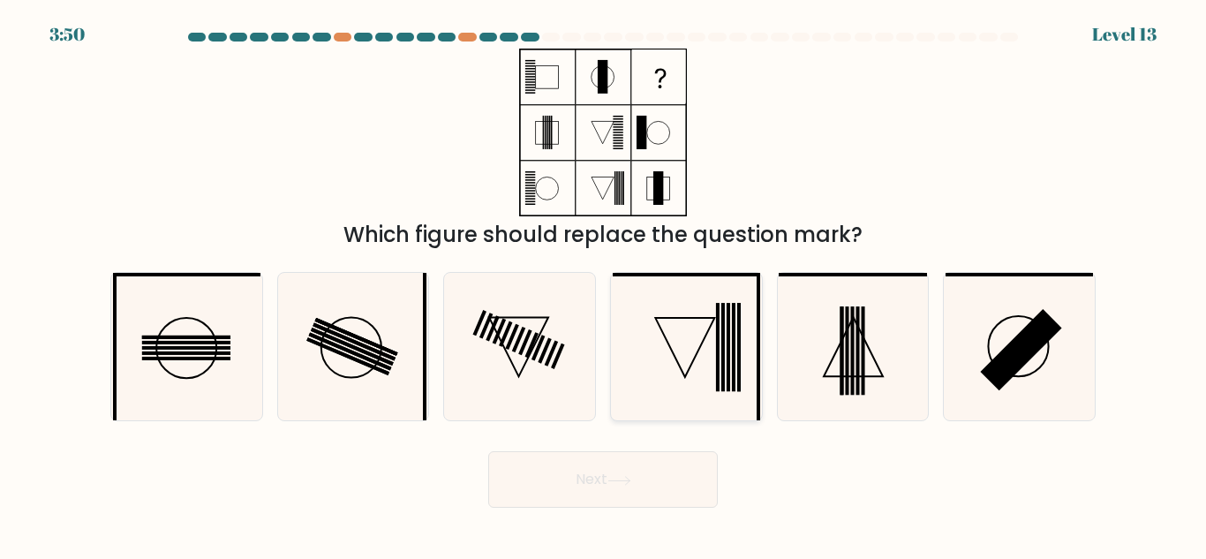
click at [706, 335] on icon at bounding box center [684, 347] width 59 height 59
click at [604, 284] on input "d." at bounding box center [603, 282] width 1 height 4
radio input "true"
click at [663, 463] on button "Next" at bounding box center [603, 479] width 230 height 57
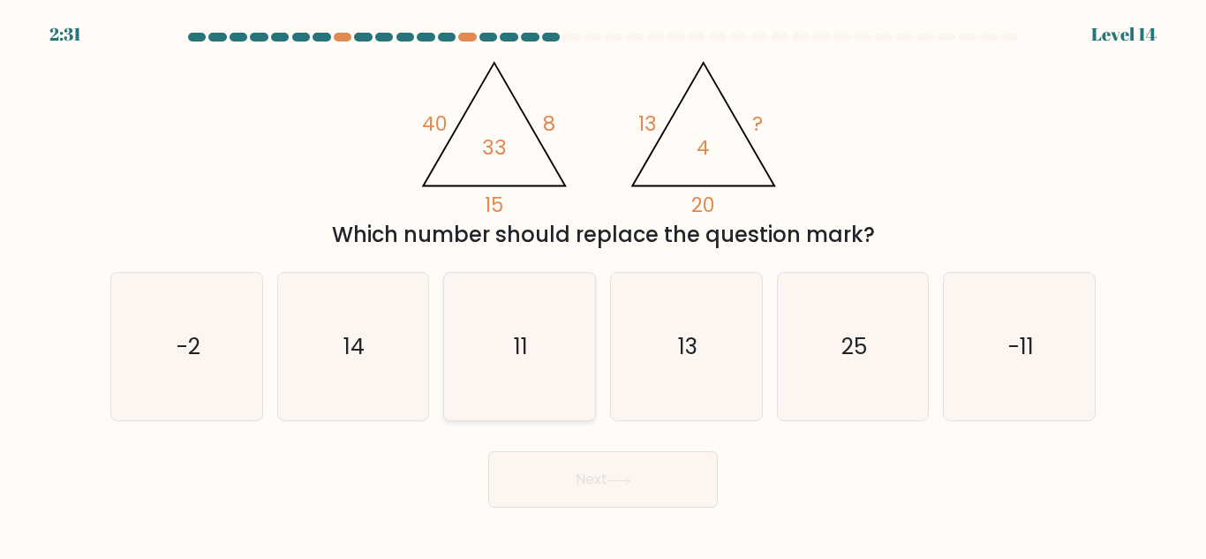
click at [517, 400] on icon "11" at bounding box center [519, 346] width 147 height 147
click at [603, 284] on input "c. 11" at bounding box center [603, 282] width 1 height 4
radio input "true"
click at [238, 390] on icon "-2" at bounding box center [186, 346] width 147 height 147
click at [603, 284] on input "a. -2" at bounding box center [603, 282] width 1 height 4
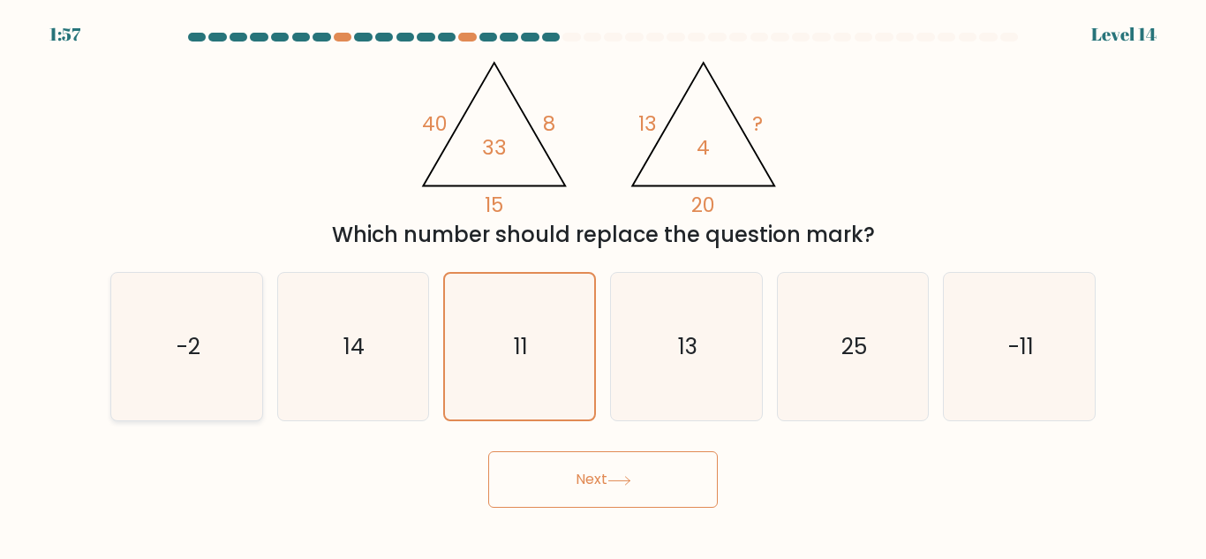
radio input "true"
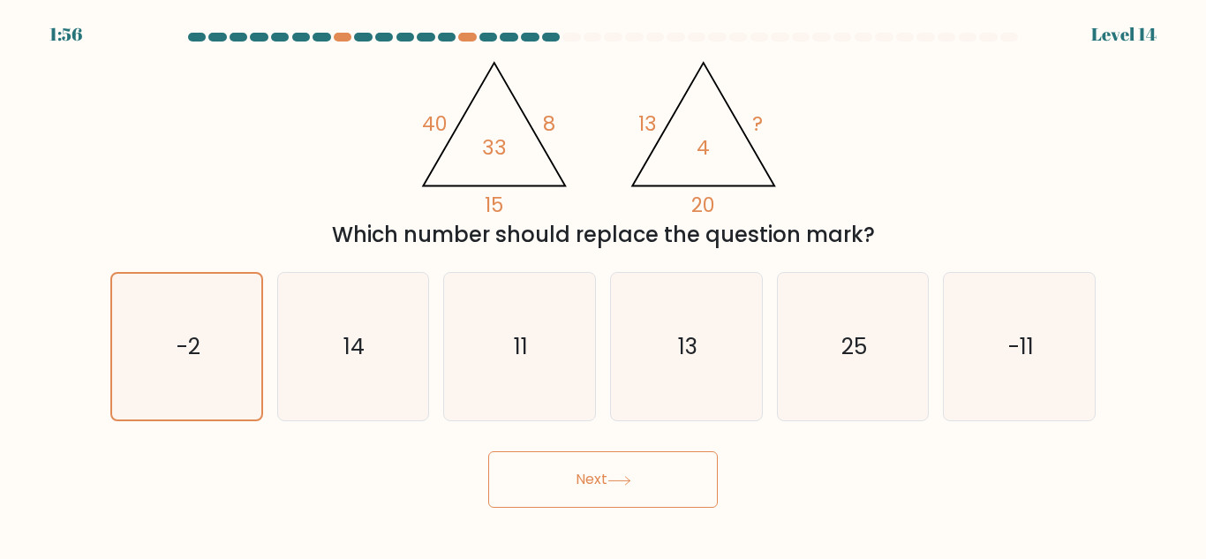
click at [565, 485] on button "Next" at bounding box center [603, 479] width 230 height 57
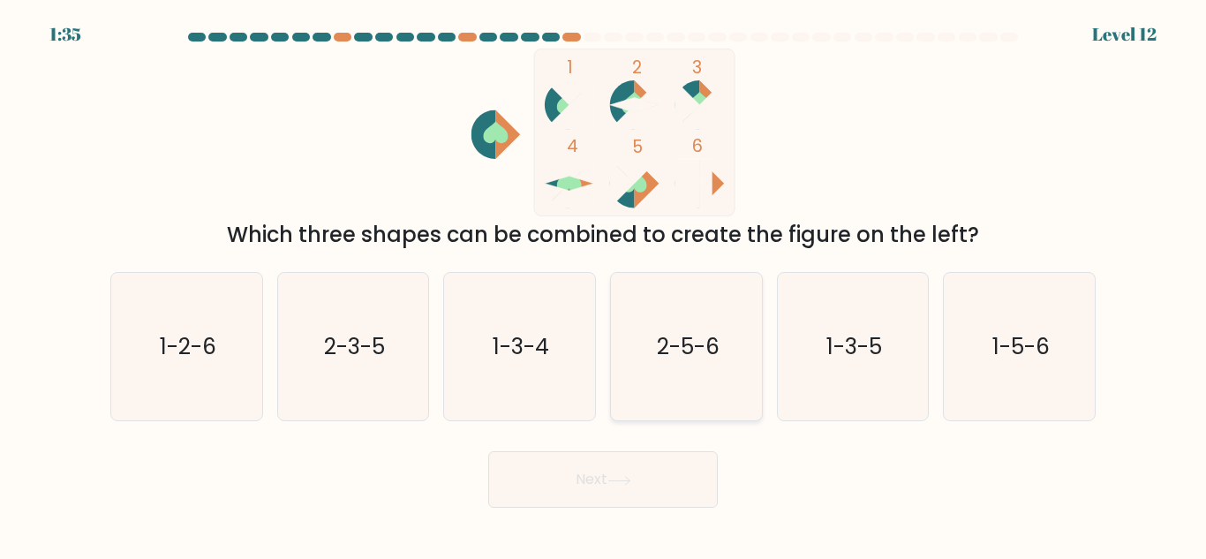
click at [674, 377] on icon "2-5-6" at bounding box center [686, 346] width 147 height 147
click at [604, 284] on input "d. 2-5-6" at bounding box center [603, 282] width 1 height 4
radio input "true"
click at [619, 493] on button "Next" at bounding box center [603, 479] width 230 height 57
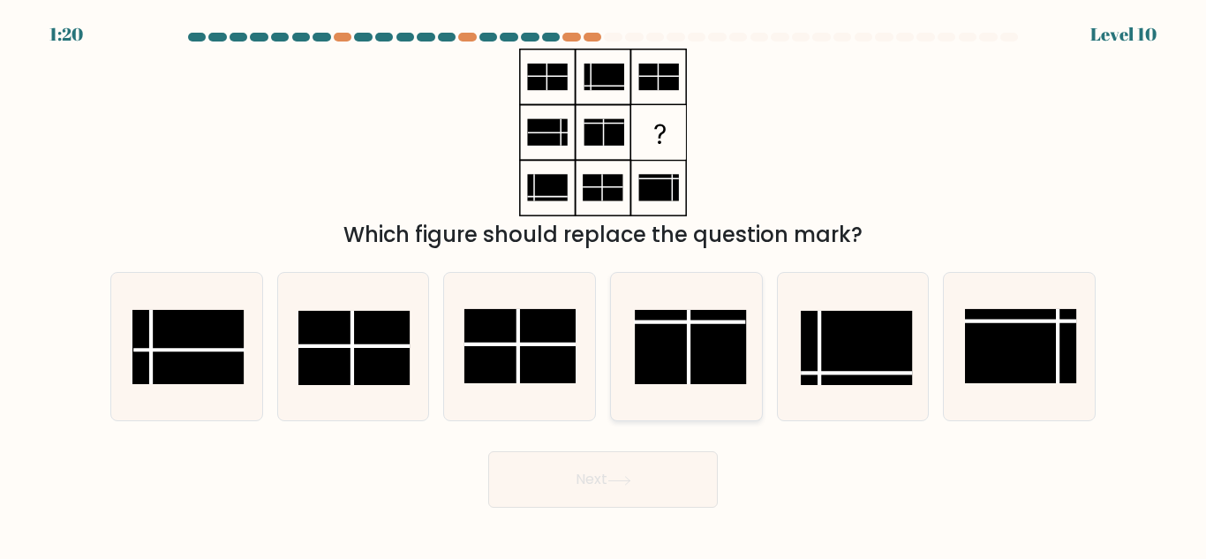
click at [691, 373] on rect at bounding box center [690, 347] width 111 height 74
click at [604, 284] on input "d." at bounding box center [603, 282] width 1 height 4
radio input "true"
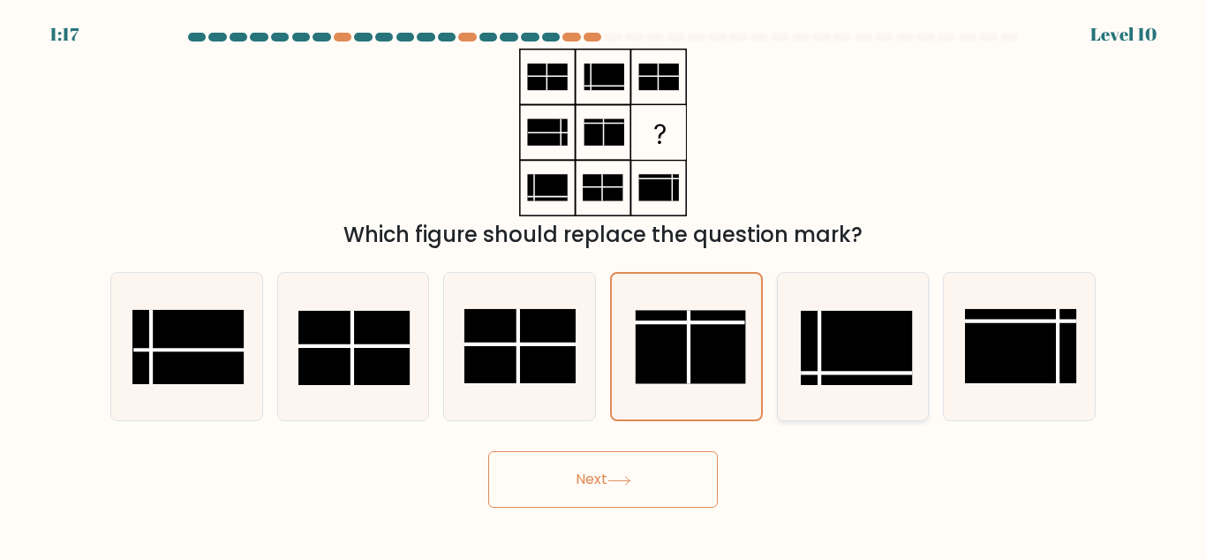
click at [816, 358] on rect at bounding box center [856, 348] width 111 height 74
click at [604, 284] on input "e." at bounding box center [603, 282] width 1 height 4
radio input "true"
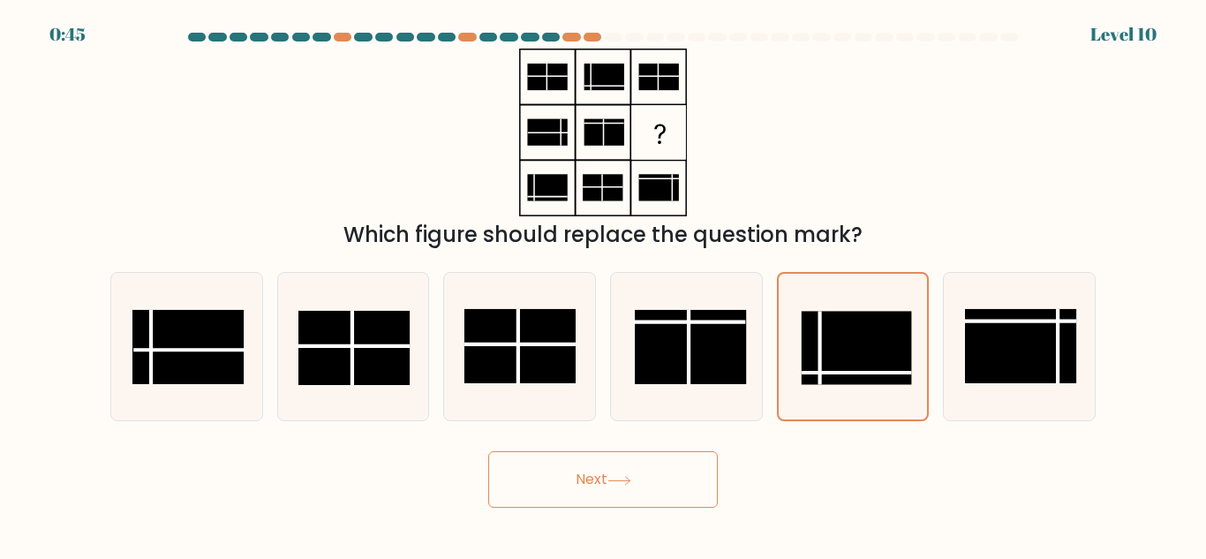
click at [643, 488] on button "Next" at bounding box center [603, 479] width 230 height 57
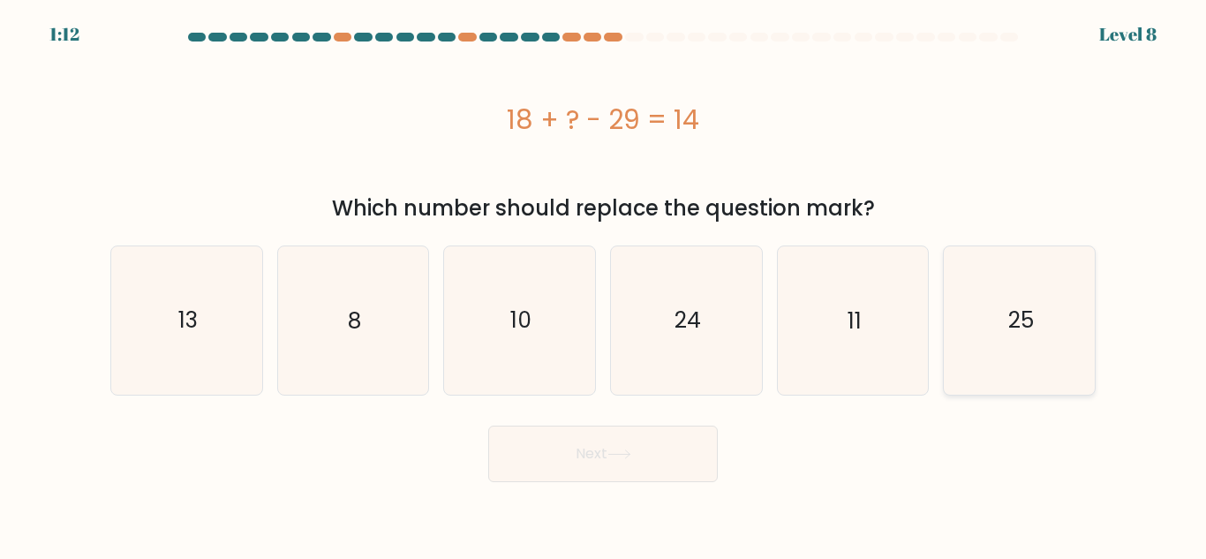
click at [1073, 316] on icon "25" at bounding box center [1019, 319] width 147 height 147
click at [604, 284] on input "f. 25" at bounding box center [603, 282] width 1 height 4
radio input "true"
click at [644, 435] on button "Next" at bounding box center [603, 454] width 230 height 57
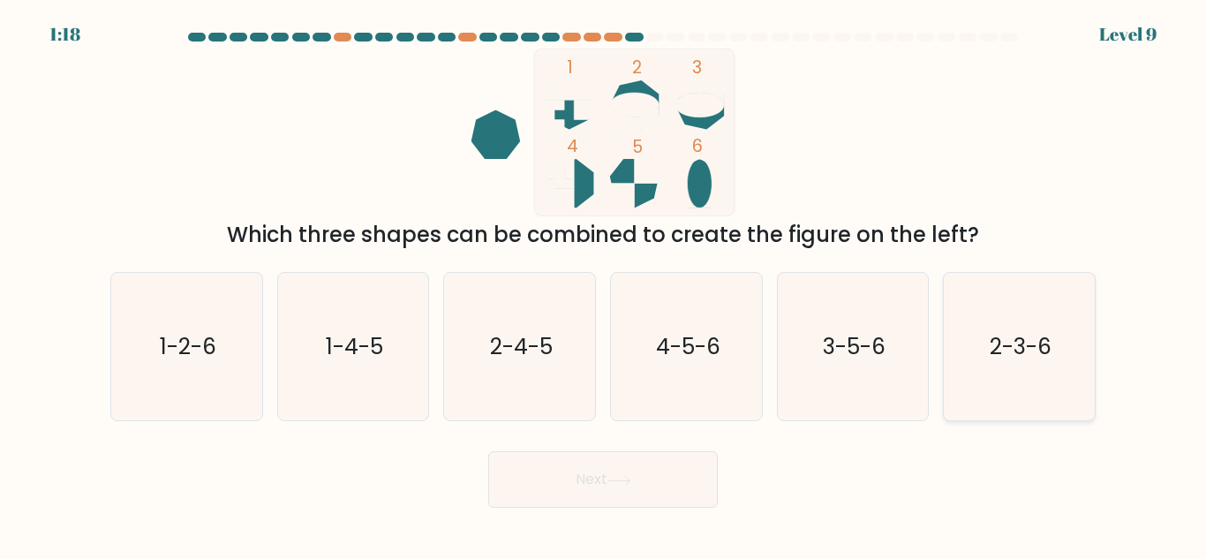
click at [991, 368] on icon "2-3-6" at bounding box center [1019, 346] width 147 height 147
click at [604, 284] on input "f. 2-3-6" at bounding box center [603, 282] width 1 height 4
radio input "true"
click at [587, 479] on button "Next" at bounding box center [603, 479] width 230 height 57
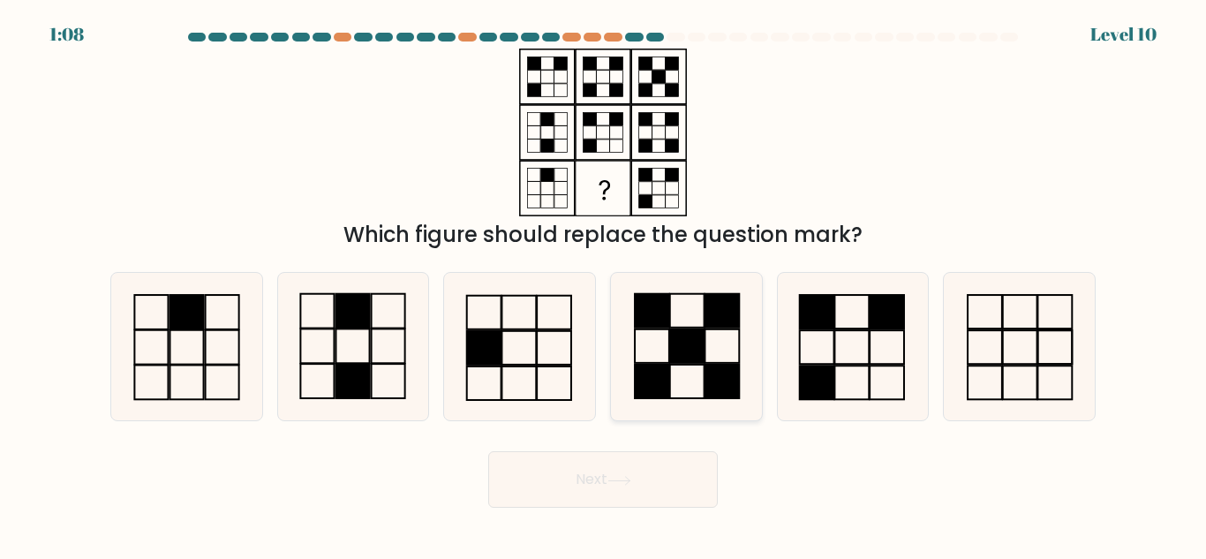
click at [675, 341] on rect at bounding box center [686, 346] width 34 height 34
click at [604, 284] on input "d." at bounding box center [603, 282] width 1 height 4
radio input "true"
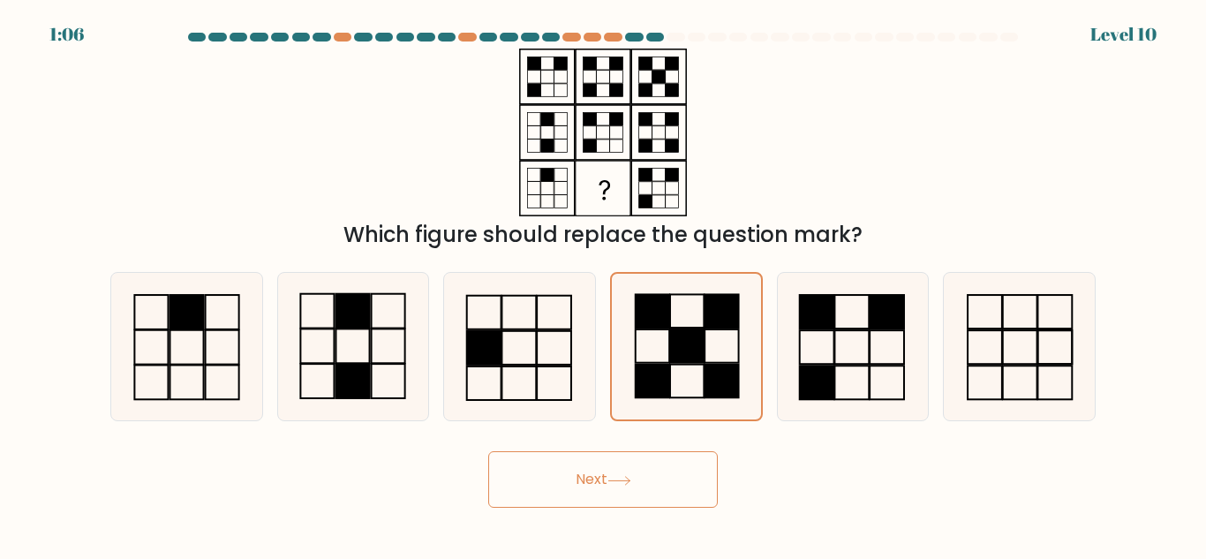
click at [637, 485] on button "Next" at bounding box center [603, 479] width 230 height 57
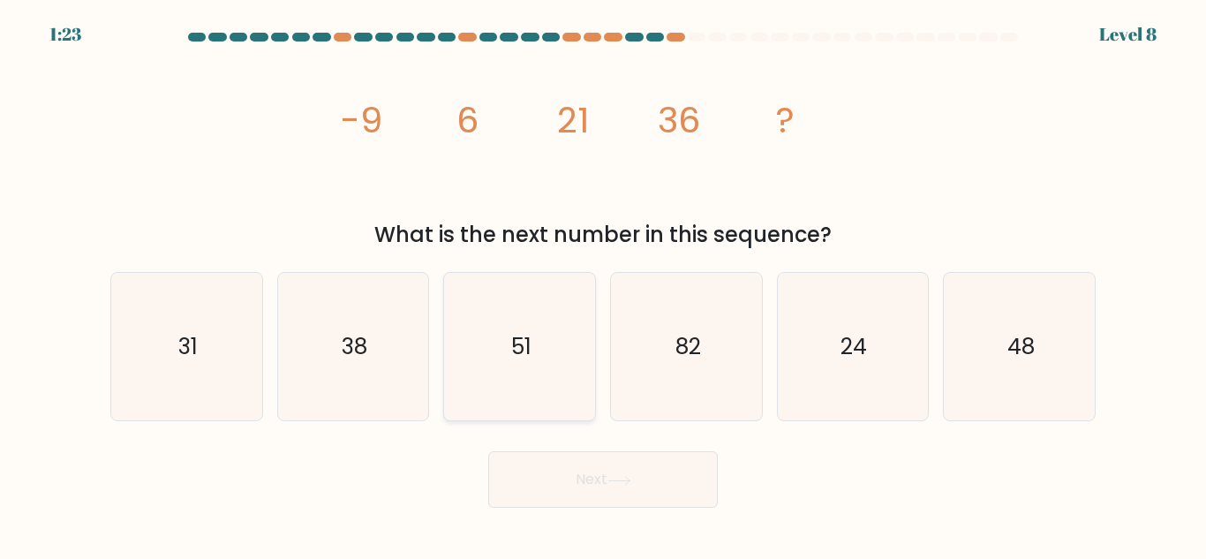
click at [561, 376] on icon "51" at bounding box center [519, 346] width 147 height 147
click at [603, 284] on input "c. 51" at bounding box center [603, 282] width 1 height 4
radio input "true"
click at [569, 486] on button "Next" at bounding box center [603, 479] width 230 height 57
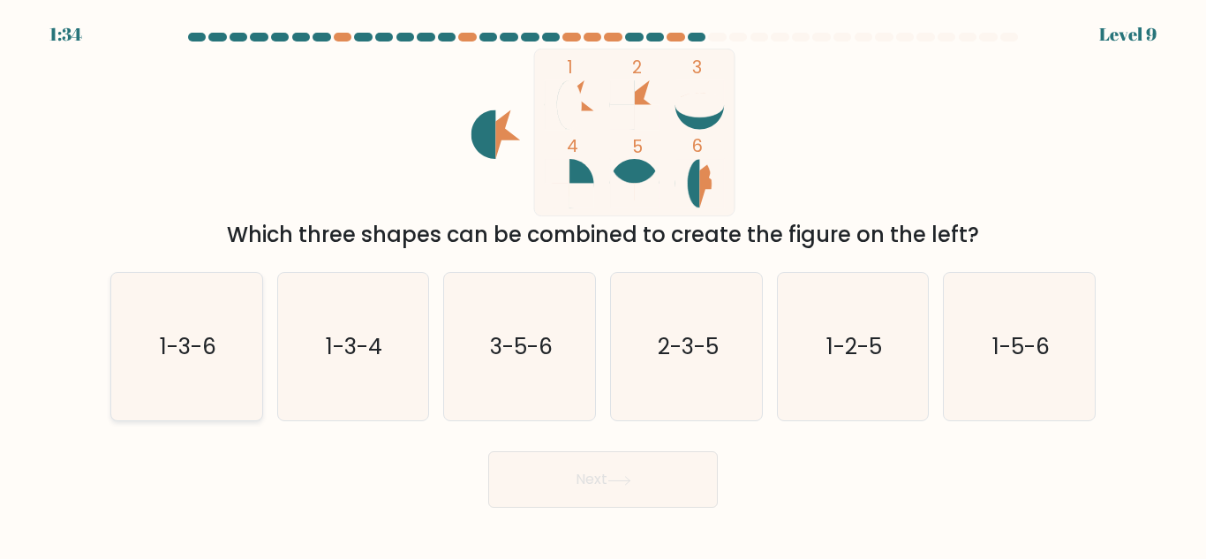
click at [247, 373] on icon "1-3-6" at bounding box center [186, 346] width 147 height 147
click at [603, 284] on input "a. 1-3-6" at bounding box center [603, 282] width 1 height 4
radio input "true"
click at [524, 473] on button "Next" at bounding box center [603, 479] width 230 height 57
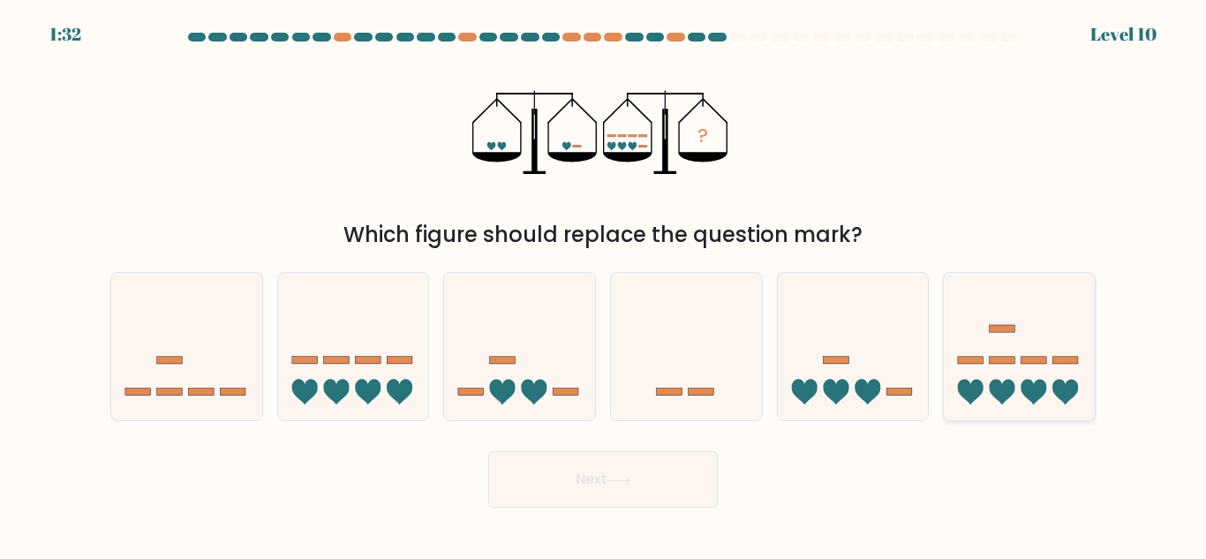
click at [972, 406] on icon at bounding box center [1019, 346] width 151 height 124
click at [604, 284] on input "f." at bounding box center [603, 282] width 1 height 4
radio input "true"
click at [572, 500] on button "Next" at bounding box center [603, 479] width 230 height 57
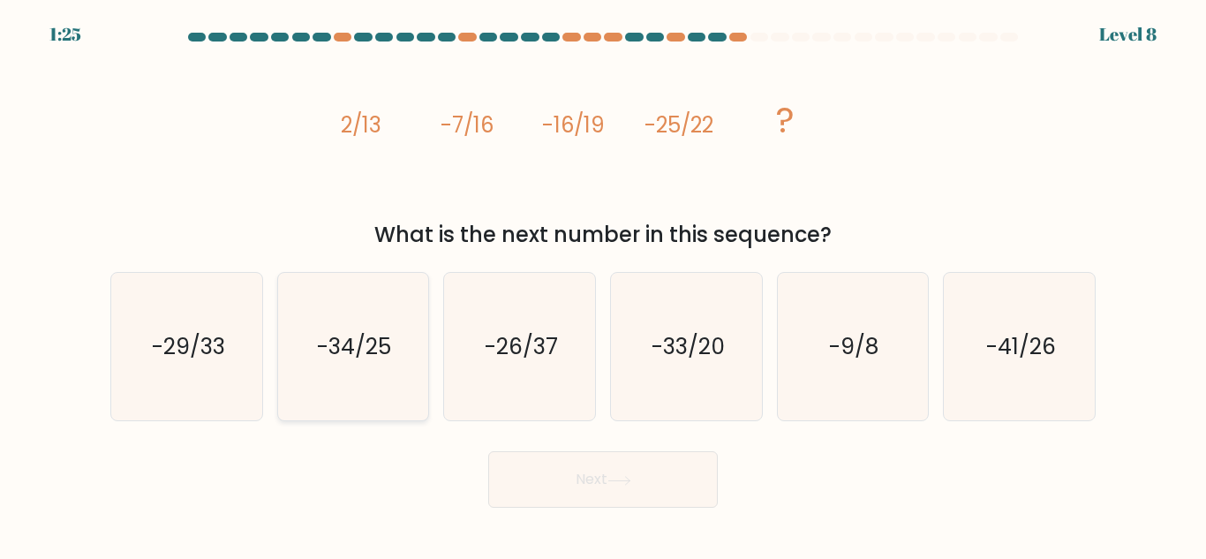
click at [391, 391] on icon "-34/25" at bounding box center [352, 346] width 147 height 147
click at [603, 284] on input "b. -34/25" at bounding box center [603, 282] width 1 height 4
radio input "true"
click at [629, 441] on form at bounding box center [603, 270] width 1206 height 475
click at [601, 509] on body "1:20 Level 8" at bounding box center [603, 279] width 1206 height 559
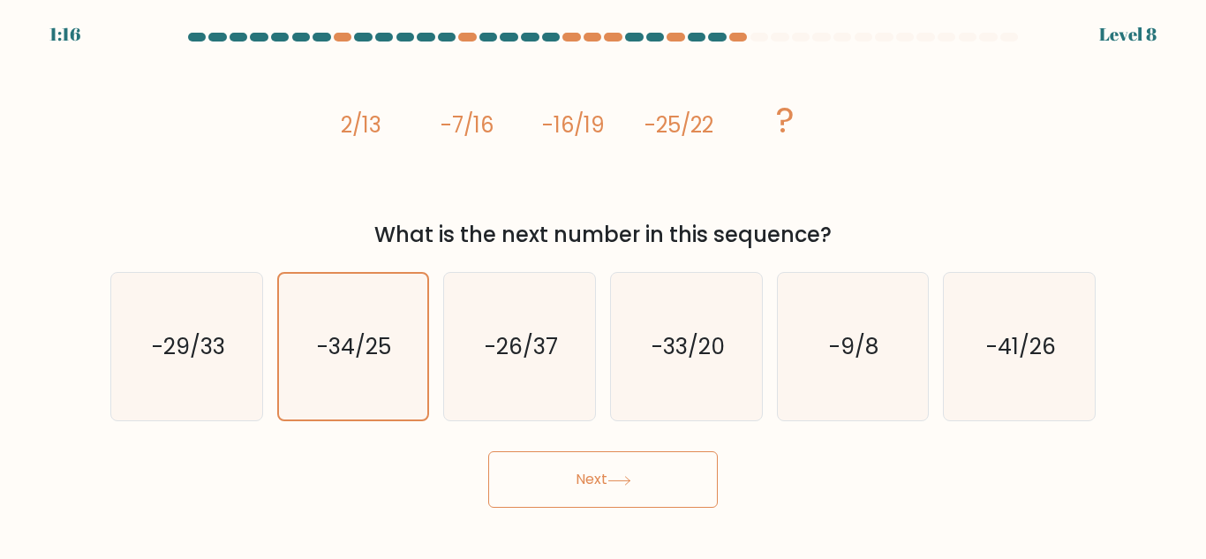
click at [592, 488] on button "Next" at bounding box center [603, 479] width 230 height 57
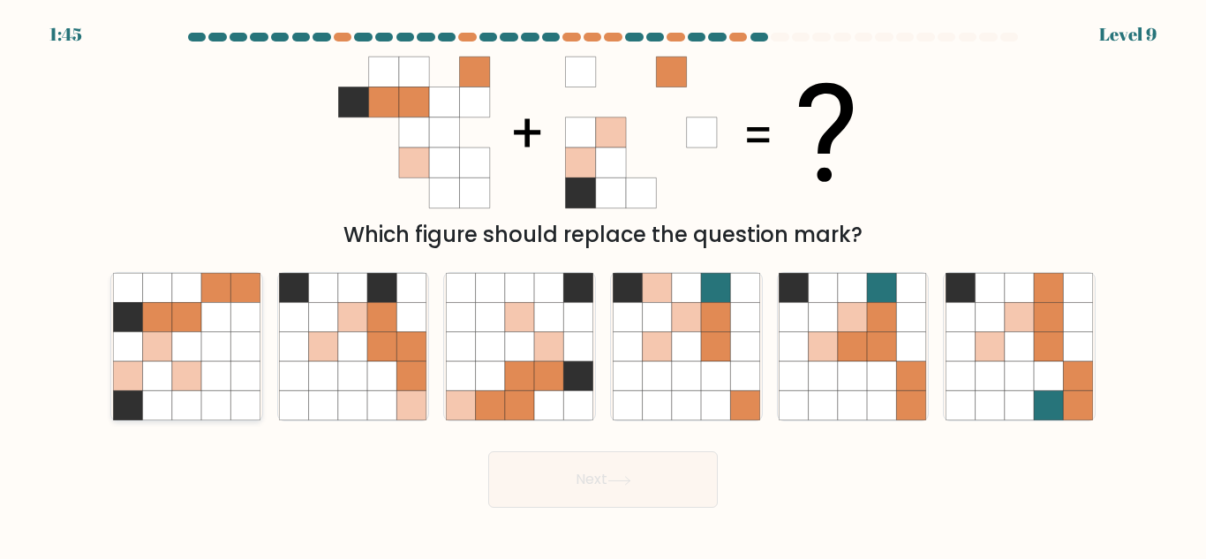
click at [207, 332] on icon at bounding box center [215, 346] width 29 height 29
click at [603, 284] on input "a." at bounding box center [603, 282] width 1 height 4
radio input "true"
click at [538, 458] on button "Next" at bounding box center [603, 479] width 230 height 57
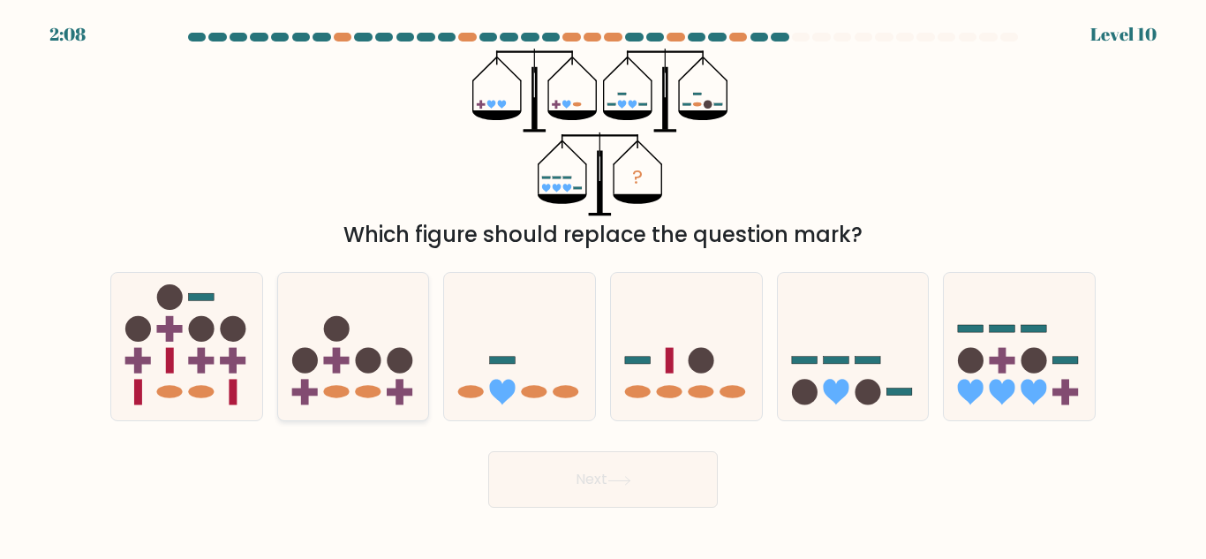
click at [365, 331] on icon at bounding box center [353, 346] width 151 height 124
click at [603, 284] on input "b." at bounding box center [603, 282] width 1 height 4
radio input "true"
click at [551, 457] on button "Next" at bounding box center [603, 479] width 230 height 57
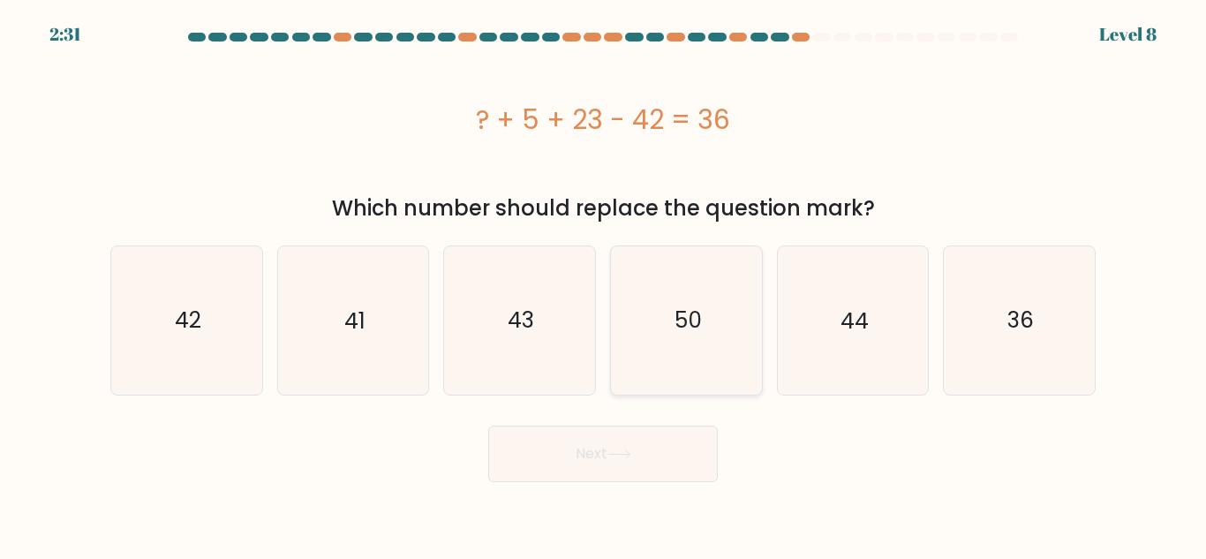
click at [653, 357] on icon "50" at bounding box center [686, 319] width 147 height 147
click at [604, 284] on input "d. 50" at bounding box center [603, 282] width 1 height 4
radio input "true"
click at [603, 453] on button "Next" at bounding box center [603, 454] width 230 height 57
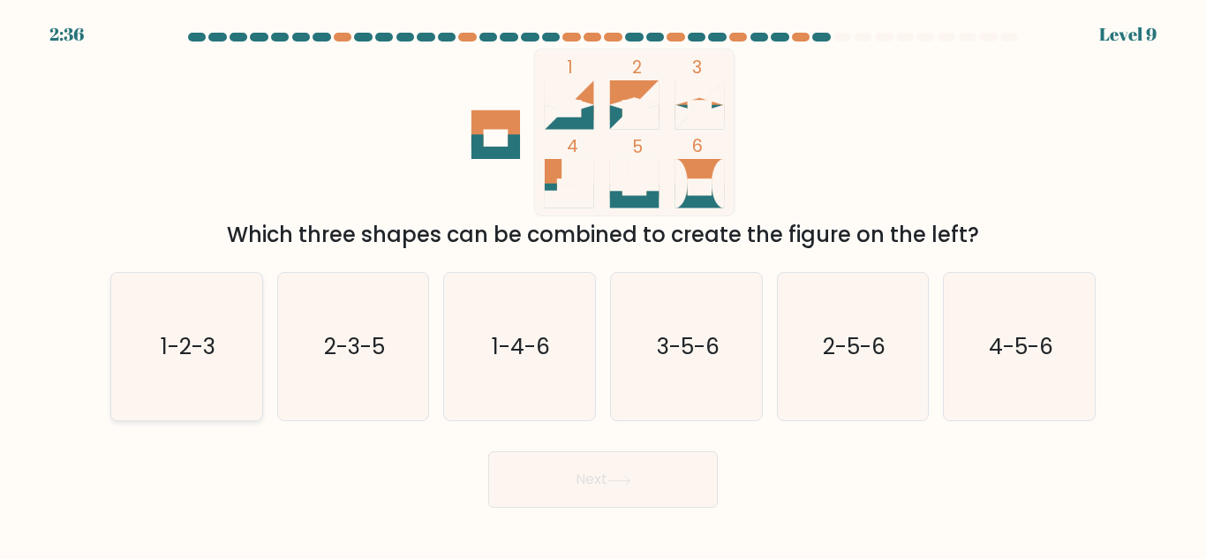
click at [185, 338] on text "1-2-3" at bounding box center [188, 346] width 55 height 31
click at [603, 284] on input "a. 1-2-3" at bounding box center [603, 282] width 1 height 4
radio input "true"
click at [560, 465] on button "Next" at bounding box center [603, 479] width 230 height 57
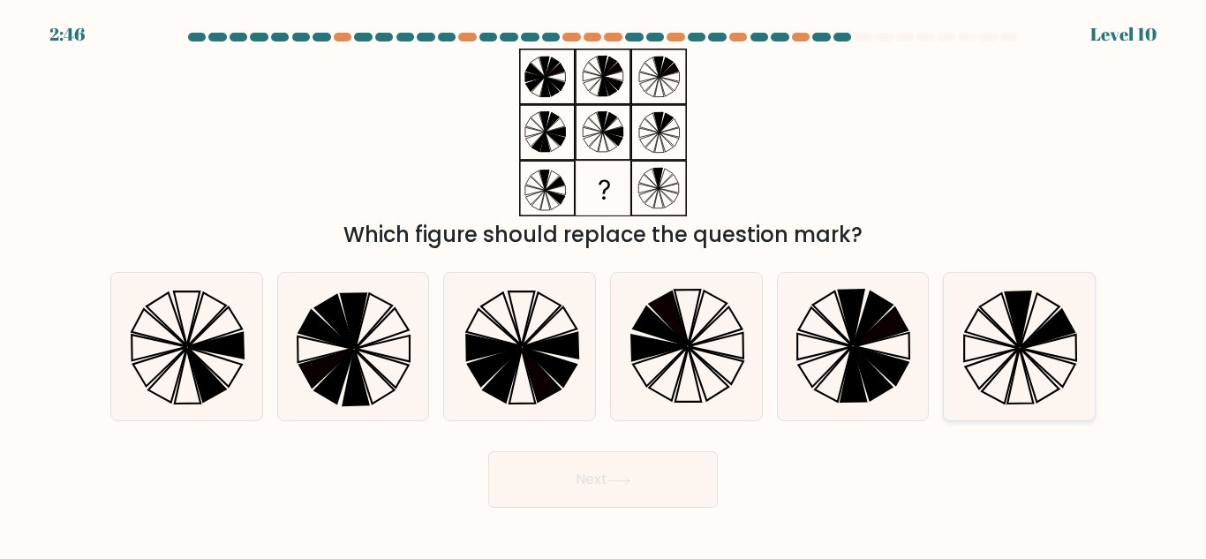
click at [1024, 360] on icon at bounding box center [1039, 376] width 39 height 54
click at [604, 284] on input "f." at bounding box center [603, 282] width 1 height 4
radio input "true"
click at [620, 488] on button "Next" at bounding box center [603, 479] width 230 height 57
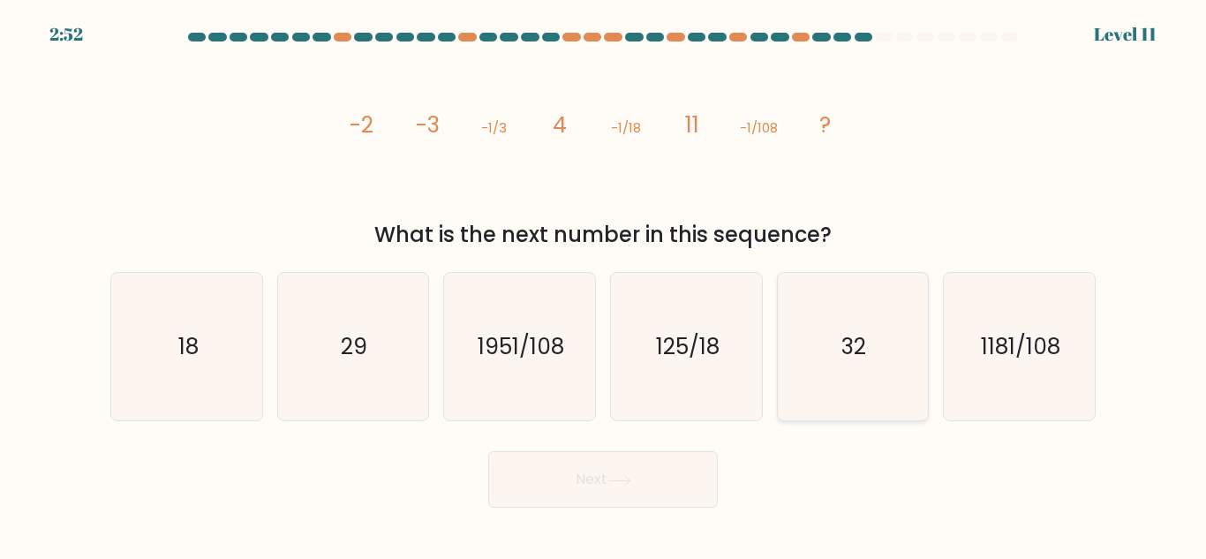
click at [846, 365] on icon "32" at bounding box center [852, 346] width 147 height 147
click at [604, 284] on input "e. 32" at bounding box center [603, 282] width 1 height 4
radio input "true"
click at [993, 388] on icon "1181/108" at bounding box center [1019, 346] width 147 height 147
click at [604, 284] on input "f. 1181/108" at bounding box center [603, 282] width 1 height 4
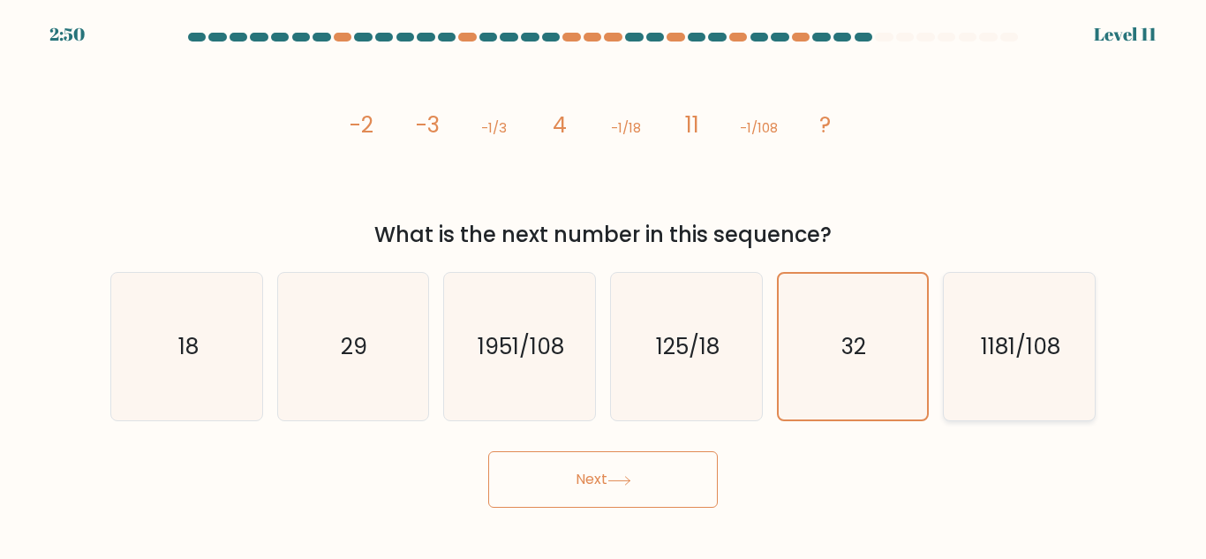
radio input "true"
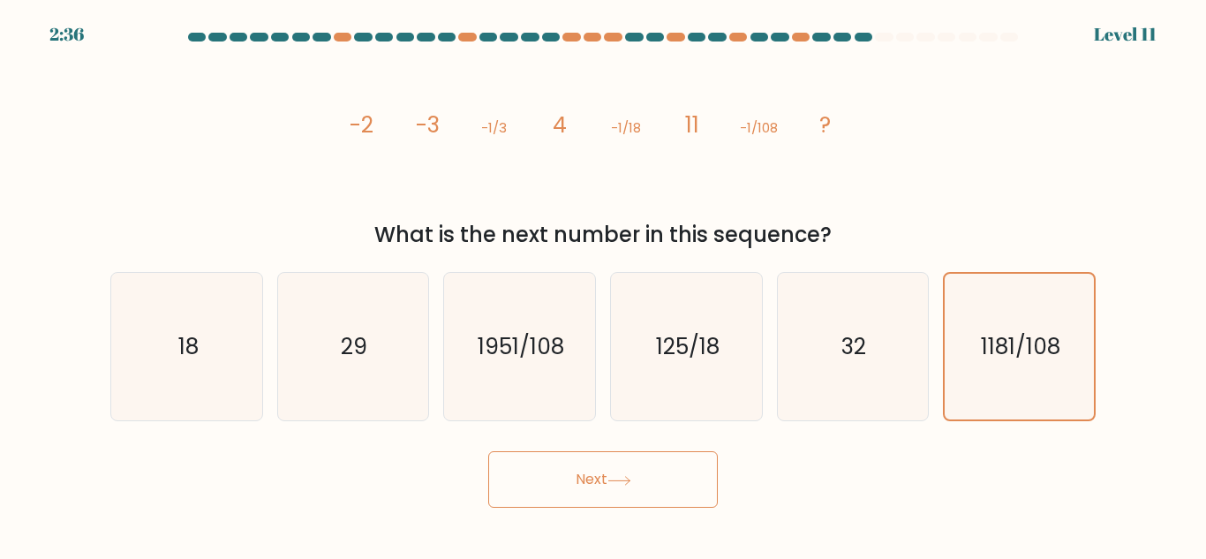
click at [682, 463] on button "Next" at bounding box center [603, 479] width 230 height 57
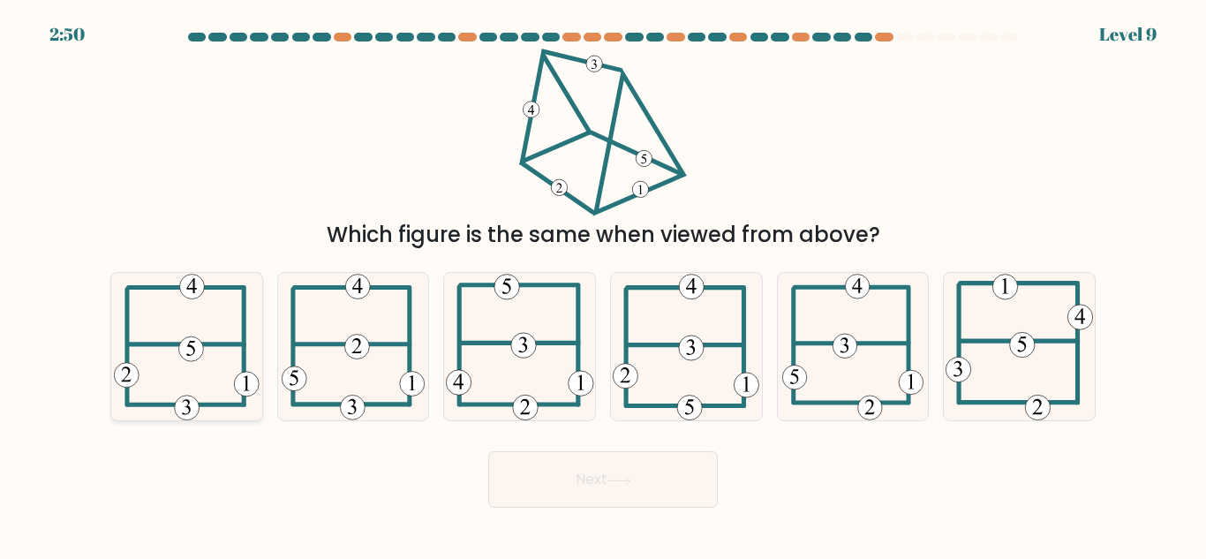
click at [127, 326] on 110 at bounding box center [127, 348] width 0 height 116
click at [603, 284] on input "a." at bounding box center [603, 282] width 1 height 4
radio input "true"
click at [555, 492] on button "Next" at bounding box center [603, 479] width 230 height 57
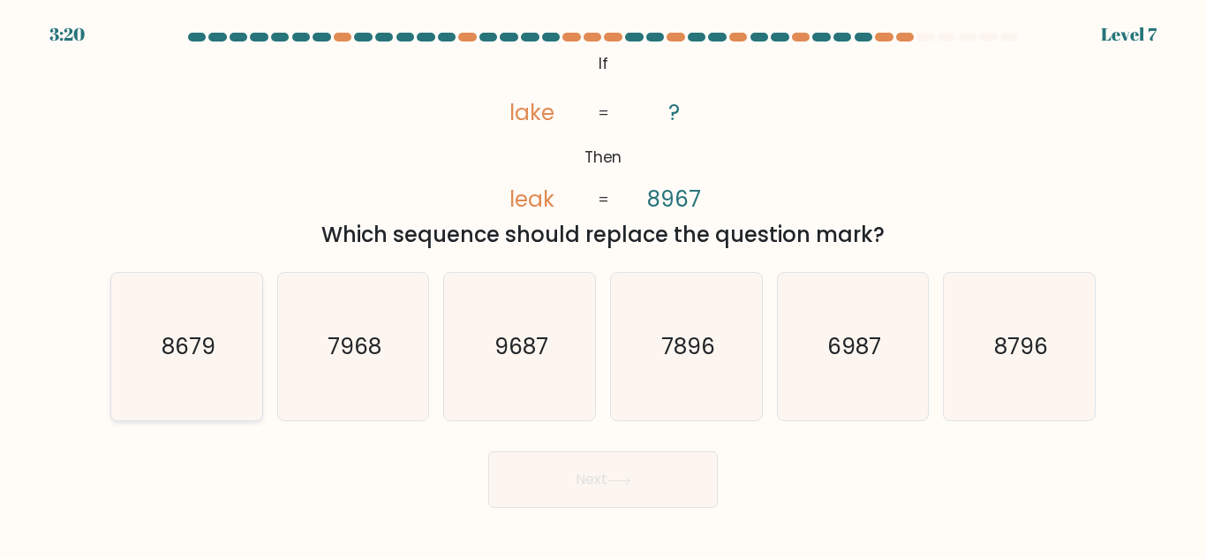
click at [198, 359] on text "8679" at bounding box center [188, 346] width 54 height 31
click at [603, 284] on input "a. 8679" at bounding box center [603, 282] width 1 height 4
radio input "true"
click at [599, 482] on button "Next" at bounding box center [603, 479] width 230 height 57
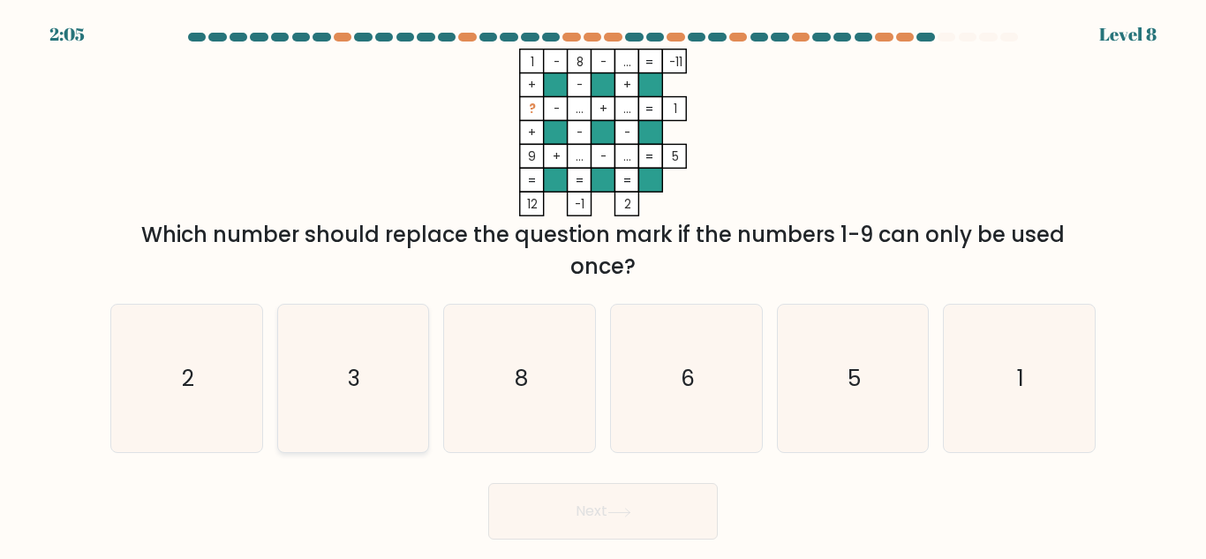
click at [332, 374] on icon "3" at bounding box center [352, 378] width 147 height 147
click at [603, 284] on input "b. 3" at bounding box center [603, 282] width 1 height 4
radio input "true"
click at [625, 502] on button "Next" at bounding box center [603, 511] width 230 height 57
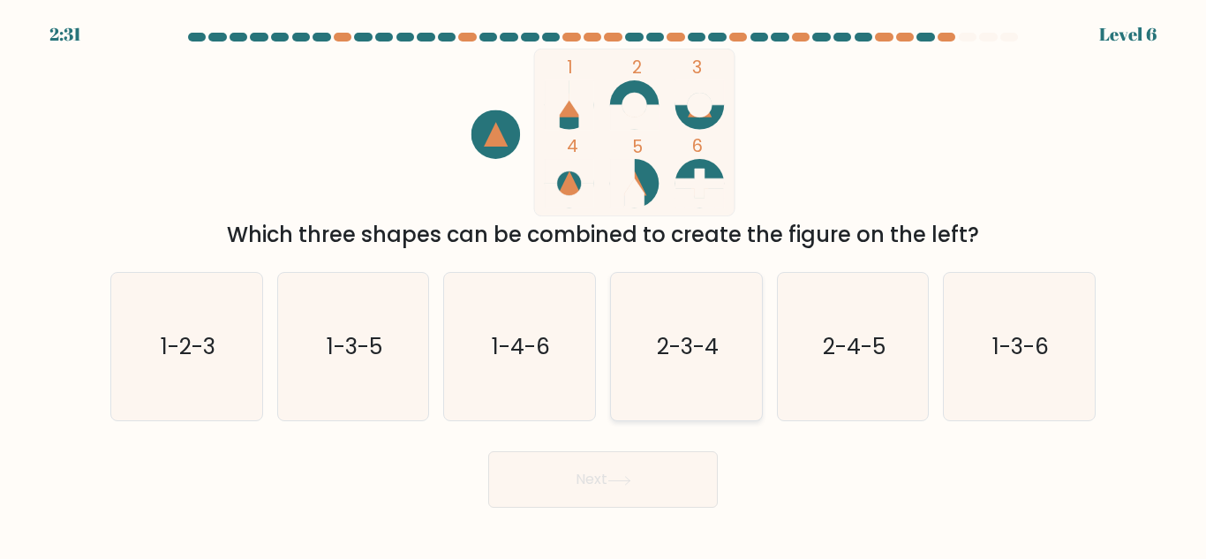
click at [673, 368] on icon "2-3-4" at bounding box center [686, 346] width 147 height 147
click at [604, 284] on input "d. 2-3-4" at bounding box center [603, 282] width 1 height 4
radio input "true"
click at [634, 467] on button "Next" at bounding box center [603, 479] width 230 height 57
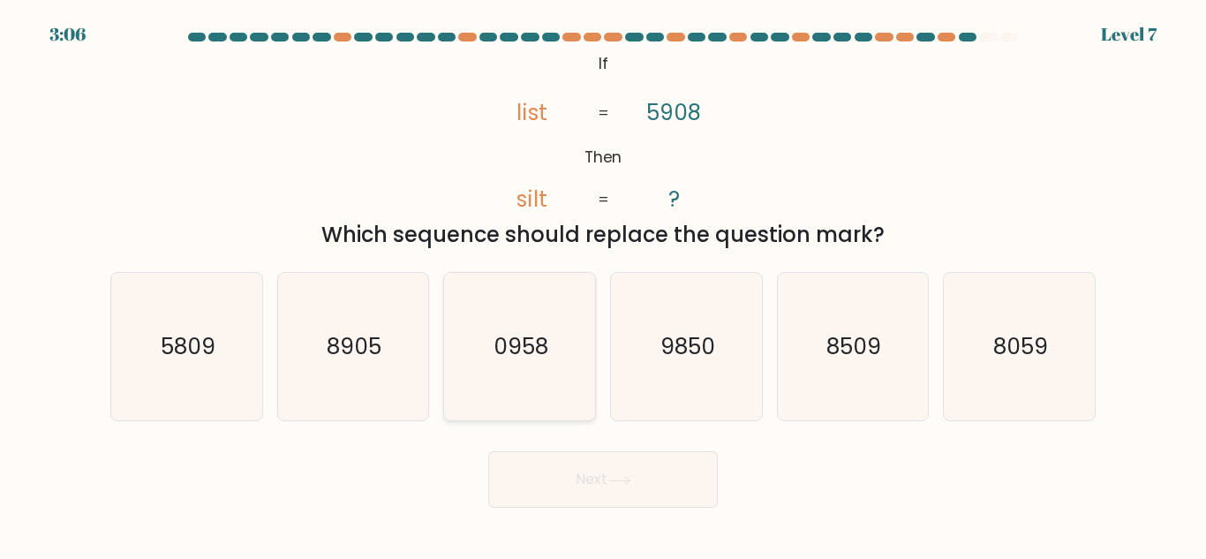
click at [539, 367] on icon "0958" at bounding box center [519, 346] width 147 height 147
click at [603, 284] on input "c. 0958" at bounding box center [603, 282] width 1 height 4
radio input "true"
click at [579, 470] on button "Next" at bounding box center [603, 479] width 230 height 57
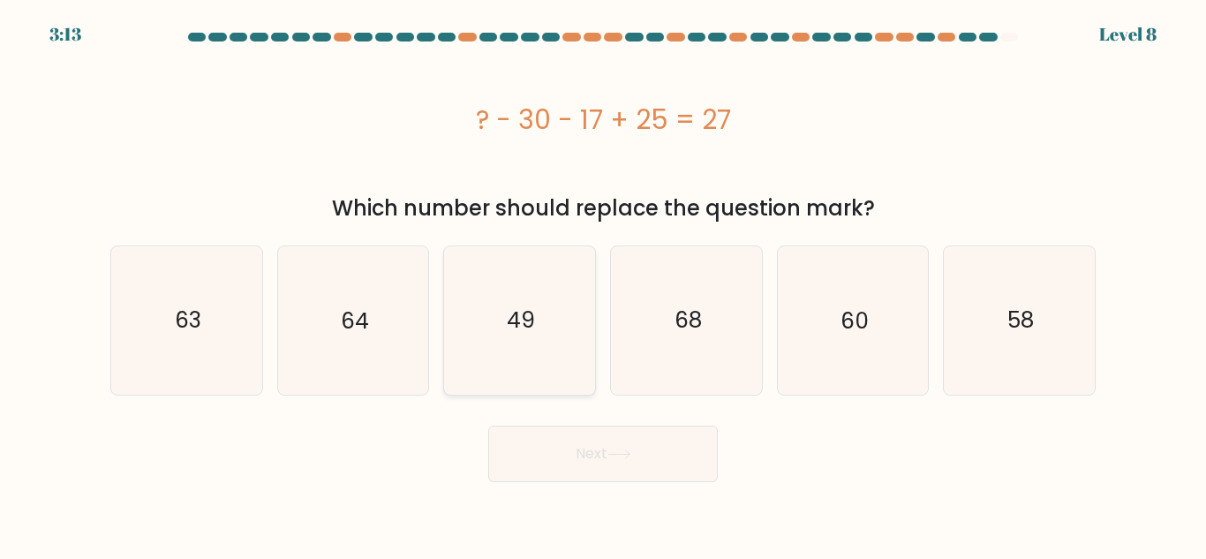
click at [558, 340] on icon "49" at bounding box center [519, 319] width 147 height 147
click at [603, 284] on input "c. 49" at bounding box center [603, 282] width 1 height 4
radio input "true"
click at [561, 467] on button "Next" at bounding box center [603, 454] width 230 height 57
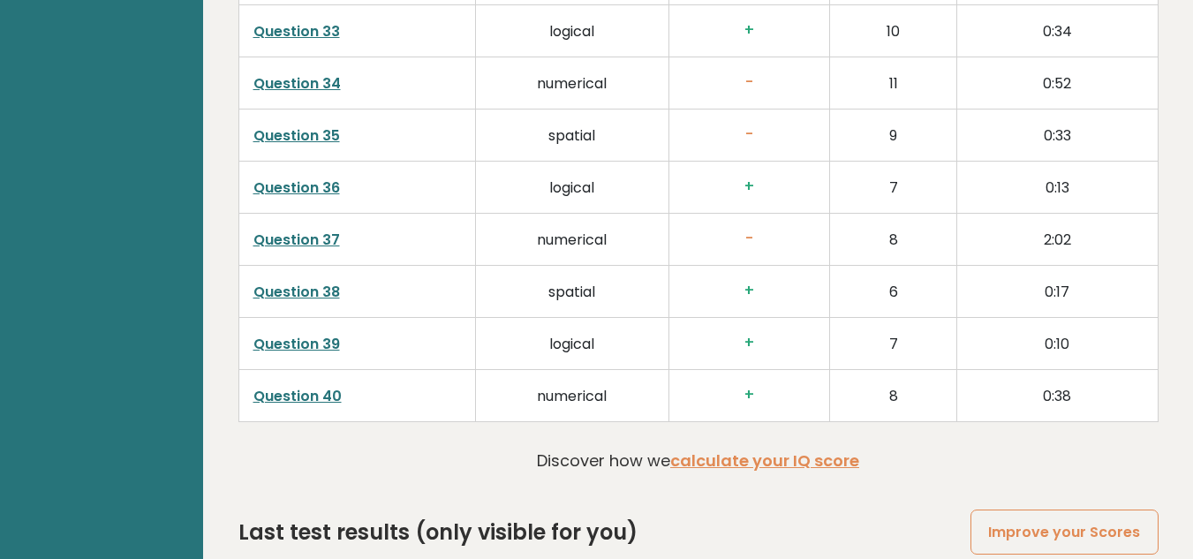
scroll to position [4465, 0]
click at [324, 387] on link "Question 40" at bounding box center [297, 397] width 88 height 20
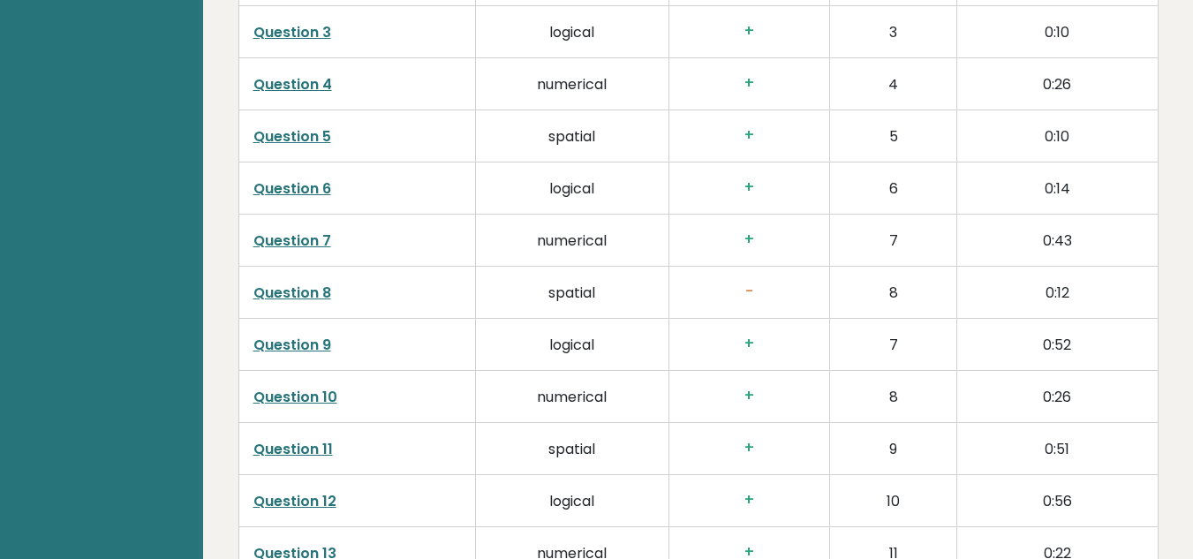
scroll to position [2917, 0]
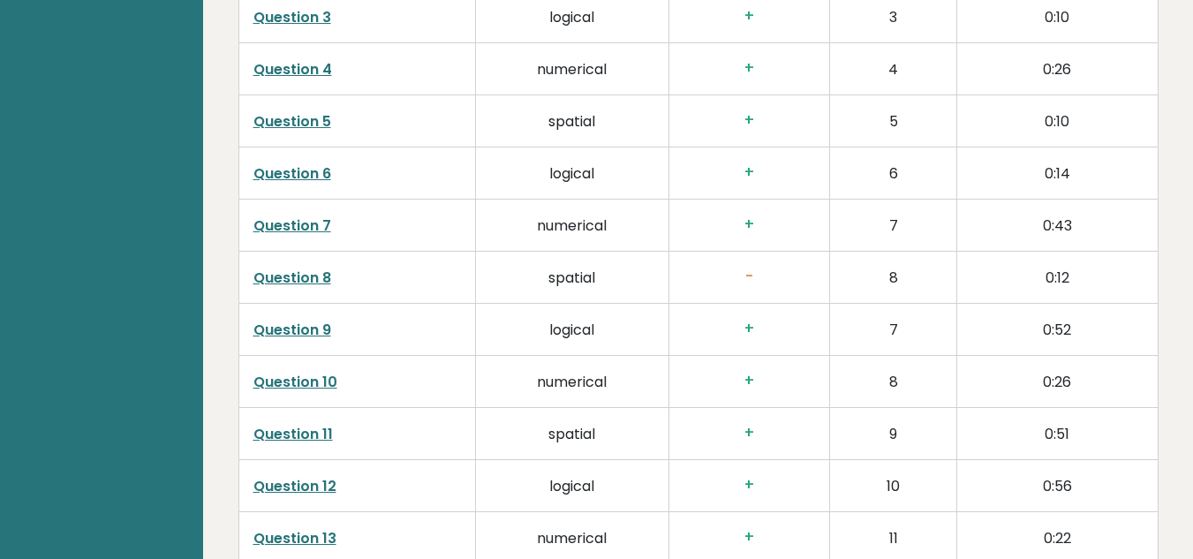
click at [275, 268] on link "Question 8" at bounding box center [292, 278] width 78 height 20
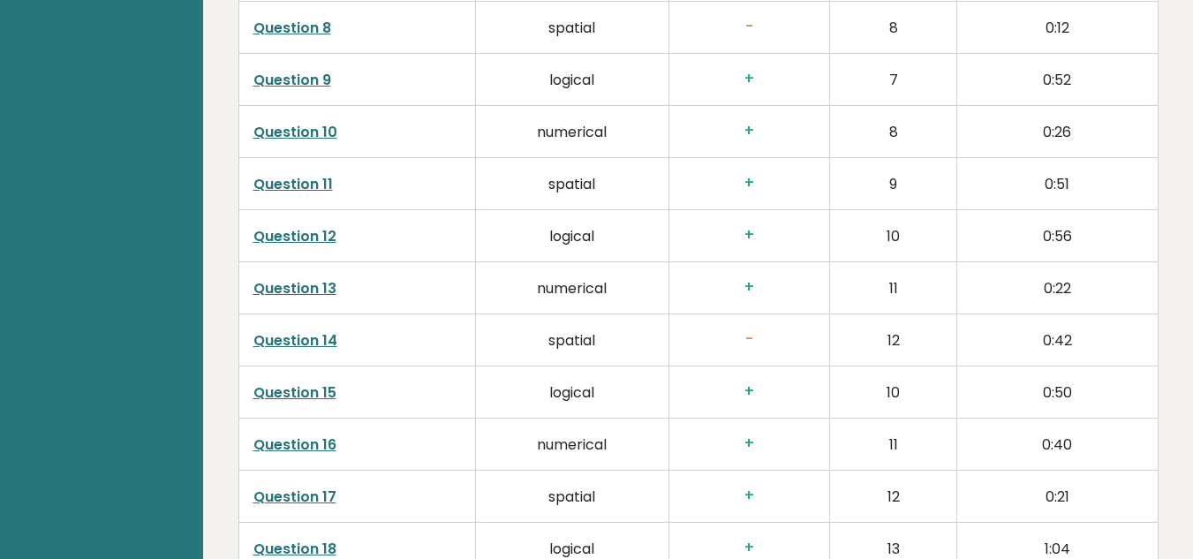
scroll to position [3167, 0]
click at [267, 330] on link "Question 14" at bounding box center [295, 340] width 84 height 20
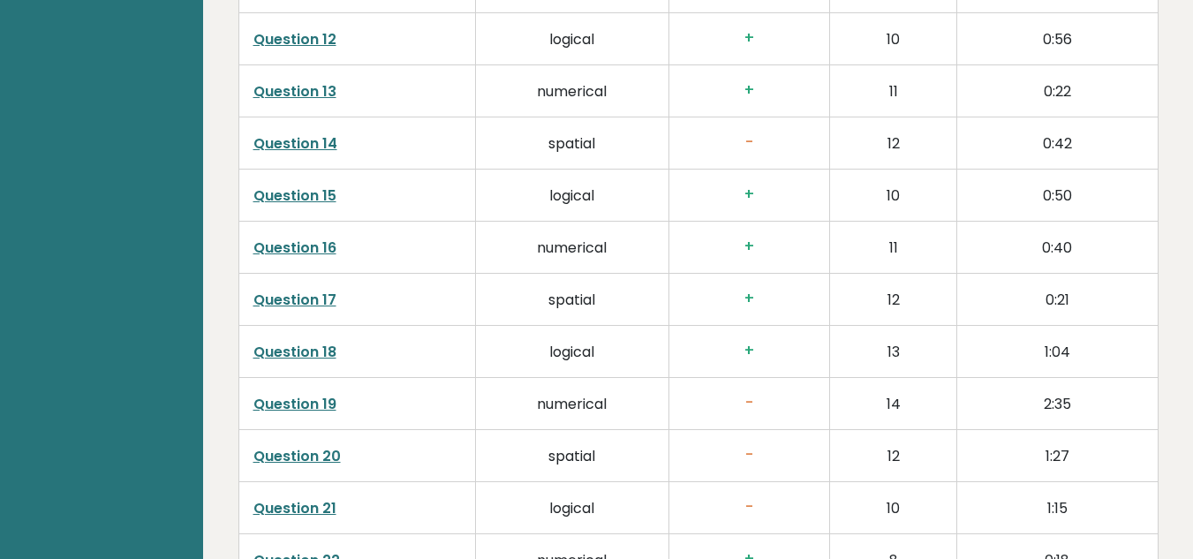
scroll to position [3365, 0]
click at [307, 393] on link "Question 19" at bounding box center [294, 403] width 83 height 20
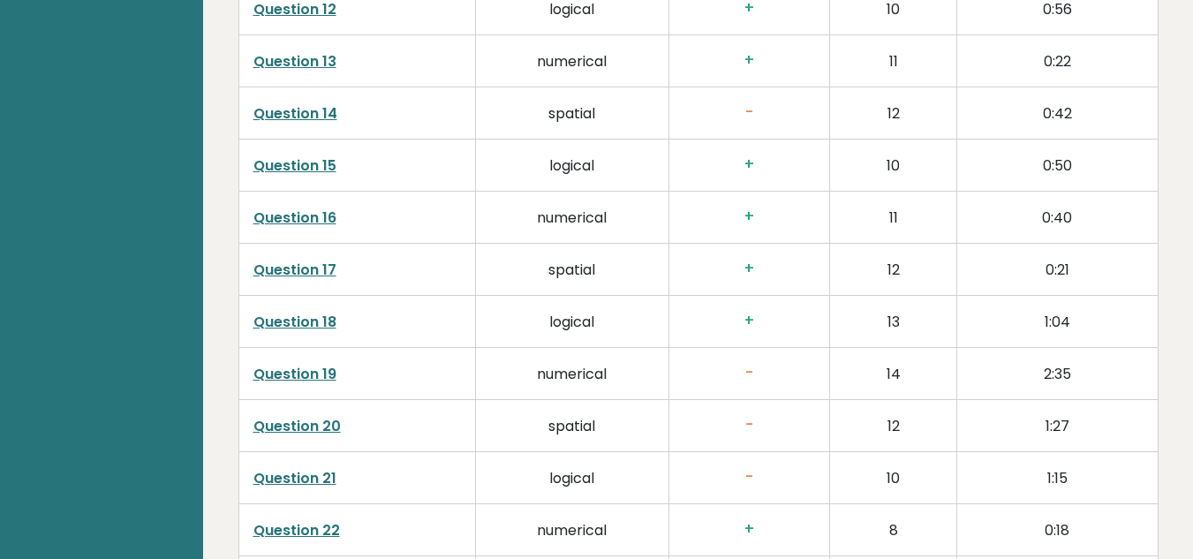
scroll to position [3395, 0]
click at [283, 415] on link "Question 20" at bounding box center [296, 425] width 87 height 20
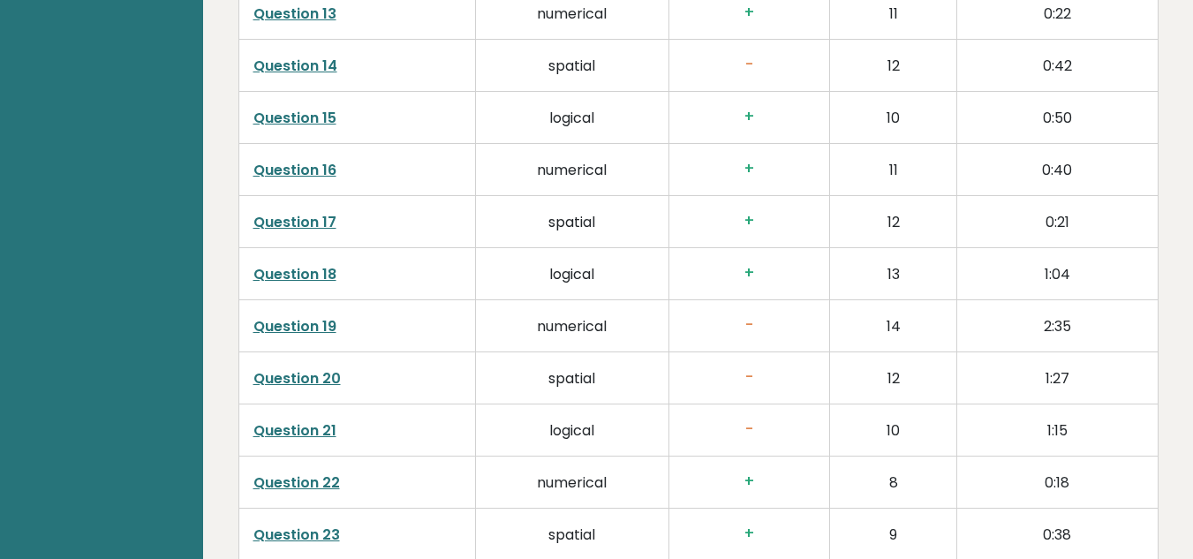
scroll to position [3442, 0]
click at [318, 419] on link "Question 21" at bounding box center [294, 429] width 83 height 20
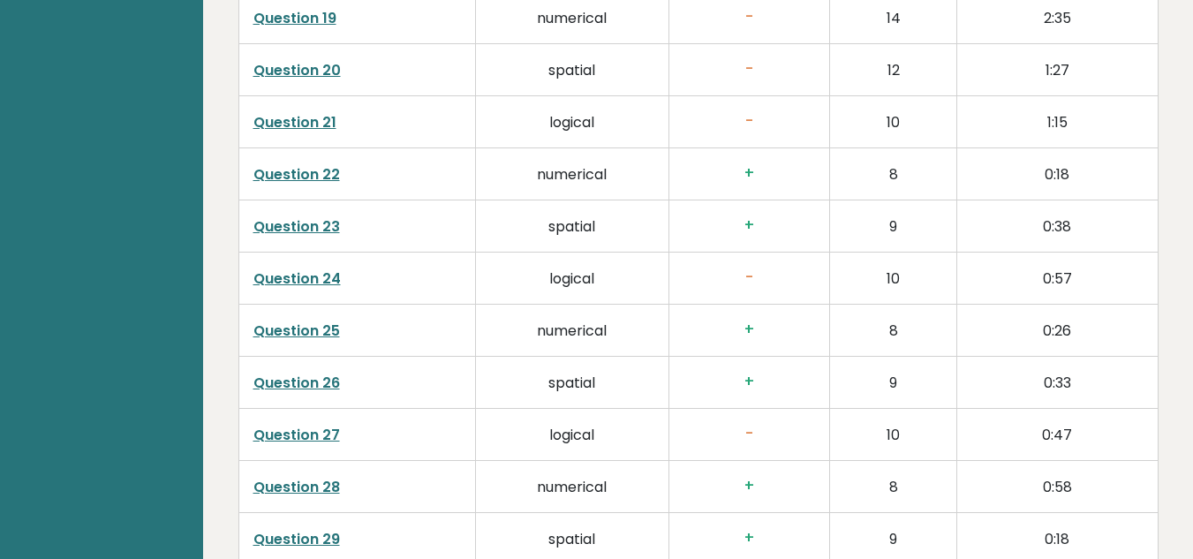
scroll to position [3748, 0]
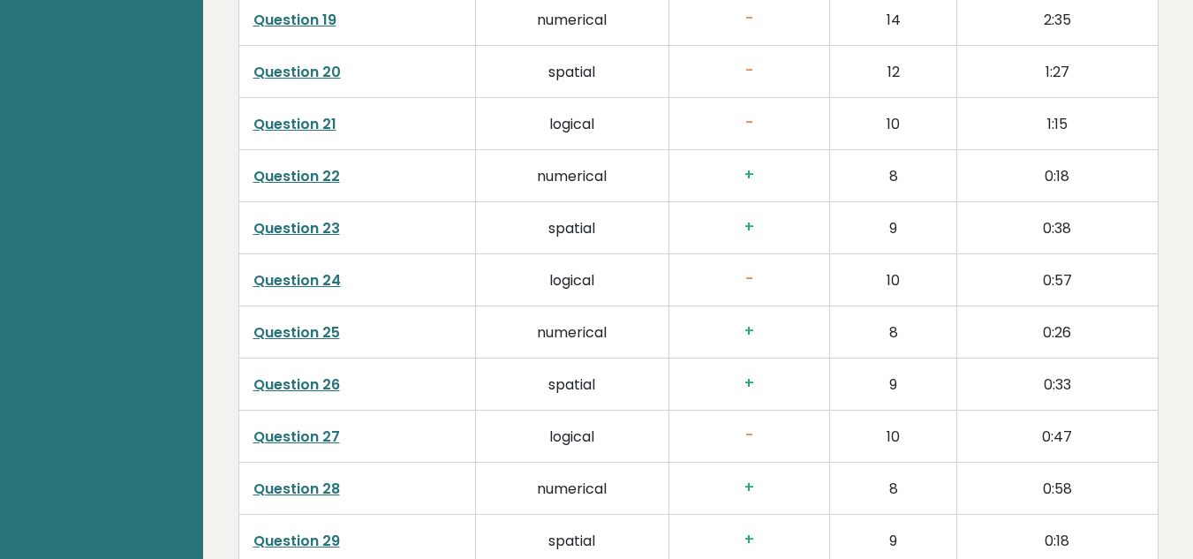
click at [272, 270] on link "Question 24" at bounding box center [296, 280] width 87 height 20
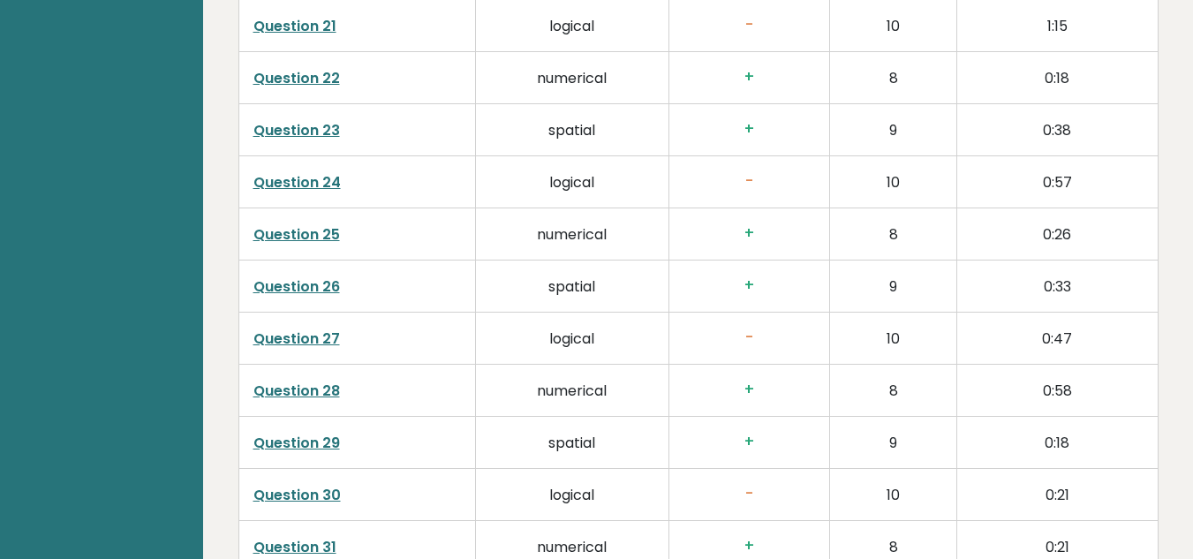
click at [286, 328] on link "Question 27" at bounding box center [296, 338] width 87 height 20
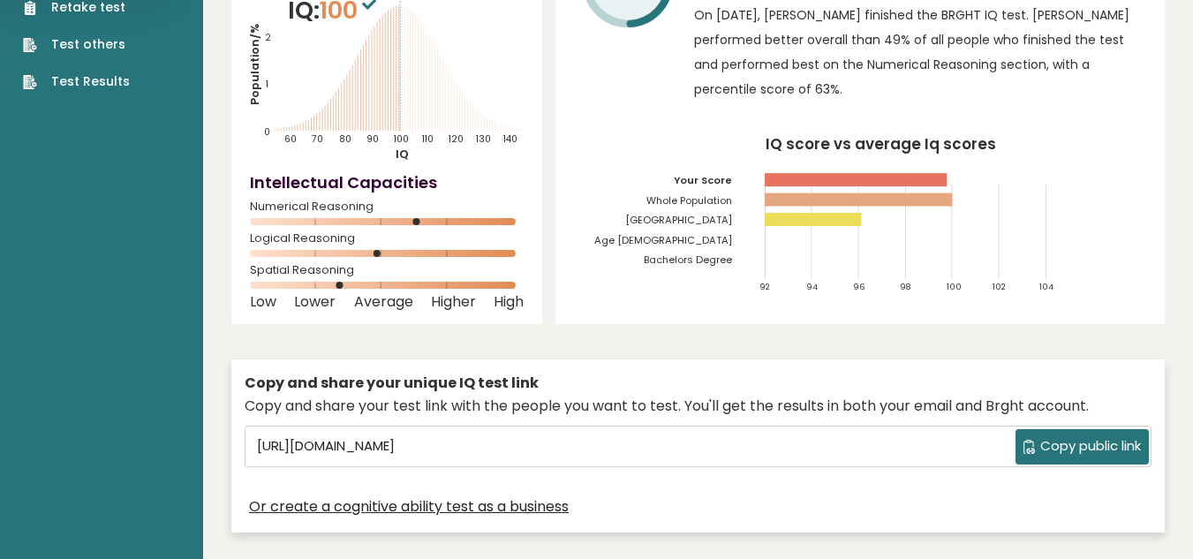
scroll to position [0, 0]
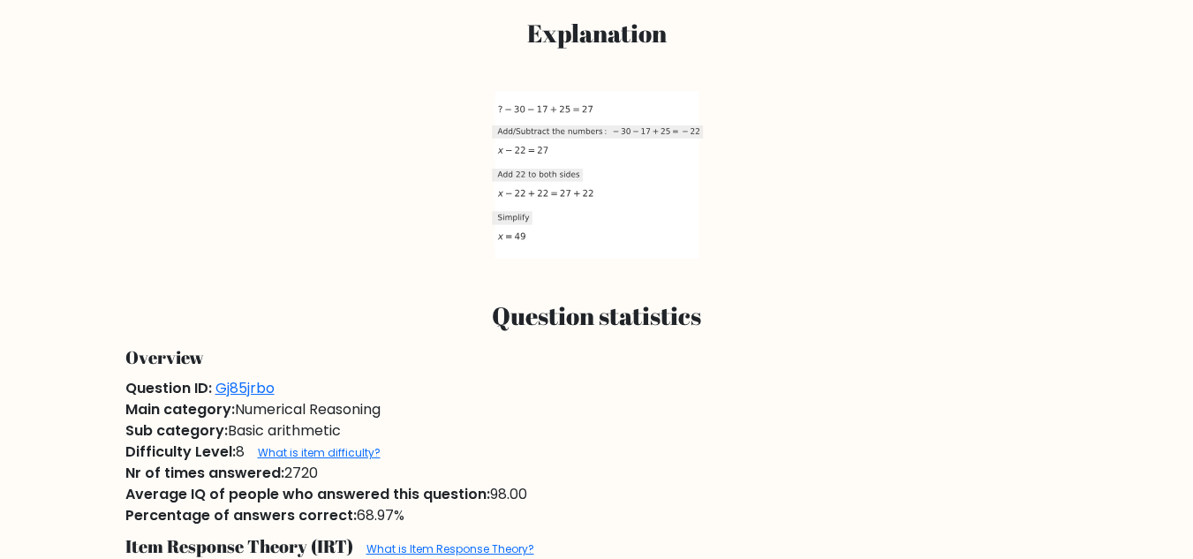
scroll to position [392, 0]
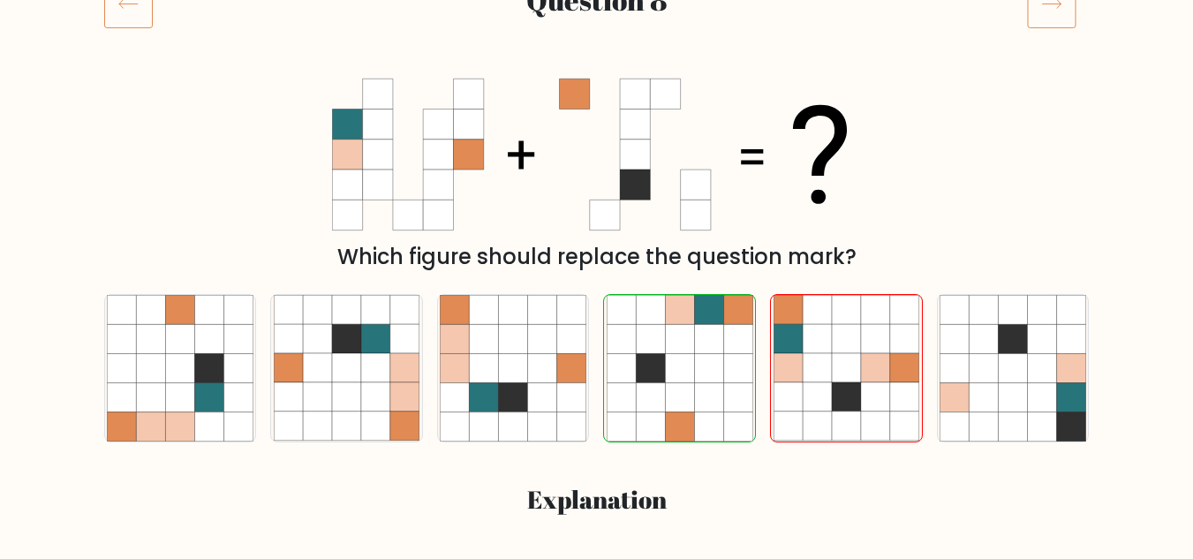
scroll to position [265, 0]
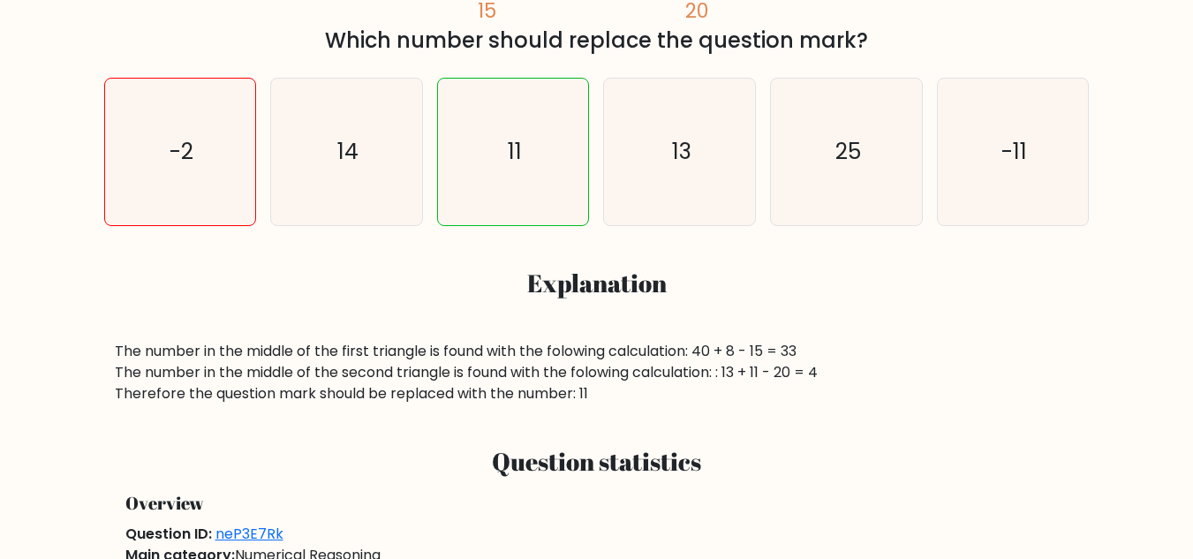
scroll to position [483, 0]
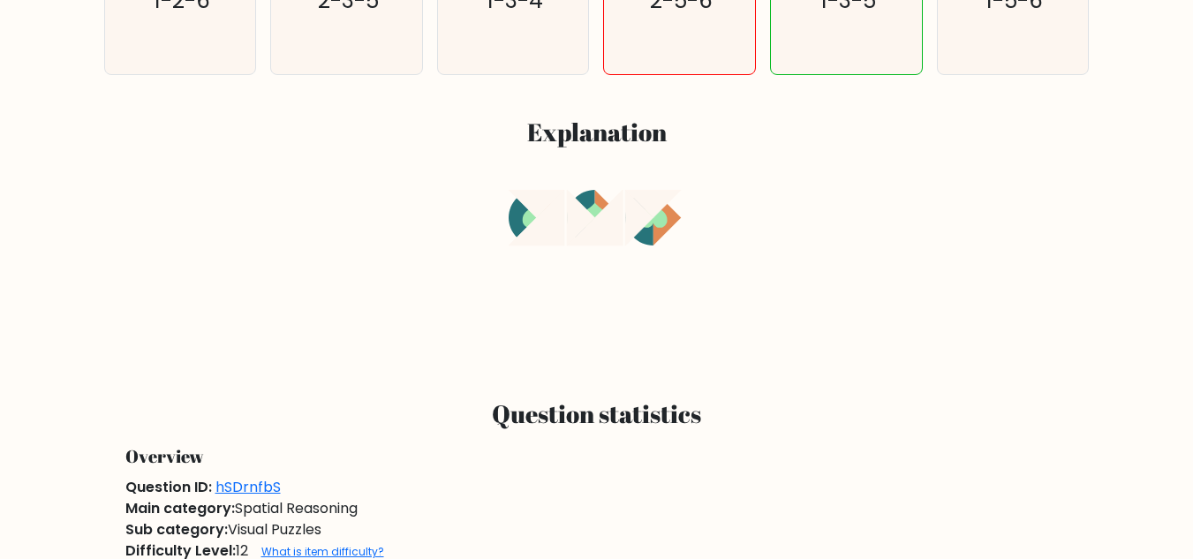
scroll to position [632, 0]
click at [668, 199] on icon at bounding box center [654, 205] width 56 height 28
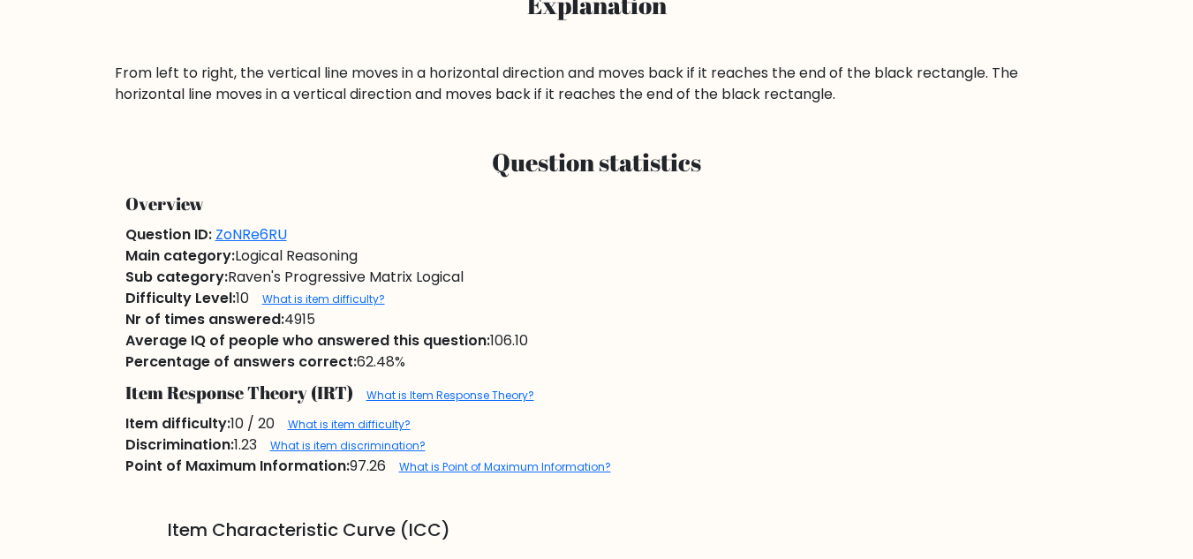
scroll to position [765, 0]
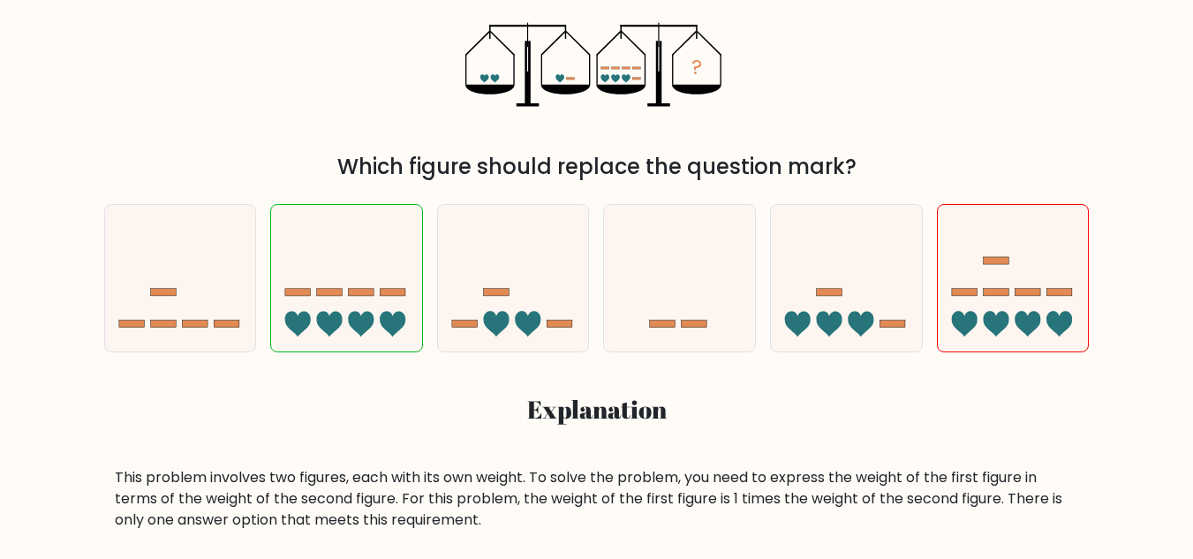
scroll to position [357, 0]
